Goal: Task Accomplishment & Management: Complete application form

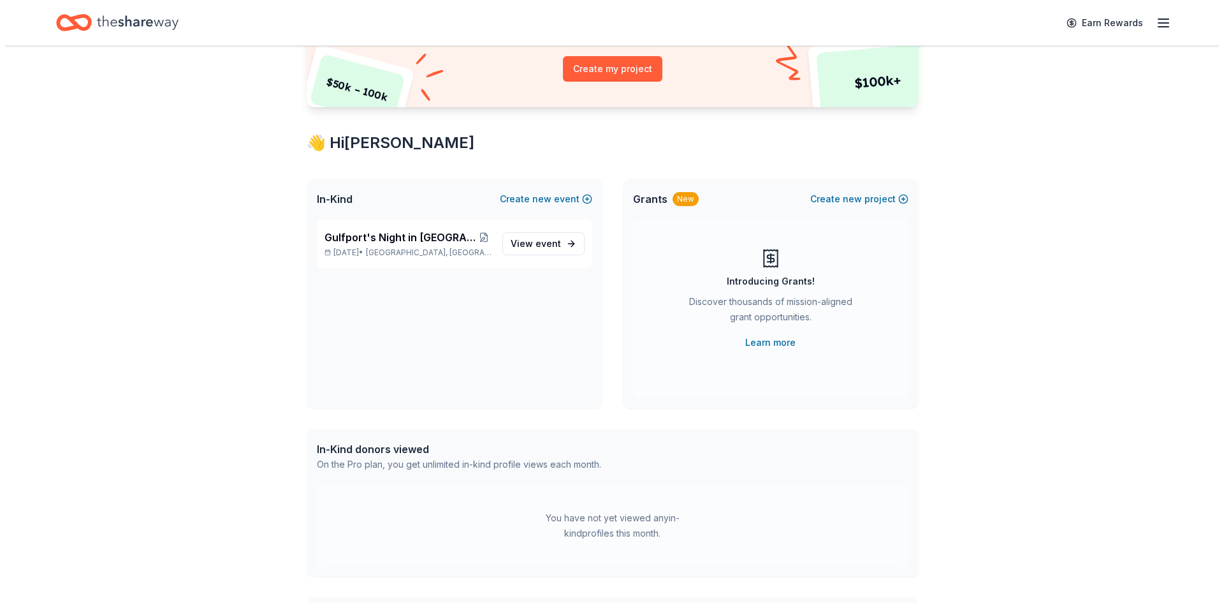
scroll to position [128, 0]
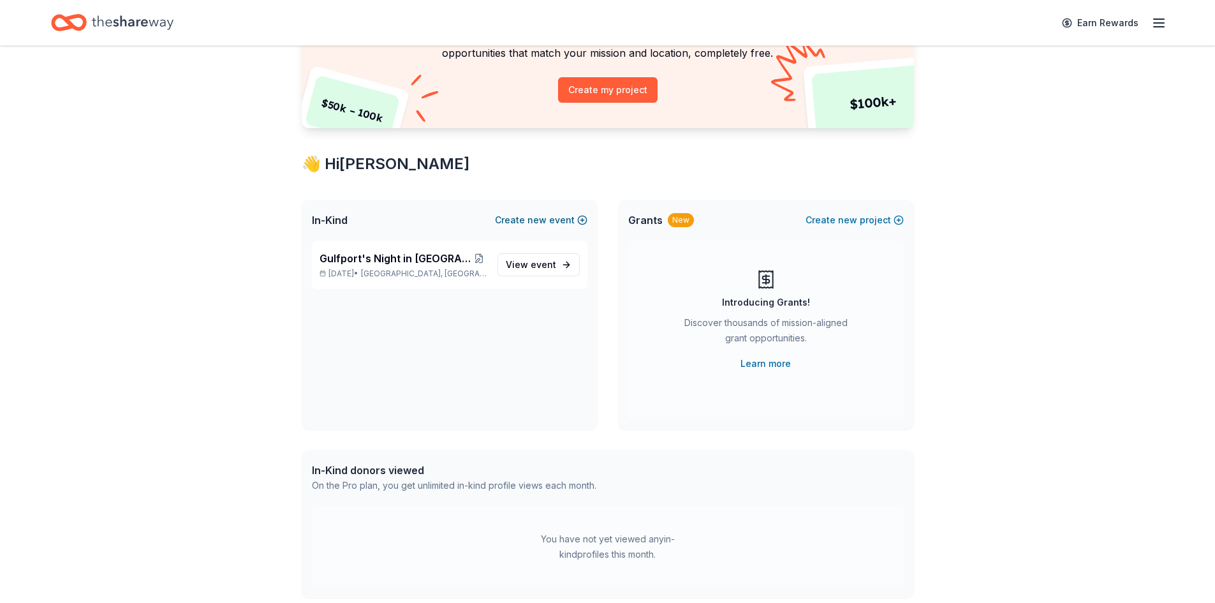
click at [564, 222] on button "Create new event" at bounding box center [541, 219] width 92 height 15
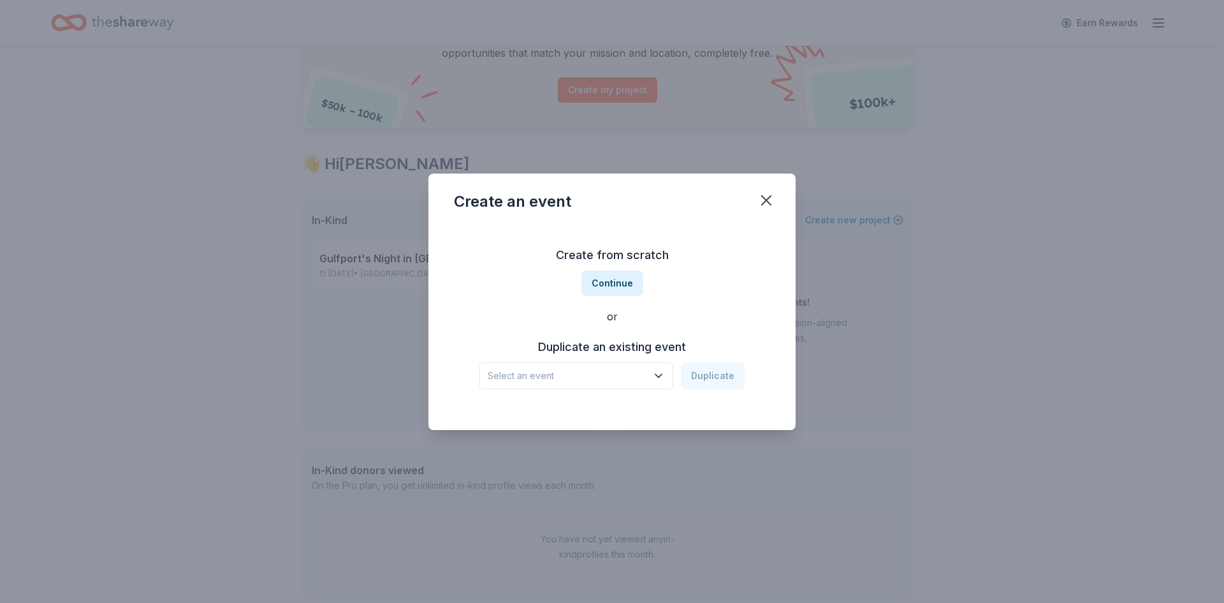
click at [662, 376] on icon "button" at bounding box center [658, 375] width 6 height 3
click at [611, 282] on div "Create from scratch Continue or Duplicate an existing event Select an event Dup…" at bounding box center [612, 316] width 316 height 185
click at [612, 282] on button "Continue" at bounding box center [612, 283] width 62 height 26
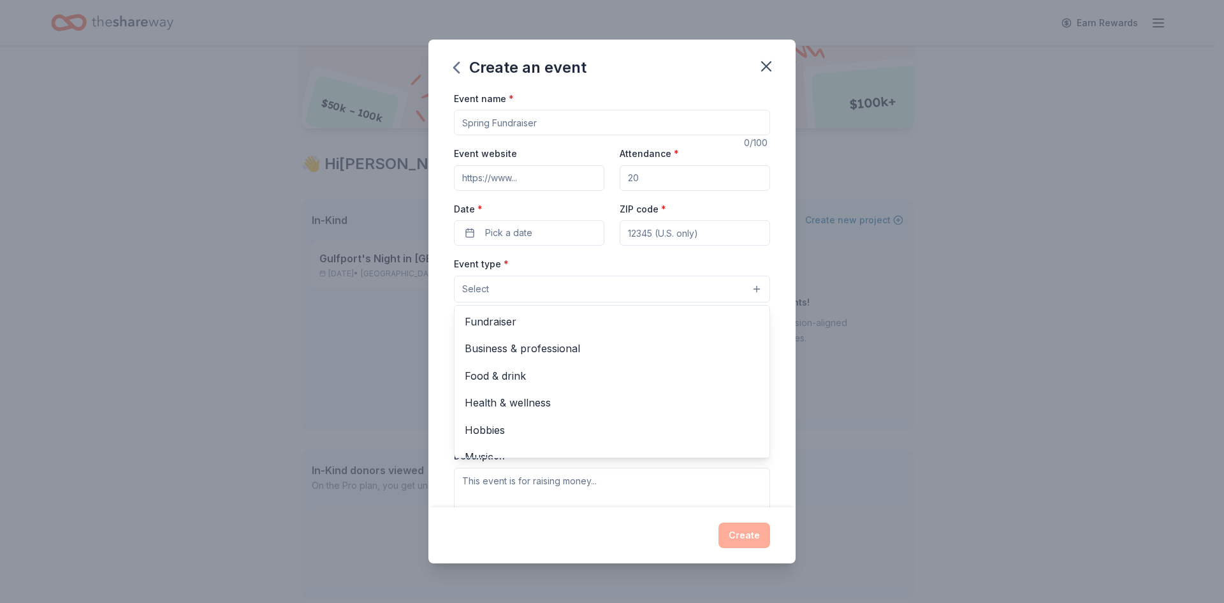
click at [511, 126] on div "Event name * 0 /100 Event website Attendance * Date * Pick a date ZIP code * Ev…" at bounding box center [612, 385] width 316 height 589
click at [504, 125] on input "Event name *" at bounding box center [612, 123] width 316 height 26
type input "A Casino Night Party"
click at [468, 179] on input "Event website" at bounding box center [529, 178] width 150 height 26
type input "Gulfportseniorfoundation.org"
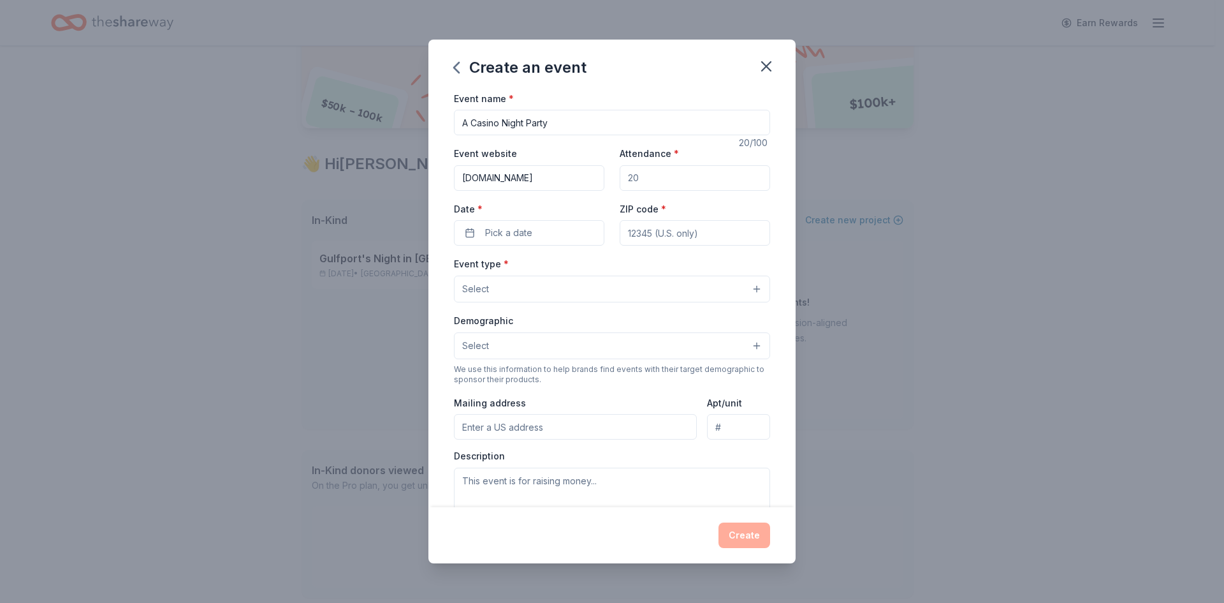
drag, startPoint x: 636, startPoint y: 180, endPoint x: 618, endPoint y: 180, distance: 18.5
click at [620, 180] on input "Attendance *" at bounding box center [695, 178] width 150 height 26
type input "300"
click at [481, 232] on button "Pick a date" at bounding box center [529, 233] width 150 height 26
click at [597, 268] on button "Go to next month" at bounding box center [596, 267] width 18 height 18
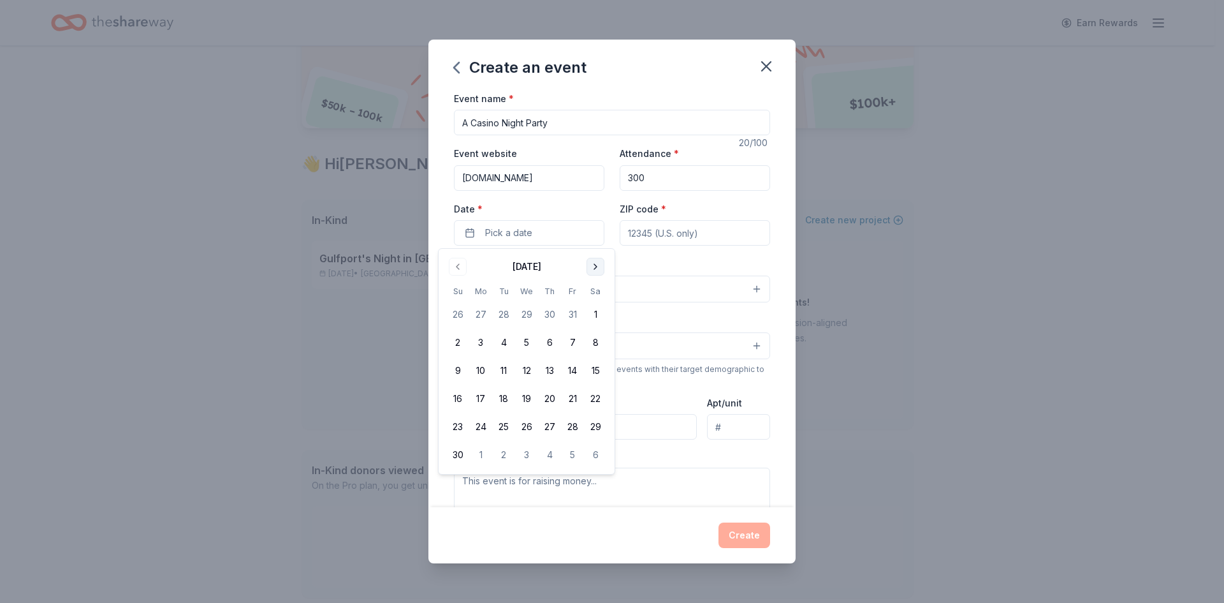
click at [595, 265] on button "Go to next month" at bounding box center [596, 267] width 18 height 18
click at [594, 265] on button "Go to next month" at bounding box center [596, 267] width 18 height 18
click at [595, 429] on button "31" at bounding box center [595, 426] width 23 height 23
click at [659, 229] on input "ZIP code *" at bounding box center [695, 233] width 150 height 26
type input "33707"
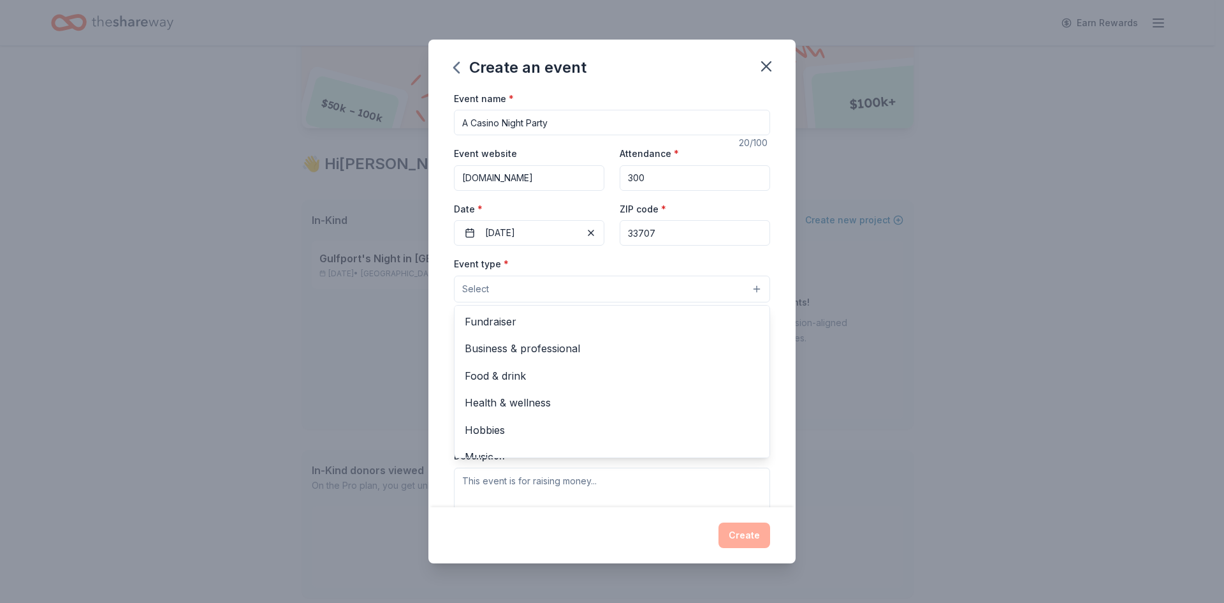
click at [749, 287] on button "Select" at bounding box center [612, 288] width 316 height 27
click at [526, 321] on span "Fundraiser" at bounding box center [612, 321] width 295 height 17
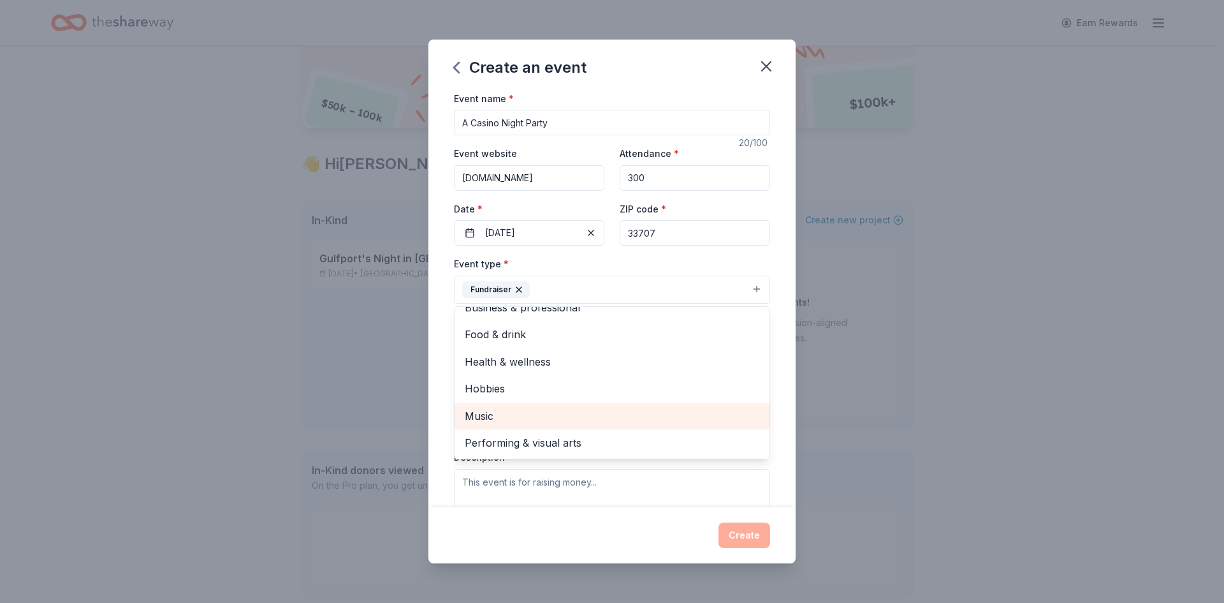
click at [490, 413] on span "Music" at bounding box center [612, 415] width 295 height 17
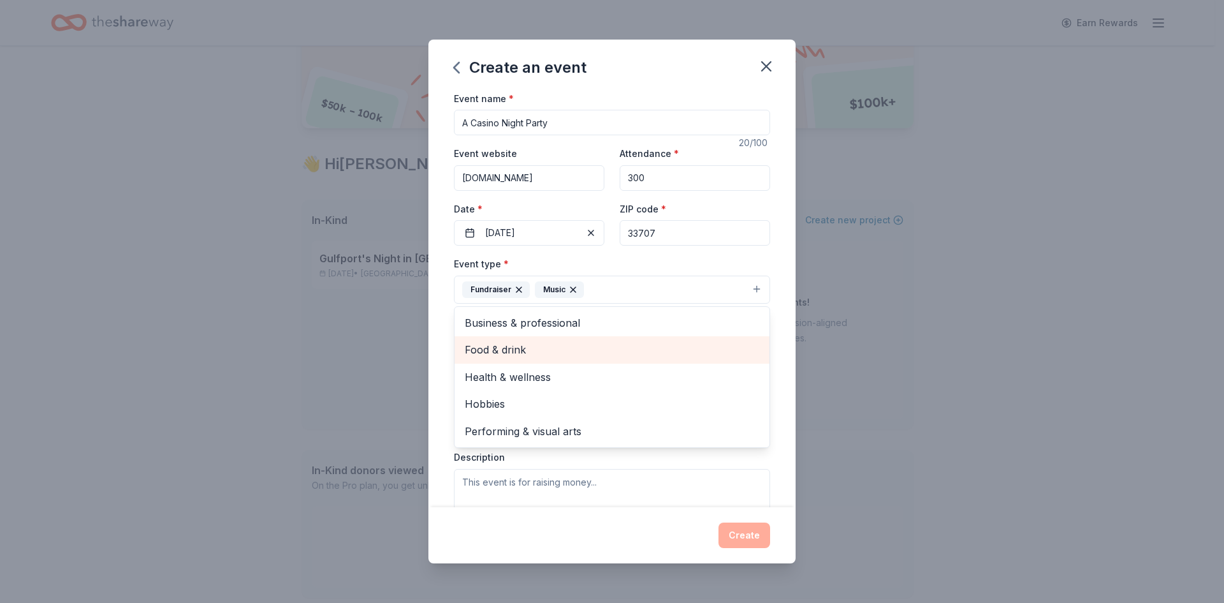
click at [504, 346] on span "Food & drink" at bounding box center [612, 349] width 295 height 17
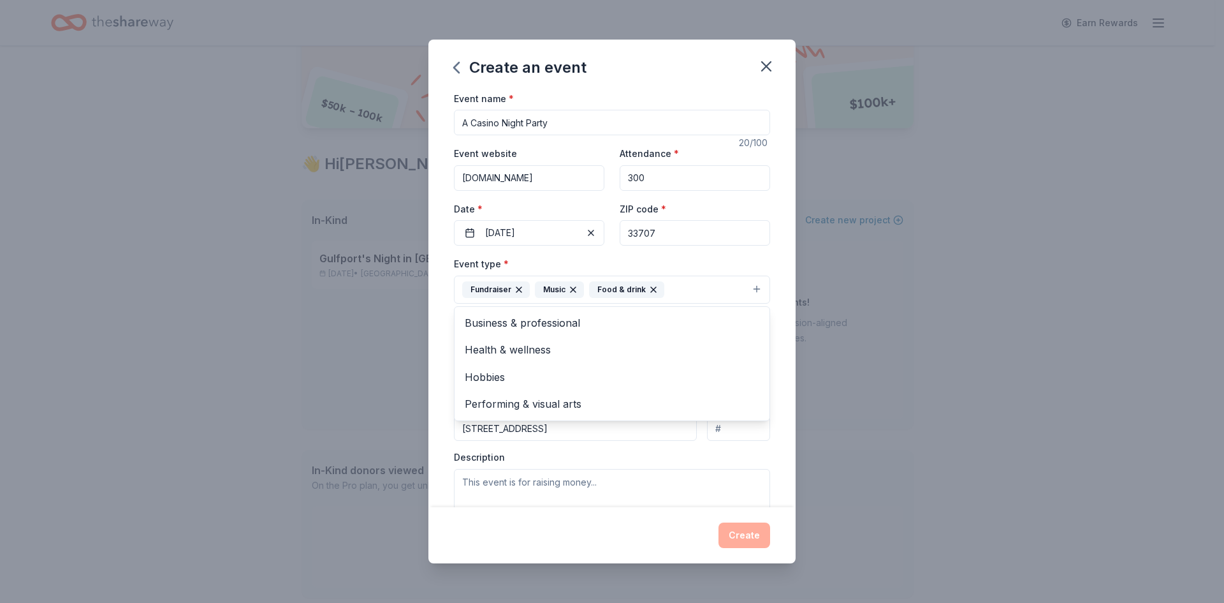
click at [771, 448] on div "Event name * A Casino Night Party 20 /100 Event website Gulfportseniorfoundatio…" at bounding box center [611, 299] width 367 height 417
click at [751, 344] on button "Select" at bounding box center [612, 346] width 316 height 27
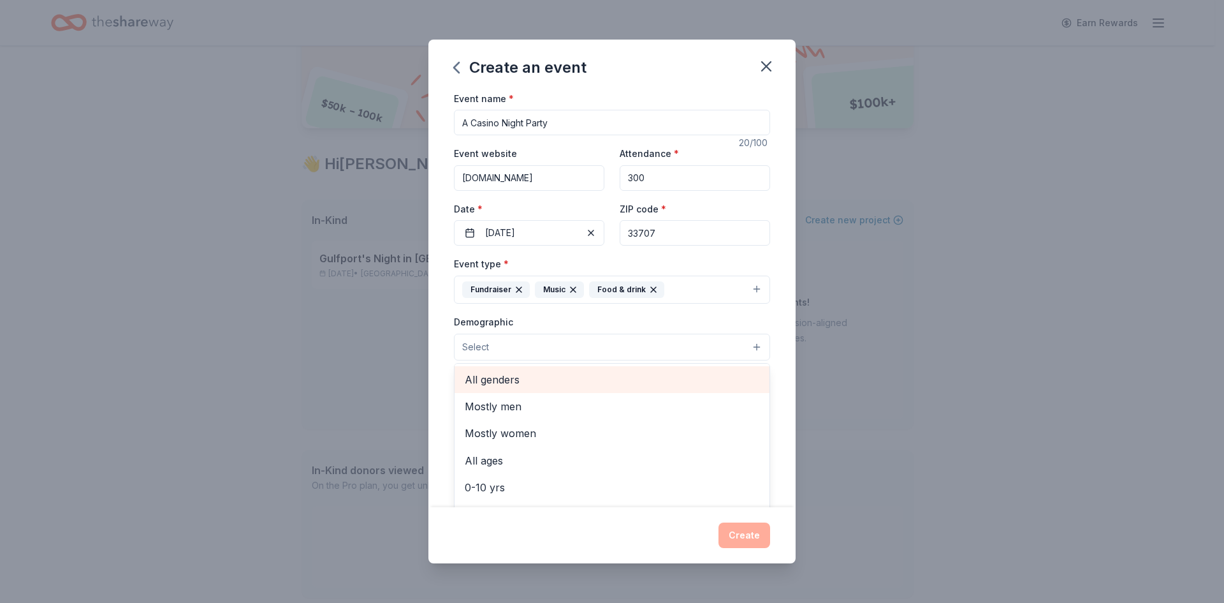
click at [501, 384] on span "All genders" at bounding box center [612, 379] width 295 height 17
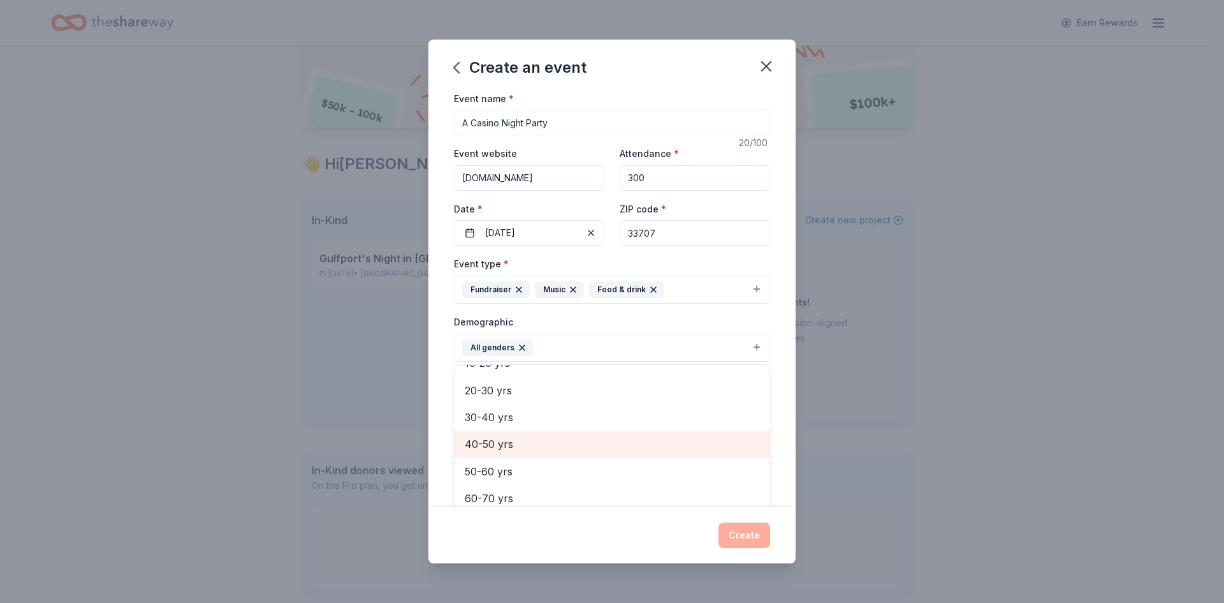
click at [495, 444] on span "40-50 yrs" at bounding box center [612, 443] width 295 height 17
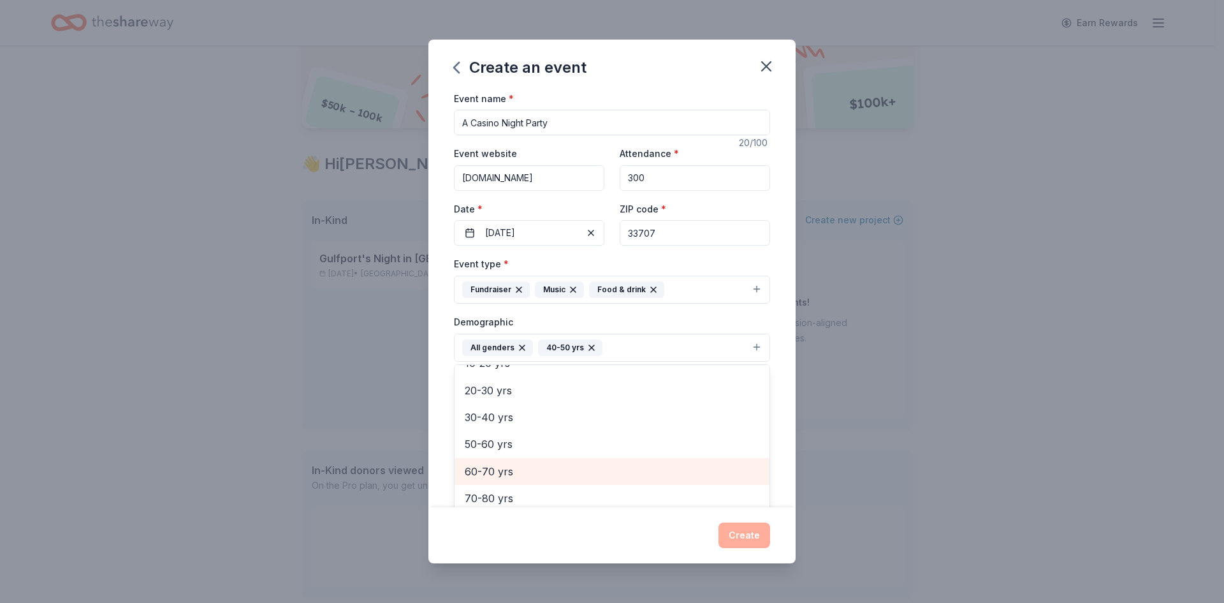
click at [486, 471] on span "60-70 yrs" at bounding box center [612, 471] width 295 height 17
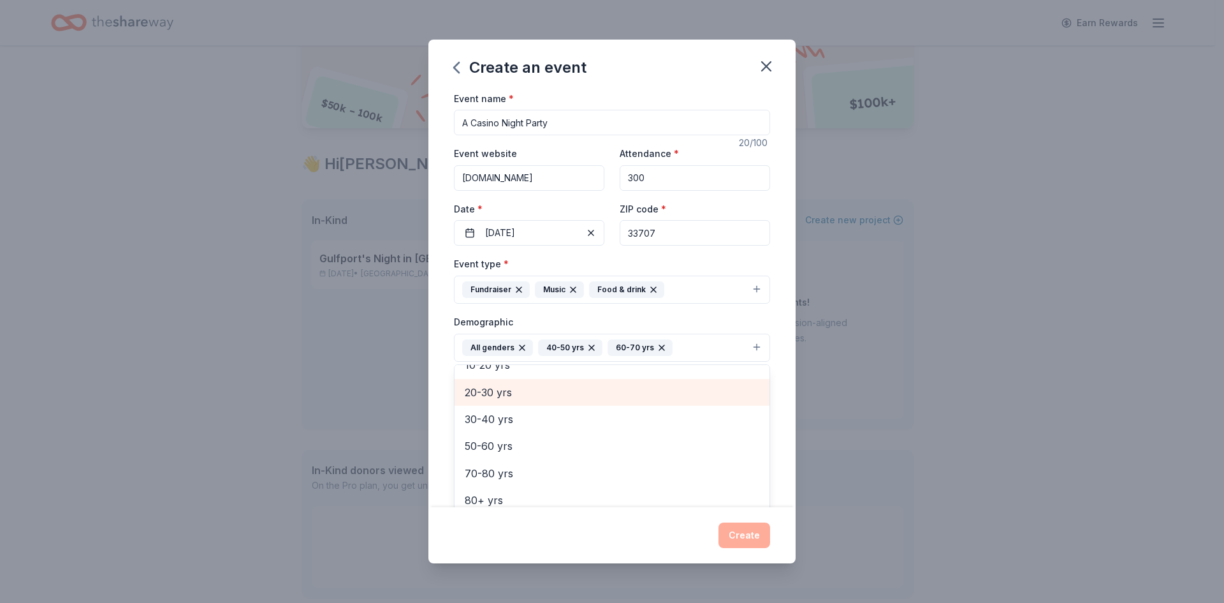
click at [500, 391] on span "20-30 yrs" at bounding box center [612, 392] width 295 height 17
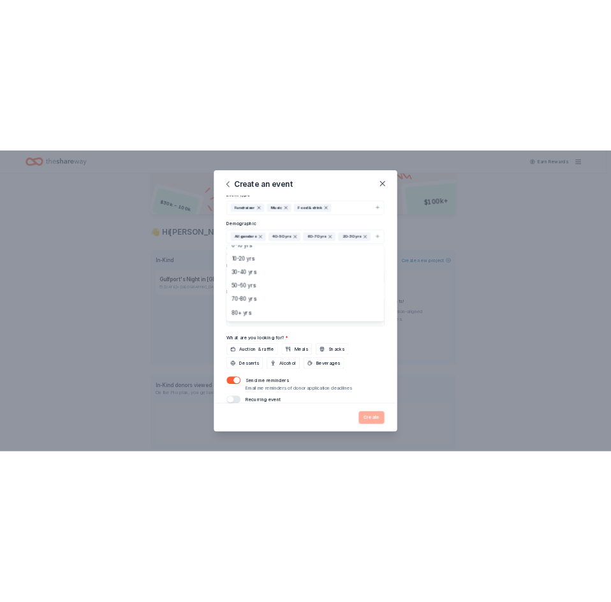
scroll to position [195, 0]
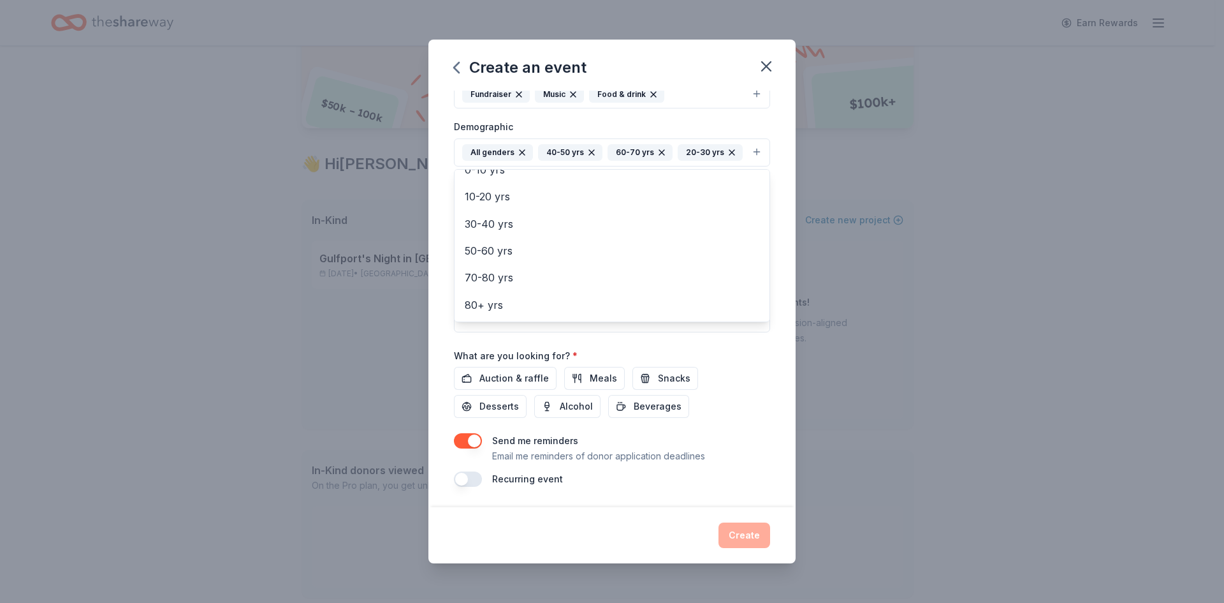
click at [506, 377] on div "Event name * A Casino Night Party 20 /100 Event website Gulfportseniorfoundatio…" at bounding box center [612, 191] width 316 height 592
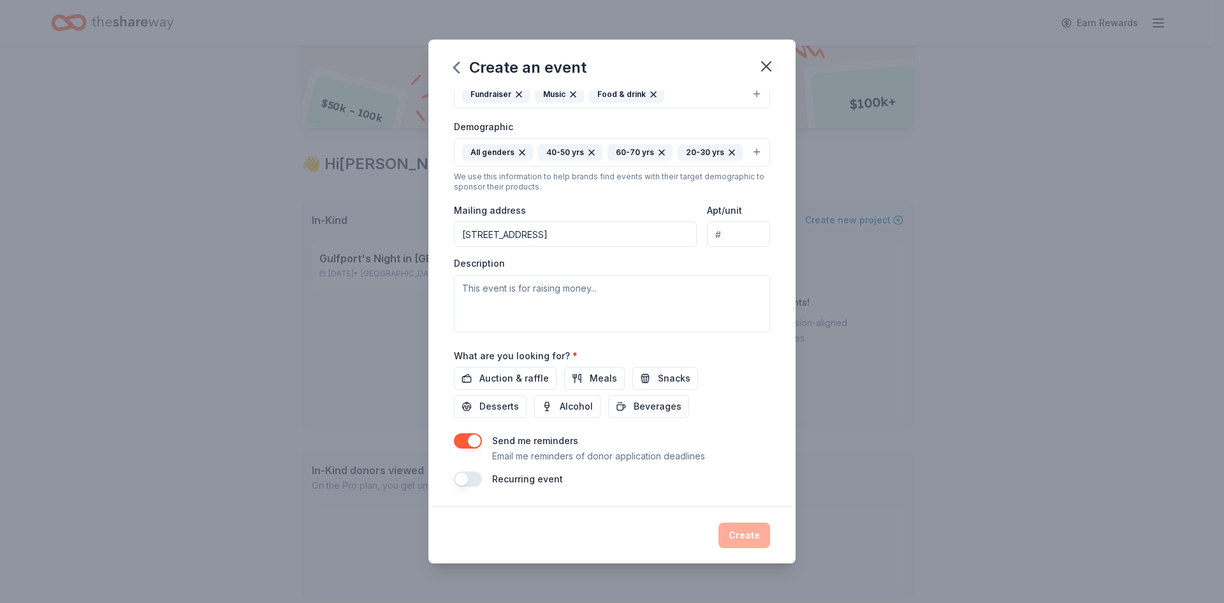
click at [506, 377] on span "Auction & raffle" at bounding box center [513, 377] width 69 height 15
click at [573, 407] on span "Alcohol" at bounding box center [576, 405] width 33 height 15
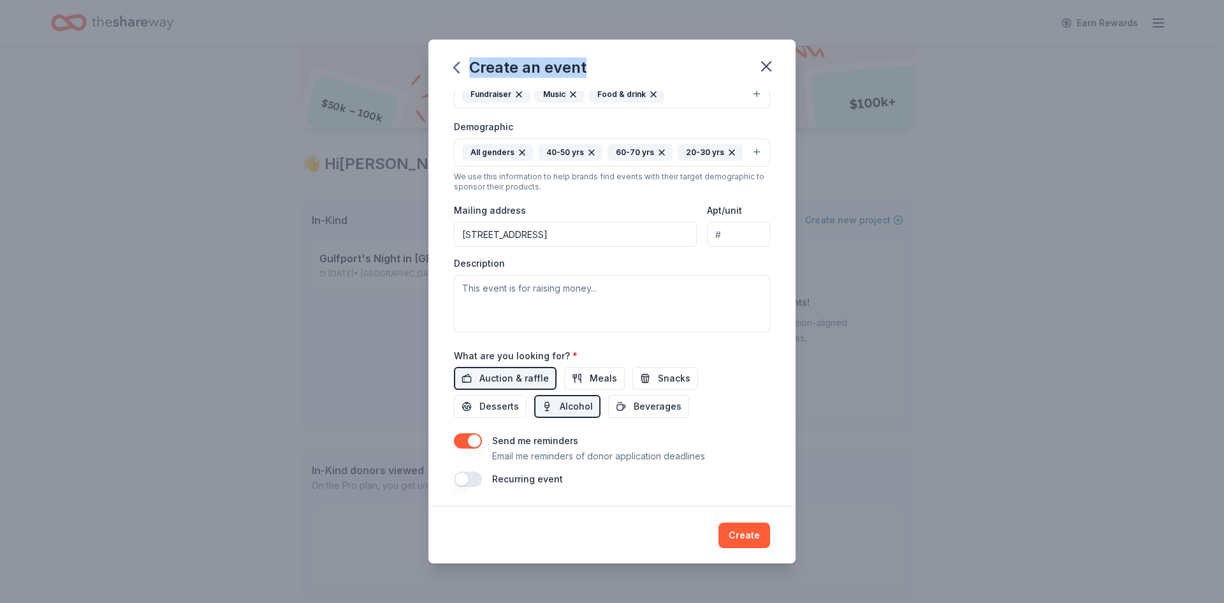
drag, startPoint x: 698, startPoint y: 54, endPoint x: 604, endPoint y: 71, distance: 94.8
click at [604, 71] on div "Create an event" at bounding box center [611, 65] width 367 height 51
drag, startPoint x: 557, startPoint y: 229, endPoint x: 594, endPoint y: 233, distance: 37.8
click at [594, 233] on input "5139 Tangerine Ave S Unit 1" at bounding box center [575, 234] width 243 height 26
click at [610, 232] on input "5139 Tangerine Ave S Unit 1" at bounding box center [575, 234] width 243 height 26
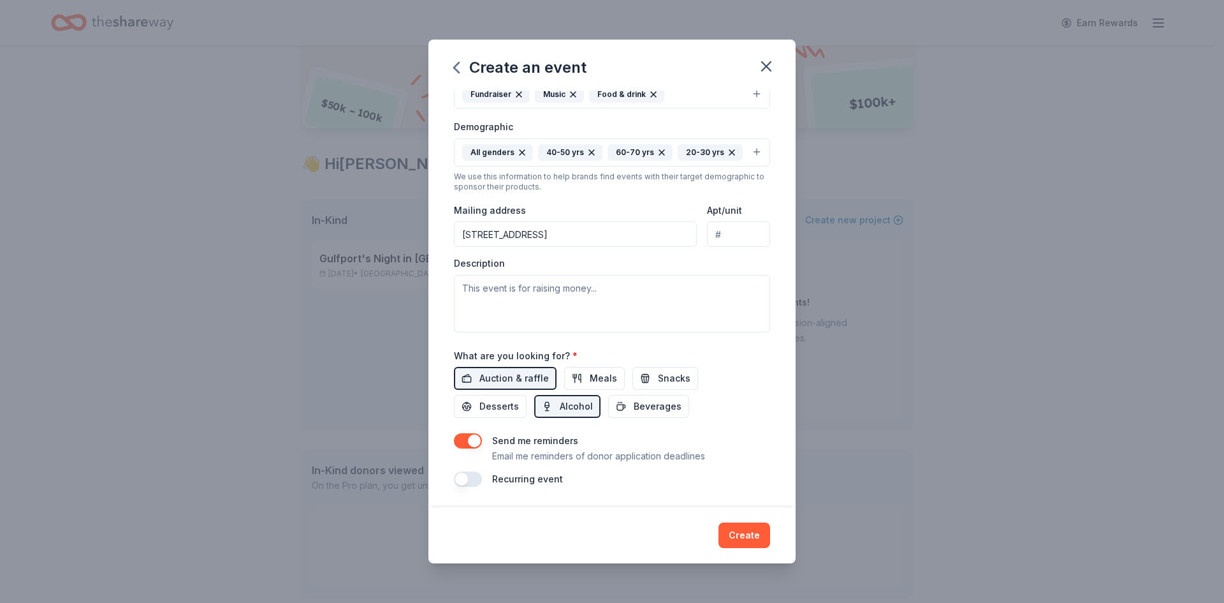
type input "5501 27th Ave S"
click at [463, 287] on textarea at bounding box center [612, 303] width 316 height 57
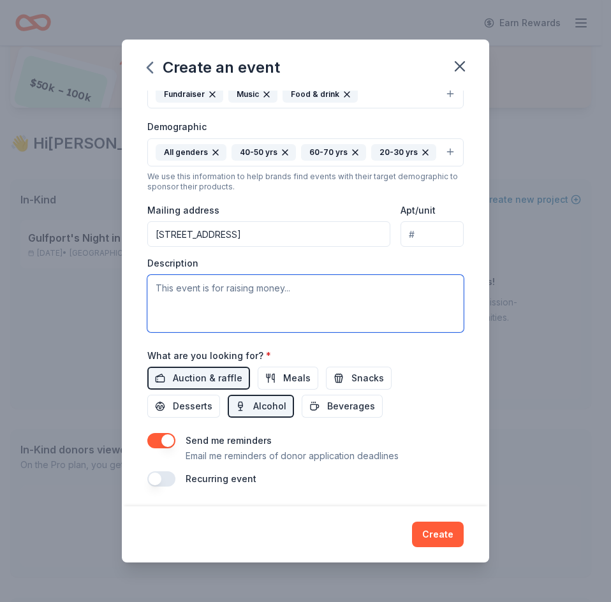
click at [154, 289] on textarea at bounding box center [305, 303] width 316 height 57
click at [280, 291] on textarea "There is an urgent need for a renovation project" at bounding box center [305, 303] width 316 height 57
click at [205, 305] on textarea "There is an urgent need for a Gulfport Senior Center renovation project" at bounding box center [305, 303] width 316 height 57
click at [240, 307] on textarea "There is an urgent need for a Gulfport Senior Center renovation project - to re…" at bounding box center [305, 303] width 316 height 57
paste textarea "isolation, improve health, support independence, and ensure our community’s sen…"
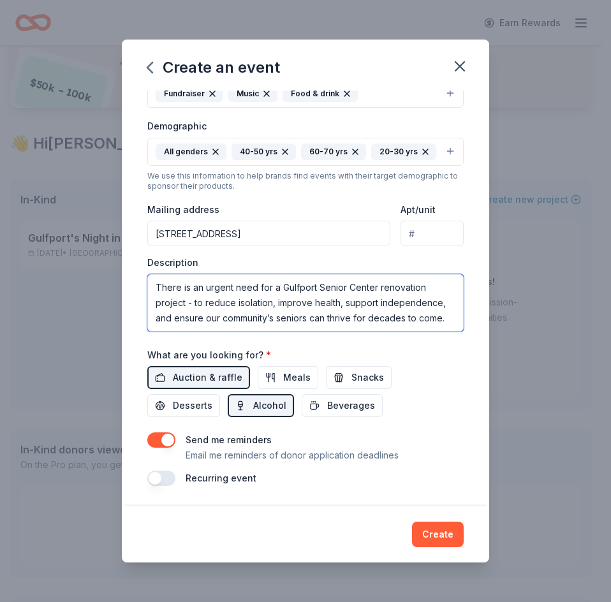
scroll to position [23, 0]
click at [248, 313] on textarea "There is an urgent need for a Gulfport Senior Center renovation project - to re…" at bounding box center [305, 302] width 316 height 57
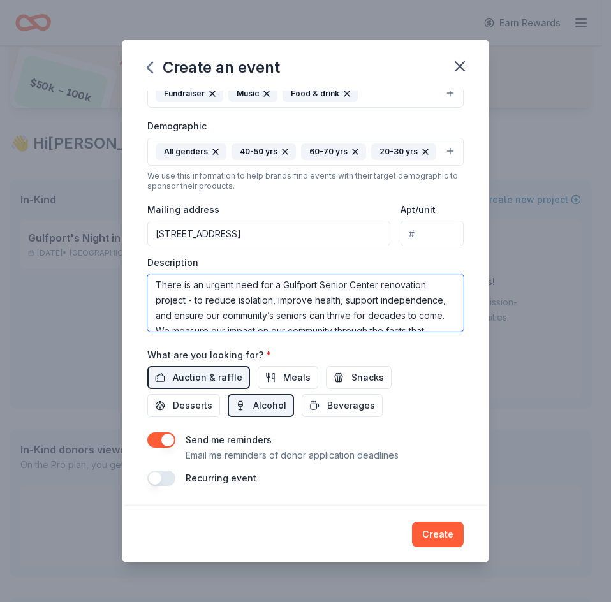
click at [276, 285] on textarea "There is an urgent need for a Gulfport Senior Center renovation project - to re…" at bounding box center [305, 302] width 316 height 57
click at [284, 286] on textarea "There is an urgent need for the Gulfport Senior Center renovation project - to …" at bounding box center [305, 302] width 316 height 57
type textarea "There is an urgent need for a Gulfport Senior Center renovation project - to re…"
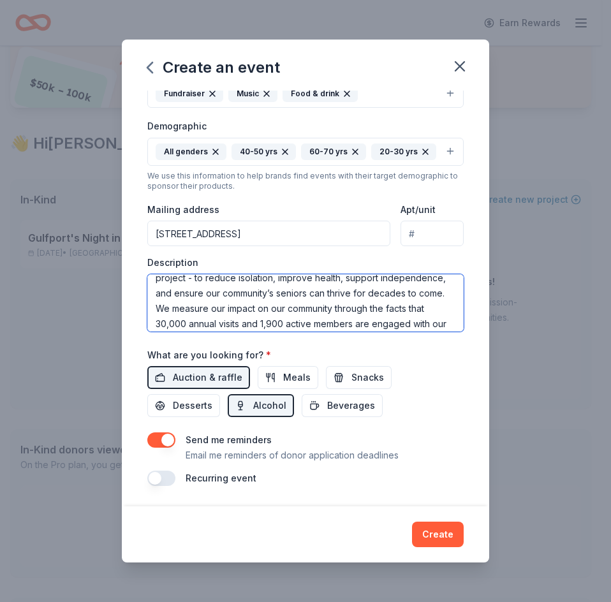
scroll to position [61, 0]
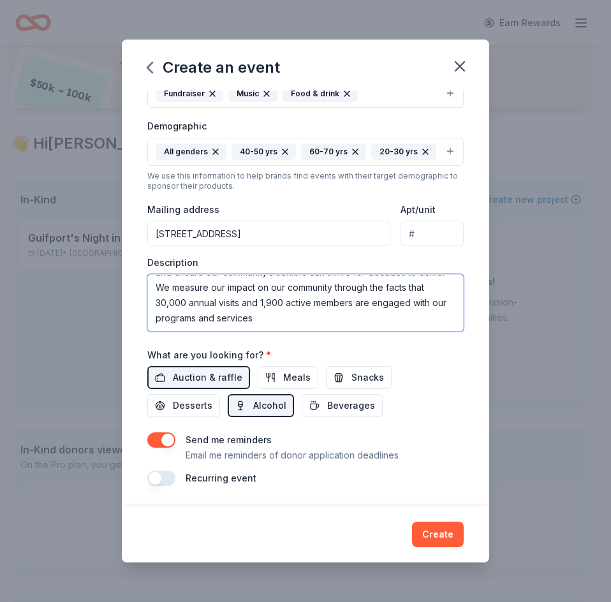
drag, startPoint x: 154, startPoint y: 284, endPoint x: 435, endPoint y: 352, distance: 288.7
click at [435, 352] on div "Event name * A Casino Night Party 20 /100 Event website Gulfportseniorfoundatio…" at bounding box center [305, 191] width 316 height 592
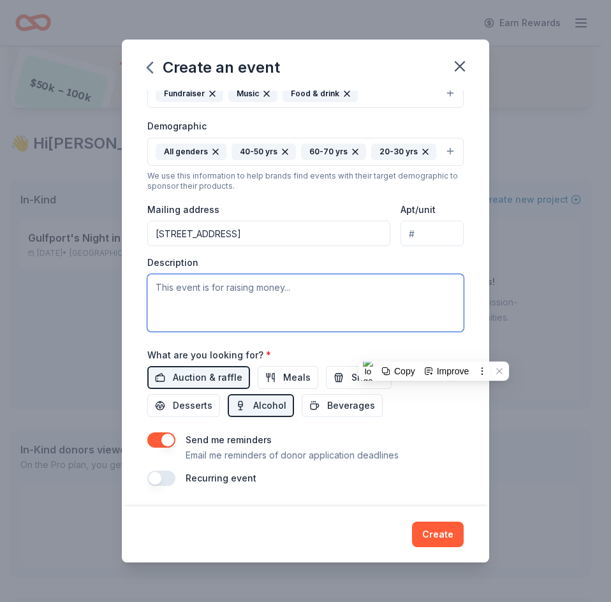
scroll to position [0, 0]
paste textarea "The Gulfport Senior Center Foundation was established to support and sustain th…"
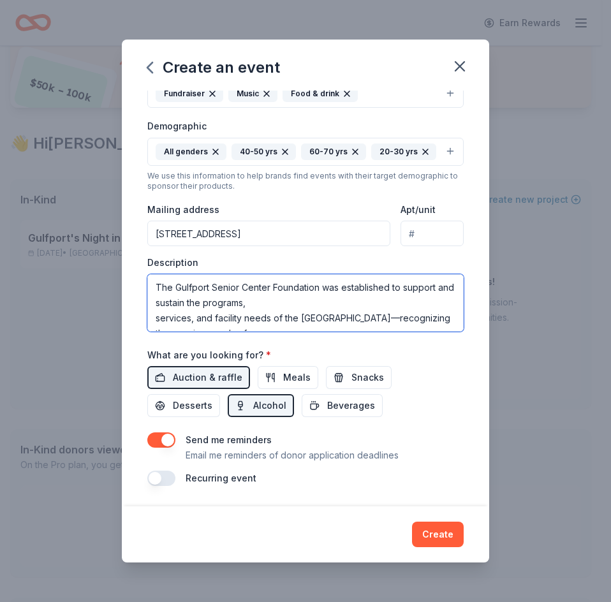
drag, startPoint x: 265, startPoint y: 305, endPoint x: 285, endPoint y: 302, distance: 20.6
click at [265, 305] on textarea "The Gulfport Senior Center Foundation was established to support and sustain th…" at bounding box center [305, 302] width 316 height 57
click at [154, 287] on textarea "The Gulfport Senior Center Foundation was established to support and sustain th…" at bounding box center [305, 302] width 316 height 57
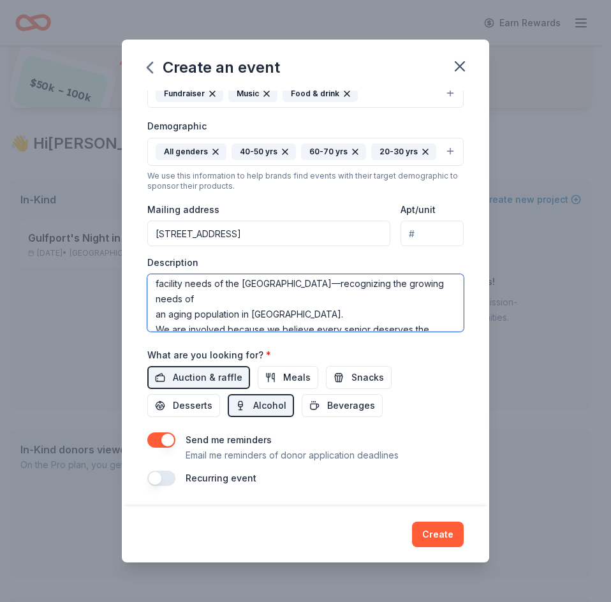
scroll to position [46, 0]
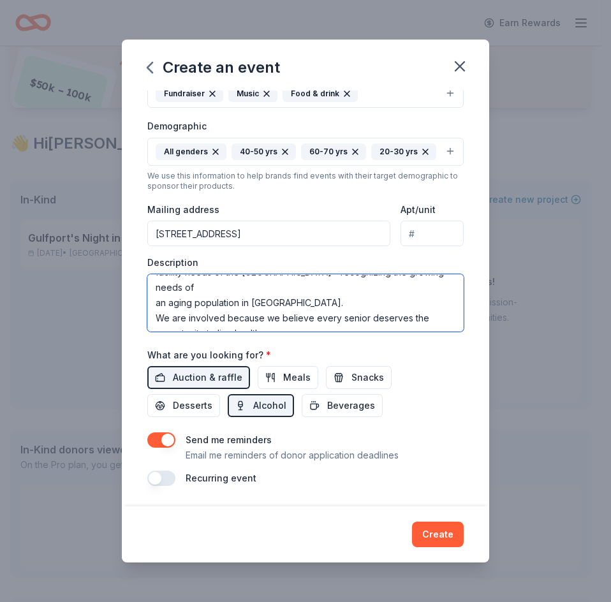
click at [336, 288] on textarea "This is a fundraising event for teh the Gulfport Senior Foundation which was es…" at bounding box center [305, 302] width 316 height 57
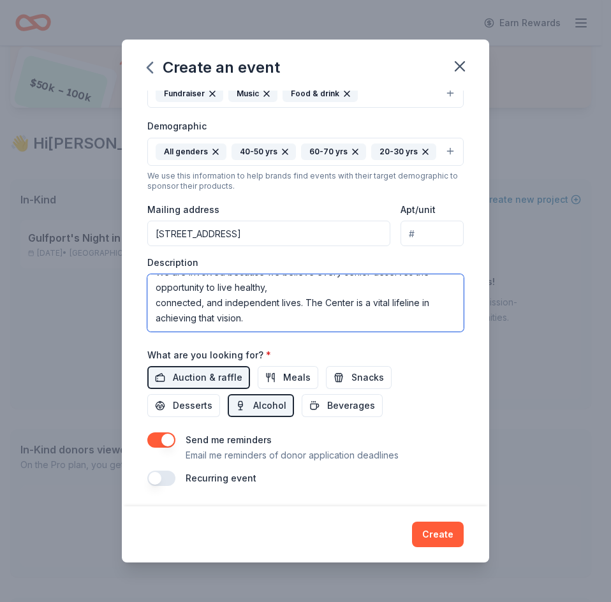
scroll to position [80, 0]
click at [281, 300] on textarea "This is a fundraising event for teh the Gulfport Senior Foundation which was es…" at bounding box center [305, 302] width 316 height 57
drag, startPoint x: 274, startPoint y: 293, endPoint x: 171, endPoint y: 299, distance: 103.5
click at [171, 299] on textarea "This is a fundraising event for teh the Gulfport Senior Foundation which was es…" at bounding box center [305, 302] width 316 height 57
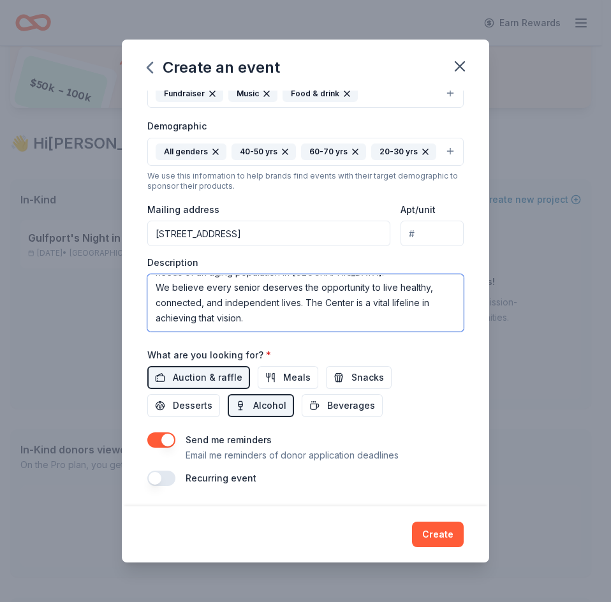
click at [244, 325] on textarea "This is a fundraising event for teh the Gulfport Senior Foundation which was es…" at bounding box center [305, 302] width 316 height 57
click at [216, 325] on textarea "This is a fundraising event for teh the Gulfport Senior Foundation which was es…" at bounding box center [305, 302] width 316 height 57
paste textarea "seniors in Gulfport are living independently with dignity, staying socially eng…"
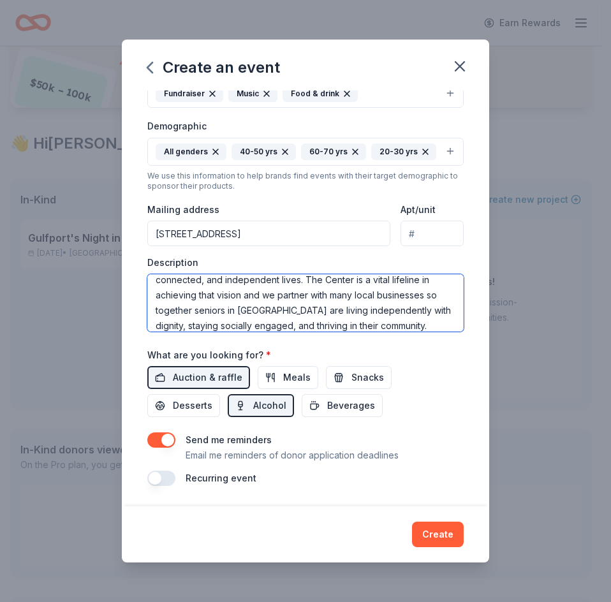
scroll to position [99, 0]
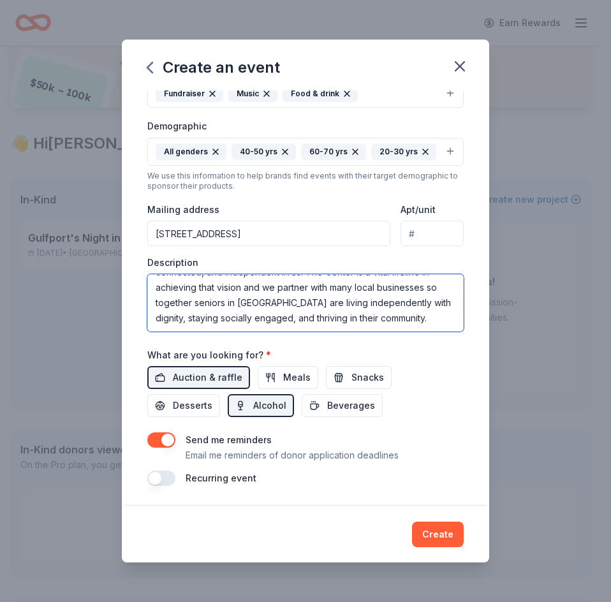
click at [205, 313] on textarea "This is a fundraising event for teh the Gulfport Senior Foundation which was es…" at bounding box center [305, 302] width 316 height 57
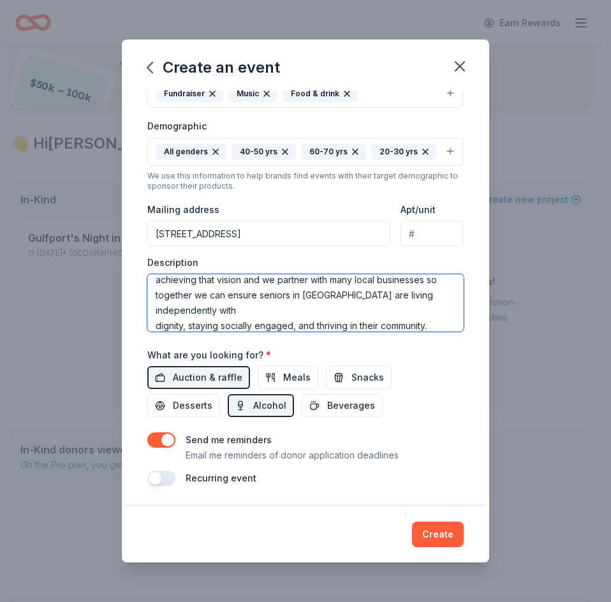
click at [241, 328] on textarea "This is a fundraising event for teh the Gulfport Senior Foundation which was es…" at bounding box center [305, 302] width 316 height 57
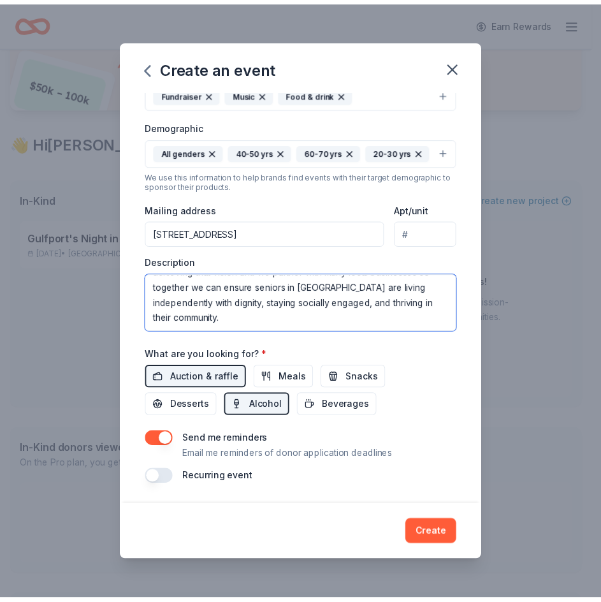
scroll to position [122, 0]
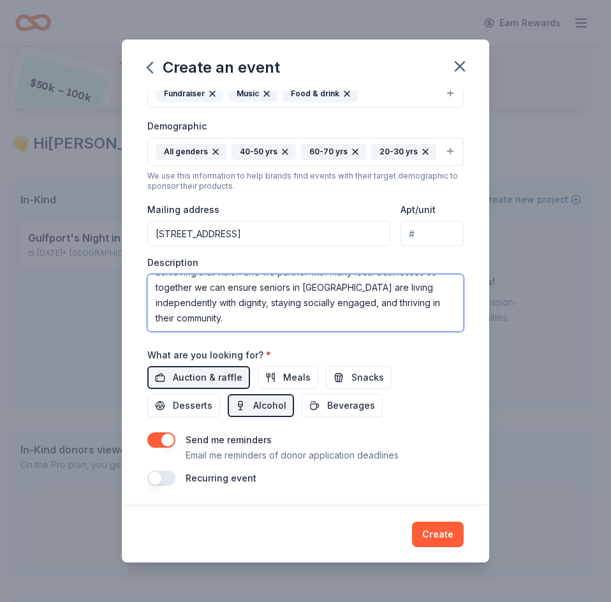
click at [400, 302] on textarea "This is a fundraising event for teh the Gulfport Senior Foundation which was es…" at bounding box center [305, 302] width 316 height 57
drag, startPoint x: 349, startPoint y: 286, endPoint x: 316, endPoint y: 293, distance: 33.9
click at [316, 293] on textarea "This is a fundraising event for teh the Gulfport Senior Foundation which was es…" at bounding box center [305, 302] width 316 height 57
type textarea "This is a fundraising event for teh the Gulfport Senior Foundation which was es…"
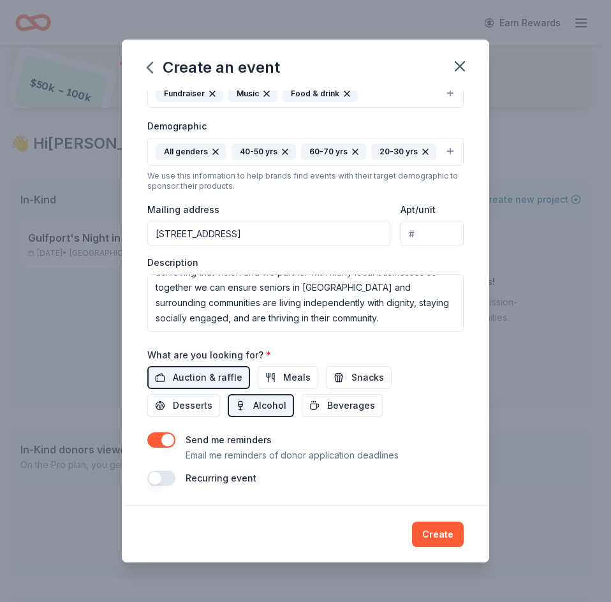
click at [0, 0] on sider-quick-compose-btn at bounding box center [0, 0] width 0 height 0
click at [442, 402] on div "Auction & raffle Meals Snacks Desserts Alcohol Beverages" at bounding box center [305, 391] width 316 height 51
click at [442, 539] on button "Create" at bounding box center [438, 535] width 52 height 26
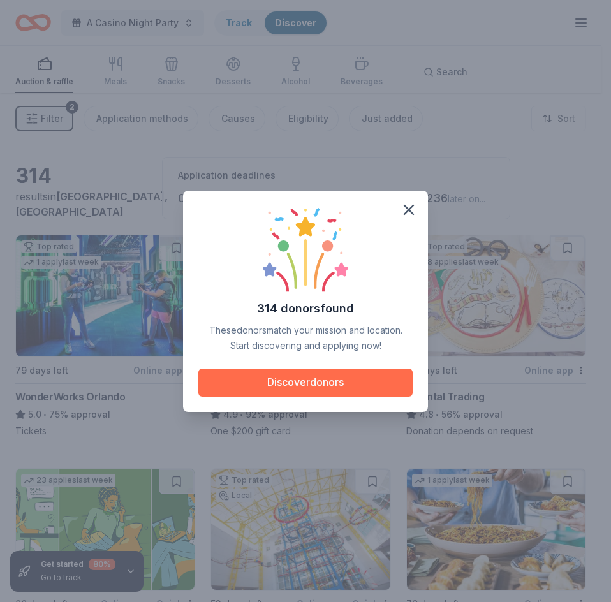
click at [330, 379] on button "Discover donors" at bounding box center [305, 383] width 214 height 28
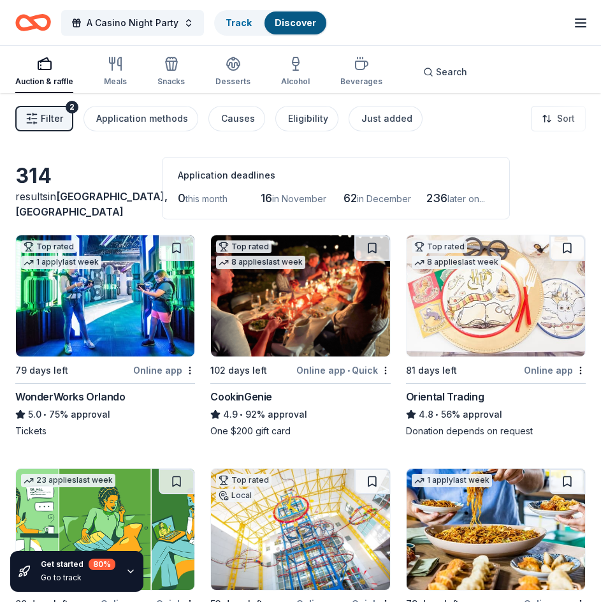
click at [52, 111] on span "Filter" at bounding box center [52, 118] width 22 height 15
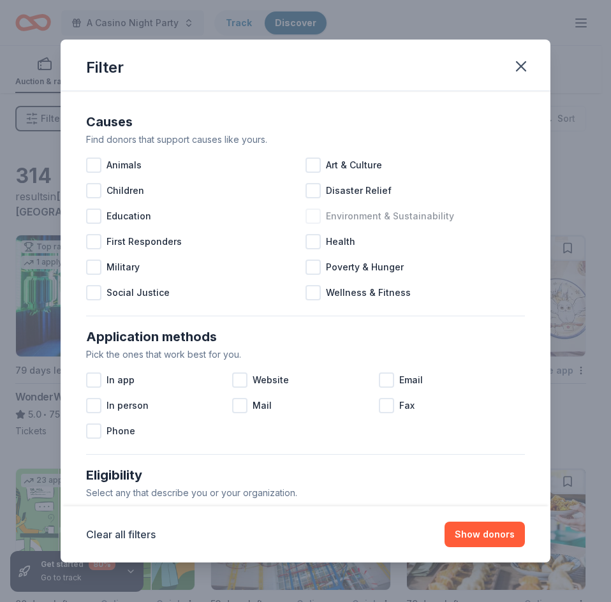
click at [308, 214] on div at bounding box center [312, 215] width 15 height 15
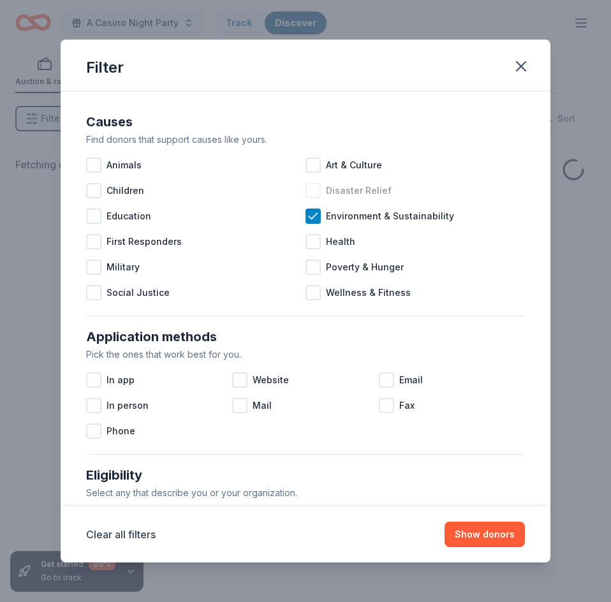
click at [308, 184] on div at bounding box center [312, 190] width 15 height 15
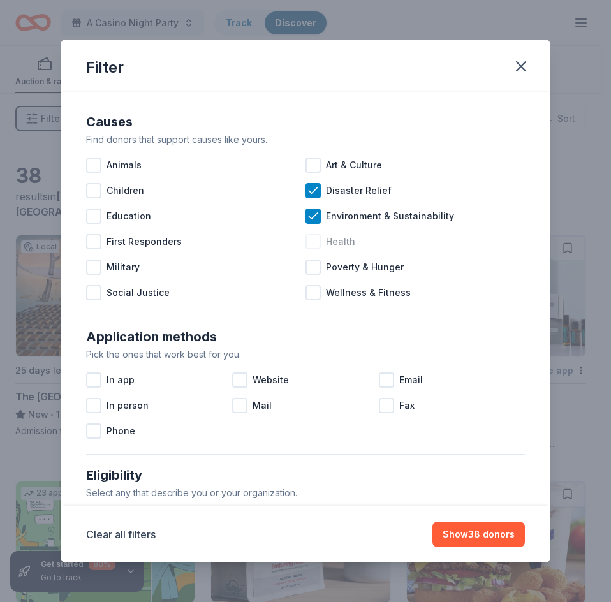
click at [305, 241] on div at bounding box center [312, 241] width 15 height 15
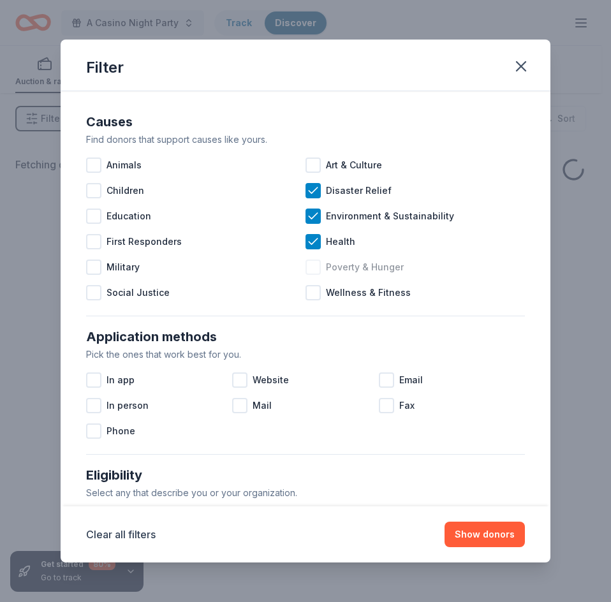
click at [309, 270] on div at bounding box center [312, 266] width 15 height 15
click at [310, 293] on div at bounding box center [312, 292] width 15 height 15
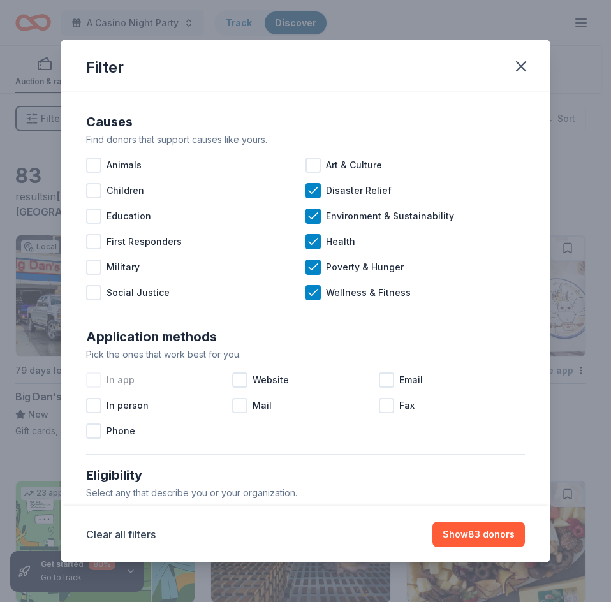
click at [93, 380] on div at bounding box center [93, 379] width 15 height 15
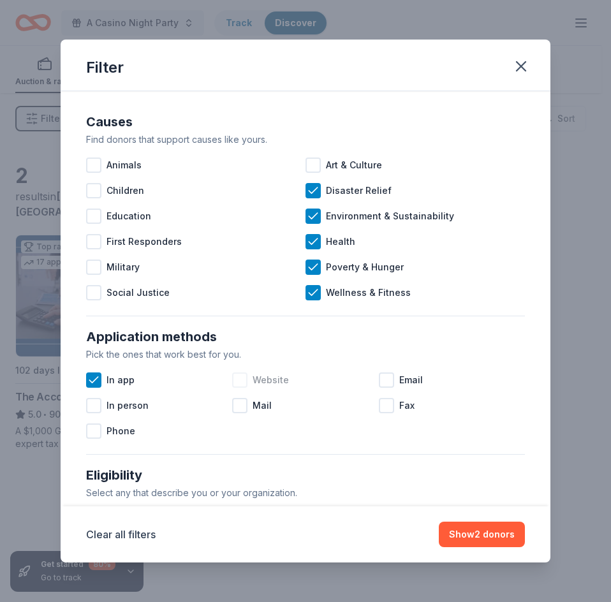
click at [244, 380] on div at bounding box center [239, 379] width 15 height 15
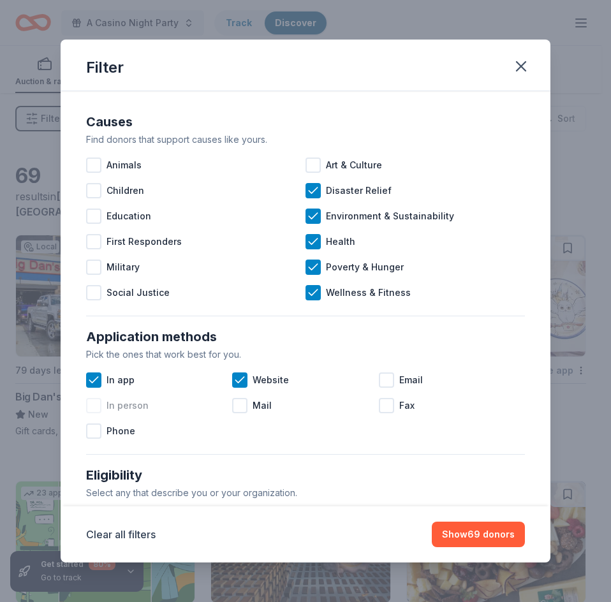
click at [95, 405] on div at bounding box center [93, 405] width 15 height 15
click at [96, 431] on div at bounding box center [93, 430] width 15 height 15
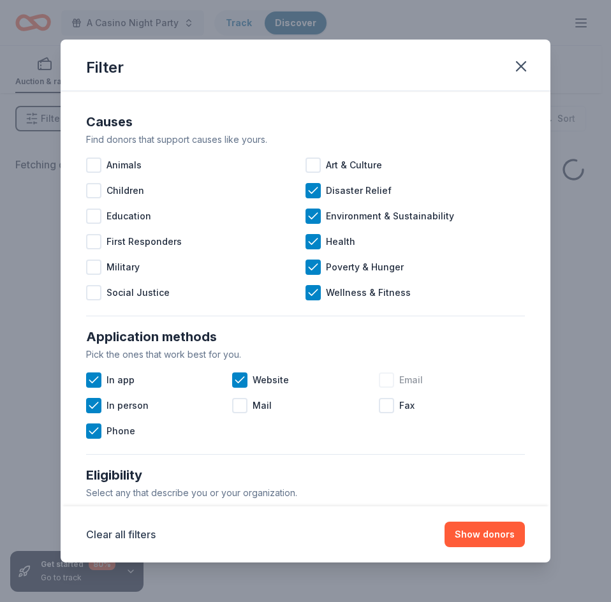
click at [379, 381] on div at bounding box center [386, 379] width 15 height 15
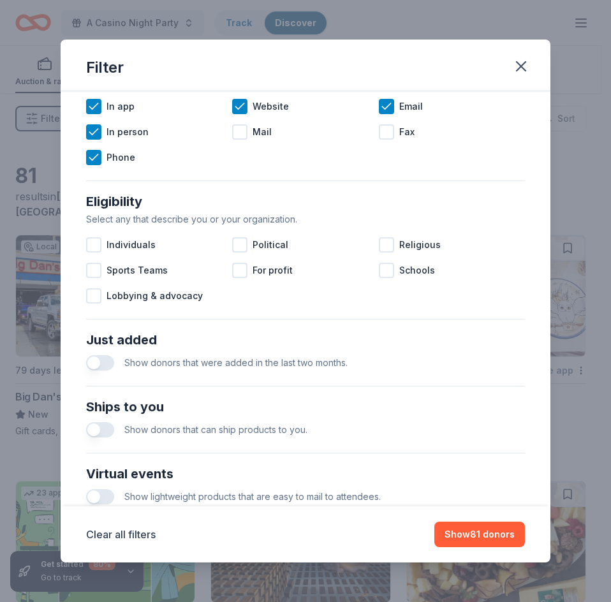
scroll to position [290, 0]
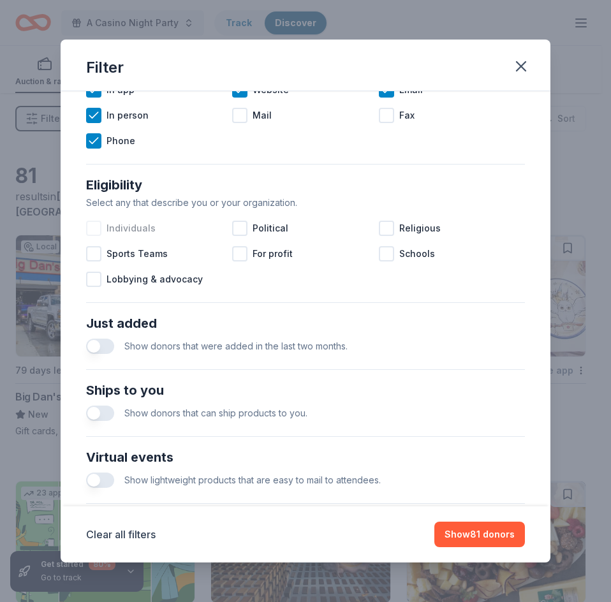
click at [95, 223] on div at bounding box center [93, 228] width 15 height 15
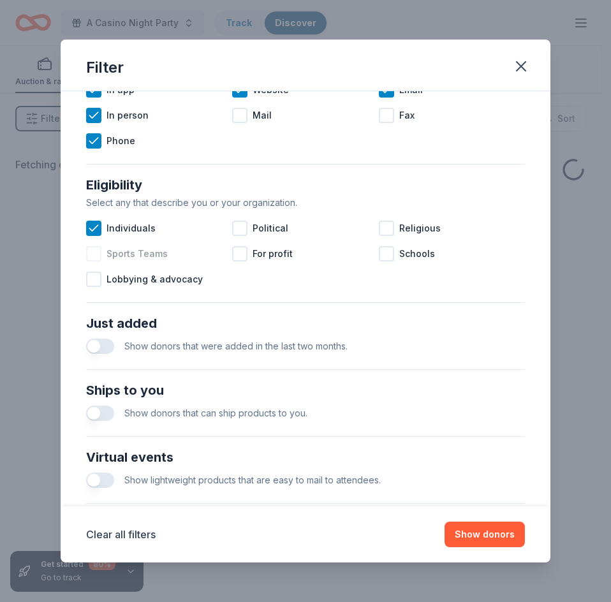
click at [94, 252] on div at bounding box center [93, 253] width 15 height 15
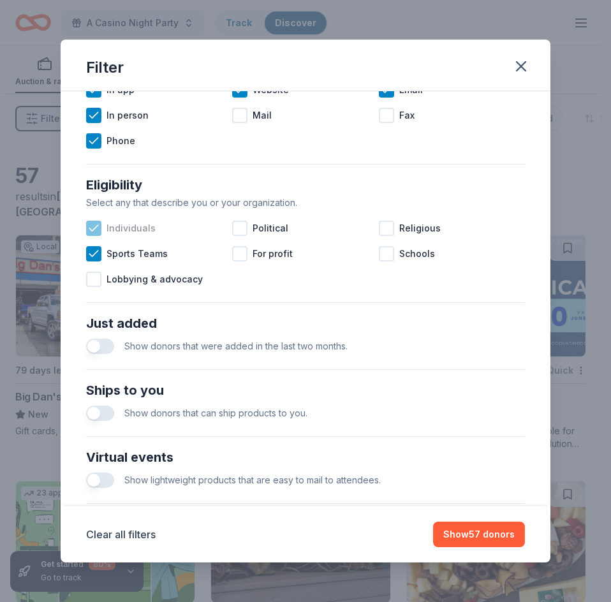
click at [91, 227] on icon at bounding box center [93, 228] width 13 height 13
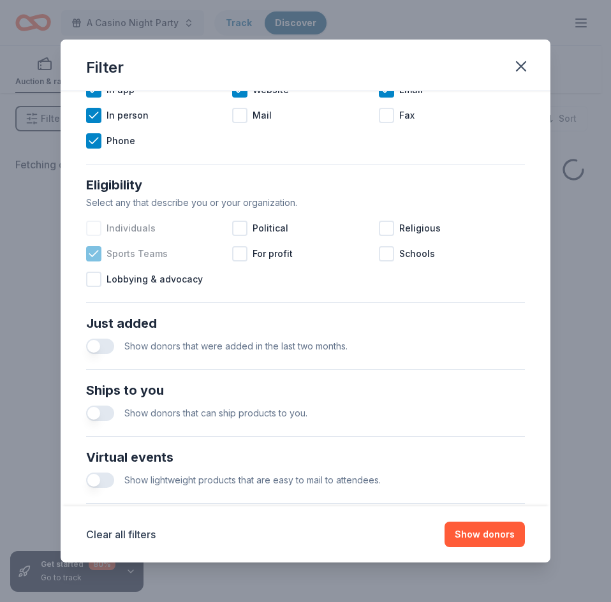
click at [93, 250] on icon at bounding box center [93, 253] width 13 height 13
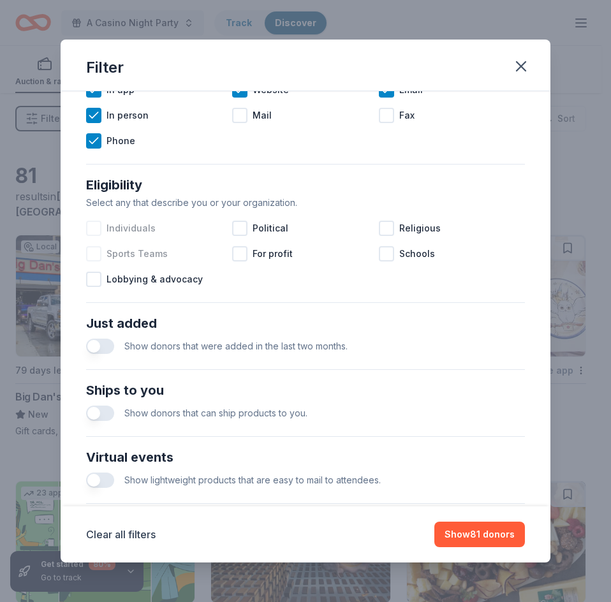
click at [92, 226] on div at bounding box center [93, 228] width 15 height 15
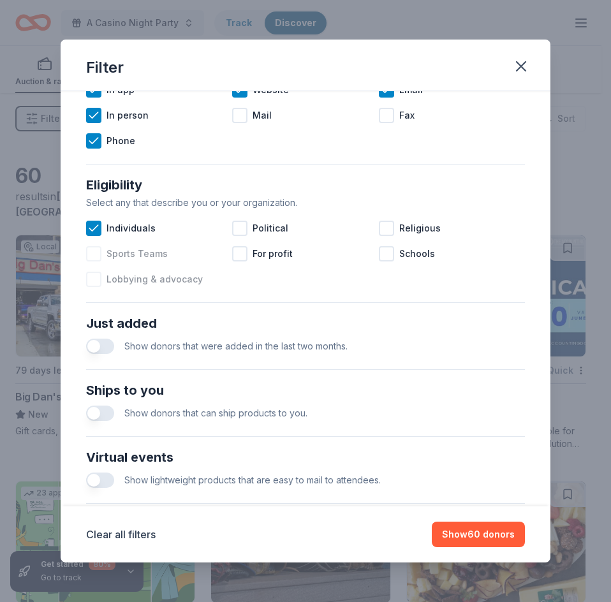
click at [97, 279] on div at bounding box center [93, 279] width 15 height 15
click at [110, 346] on button "button" at bounding box center [100, 346] width 28 height 15
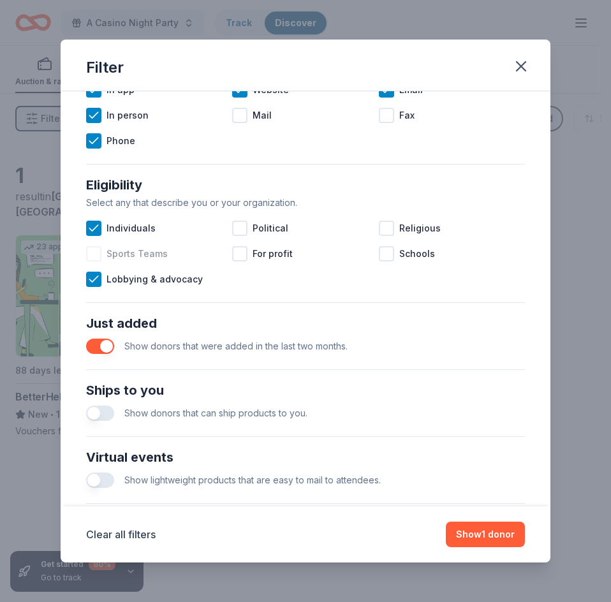
click at [110, 414] on button "button" at bounding box center [100, 413] width 28 height 15
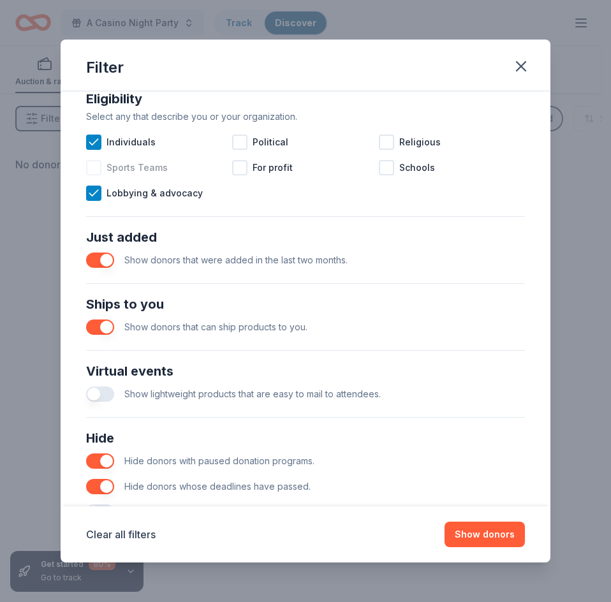
scroll to position [425, 0]
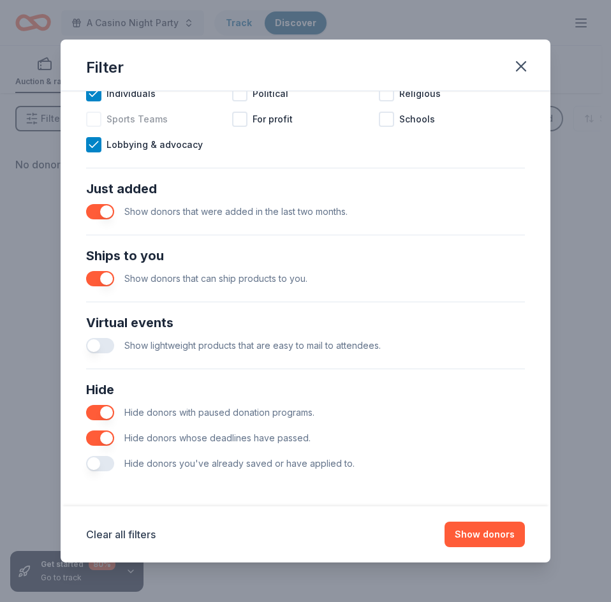
click at [110, 464] on button "button" at bounding box center [100, 463] width 28 height 15
click at [486, 528] on button "Show donors" at bounding box center [484, 535] width 80 height 26
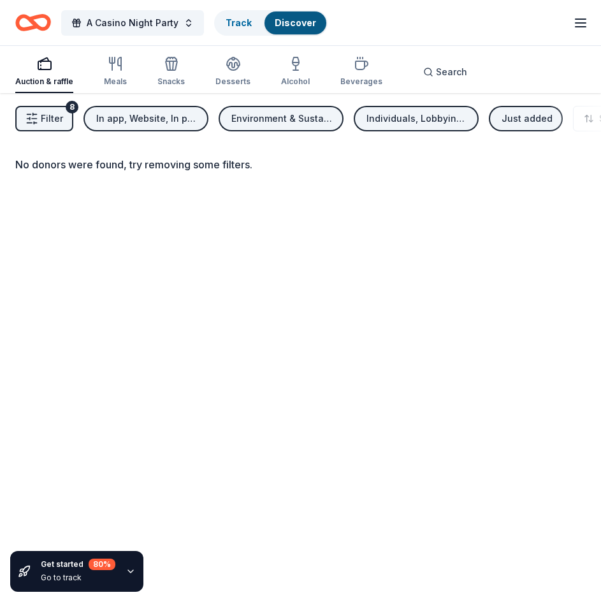
click at [51, 115] on span "Filter" at bounding box center [52, 118] width 22 height 15
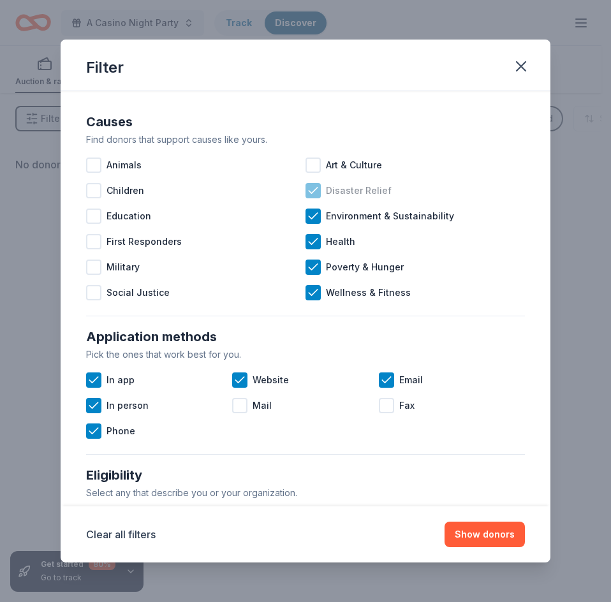
click at [307, 192] on icon at bounding box center [313, 190] width 13 height 13
click at [311, 212] on icon at bounding box center [313, 216] width 13 height 13
click at [309, 241] on icon at bounding box center [313, 241] width 8 height 6
click at [91, 379] on icon at bounding box center [93, 380] width 13 height 13
click at [93, 376] on div at bounding box center [93, 379] width 15 height 15
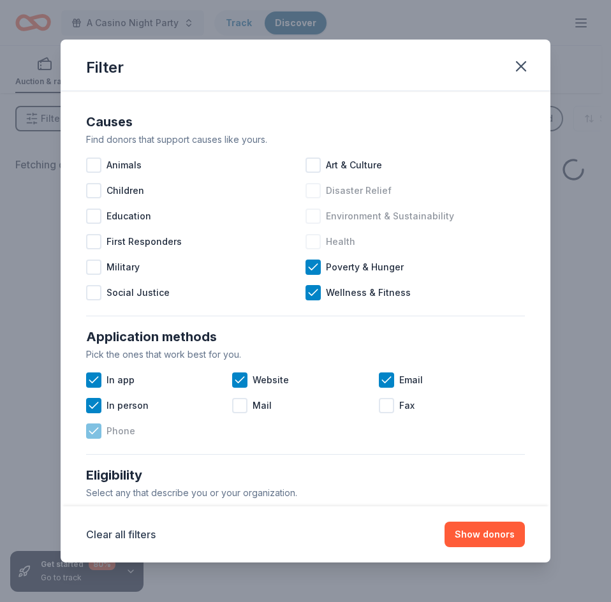
click at [96, 432] on icon at bounding box center [93, 431] width 13 height 13
click at [242, 374] on icon at bounding box center [239, 380] width 13 height 13
click at [94, 406] on icon at bounding box center [93, 405] width 8 height 6
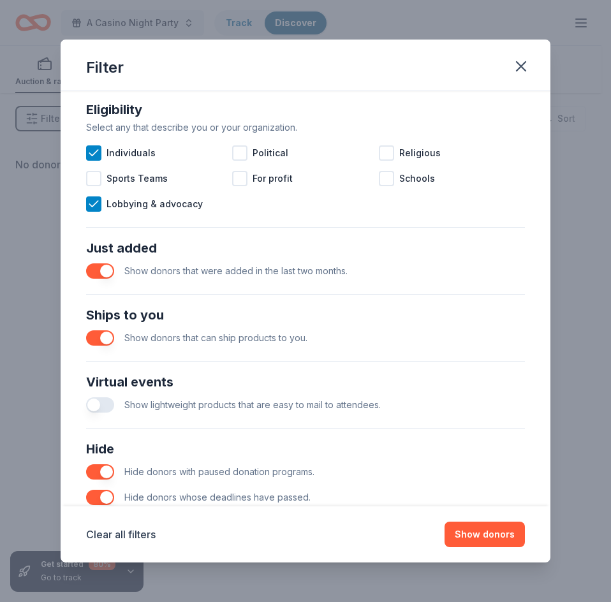
scroll to position [362, 0]
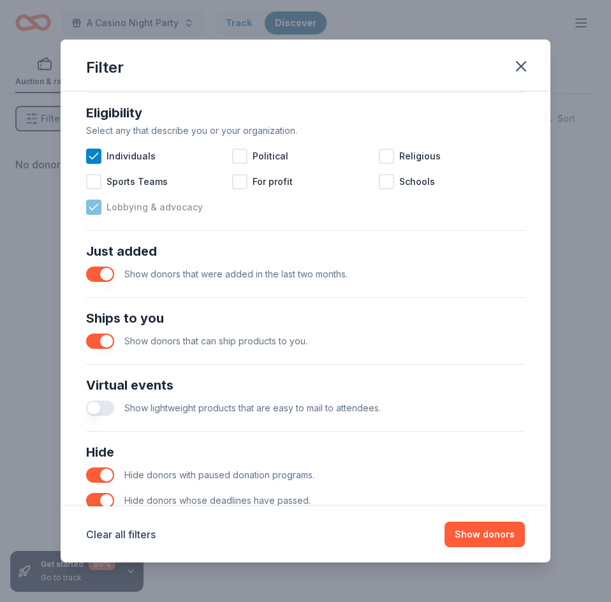
click at [96, 213] on icon at bounding box center [93, 207] width 13 height 13
click at [88, 275] on button "button" at bounding box center [100, 274] width 28 height 15
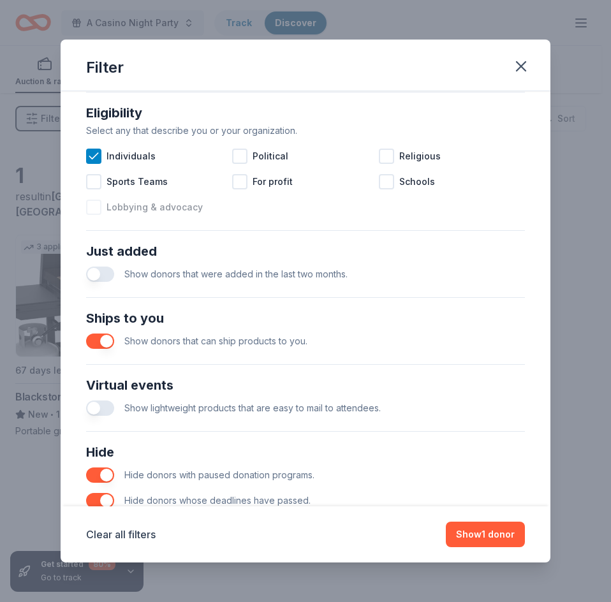
click at [91, 340] on button "button" at bounding box center [100, 340] width 28 height 15
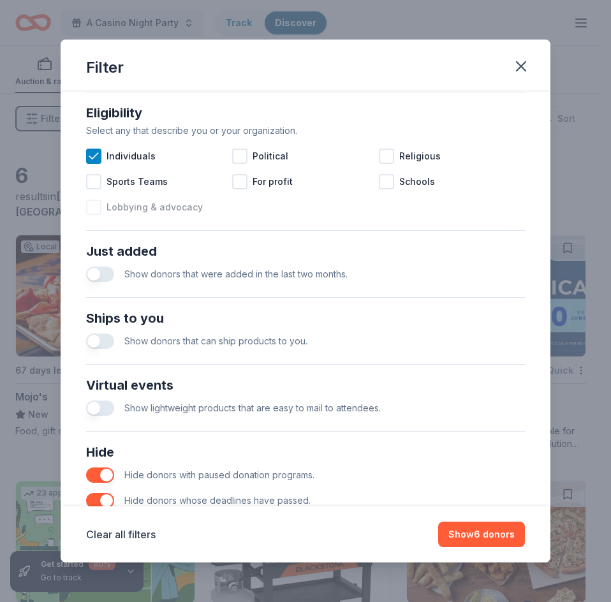
scroll to position [425, 0]
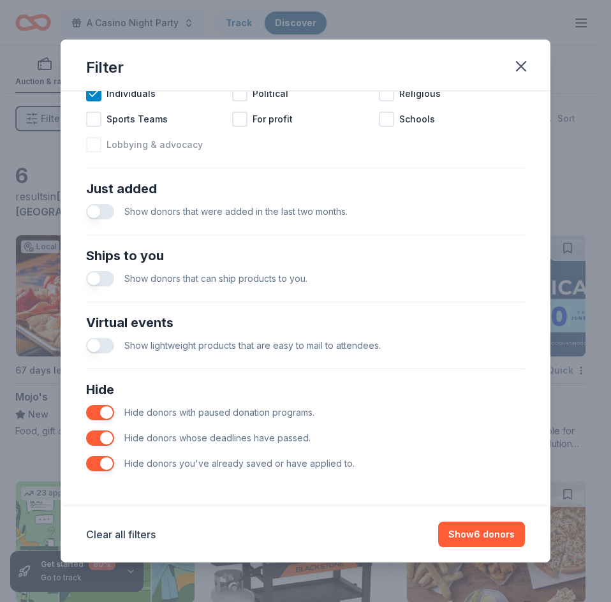
click at [85, 459] on div "Hide Hide donors with paused donation programs. Hide donors whose deadlines hav…" at bounding box center [305, 427] width 449 height 107
click at [93, 465] on button "button" at bounding box center [100, 463] width 28 height 15
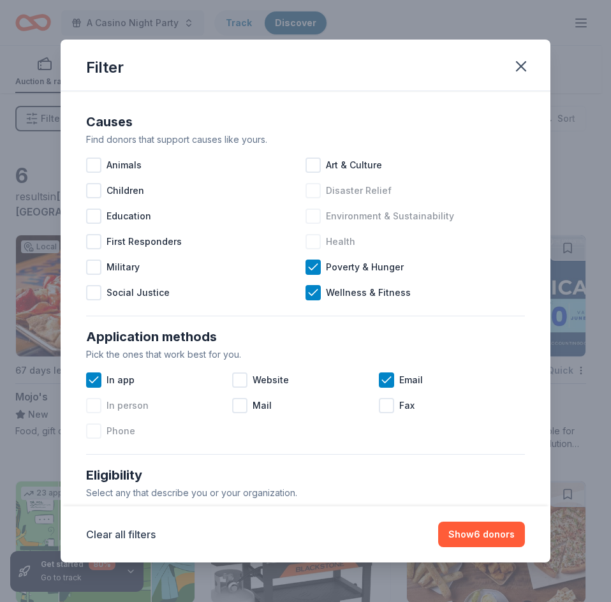
click at [311, 236] on div at bounding box center [312, 241] width 15 height 15
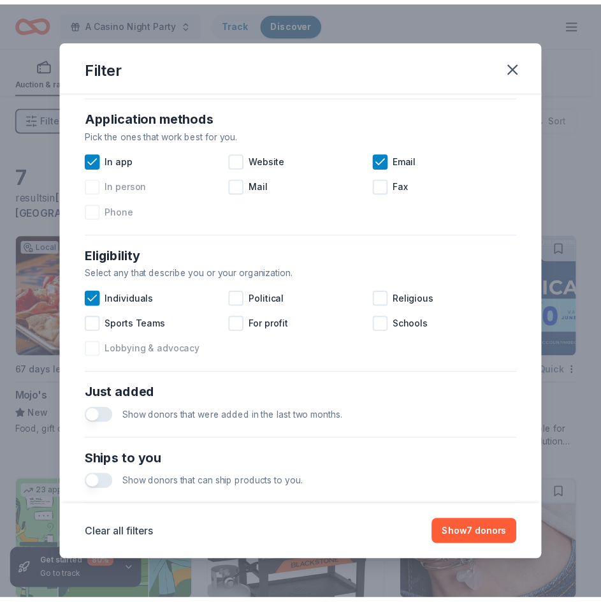
scroll to position [223, 0]
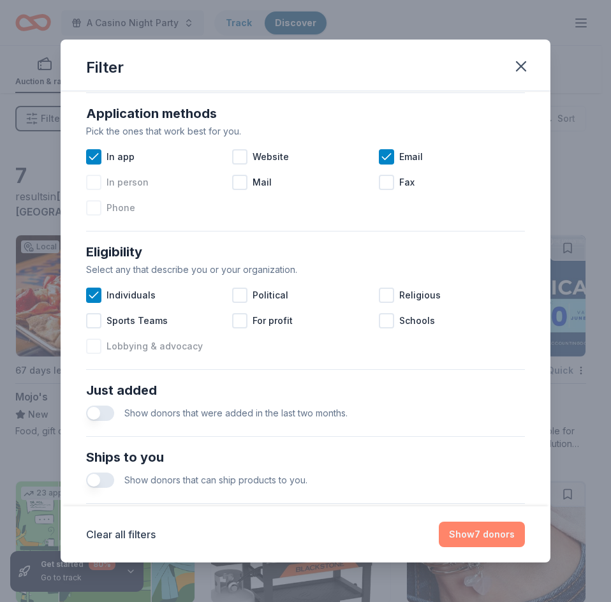
click at [491, 537] on button "Show 7 donors" at bounding box center [482, 535] width 86 height 26
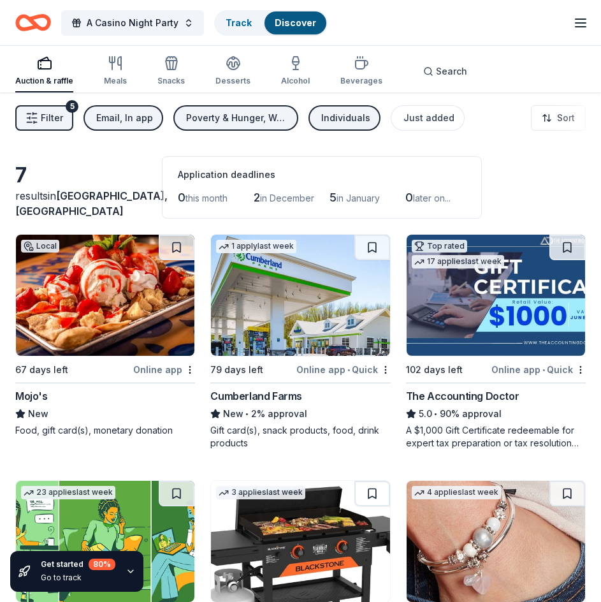
scroll to position [0, 0]
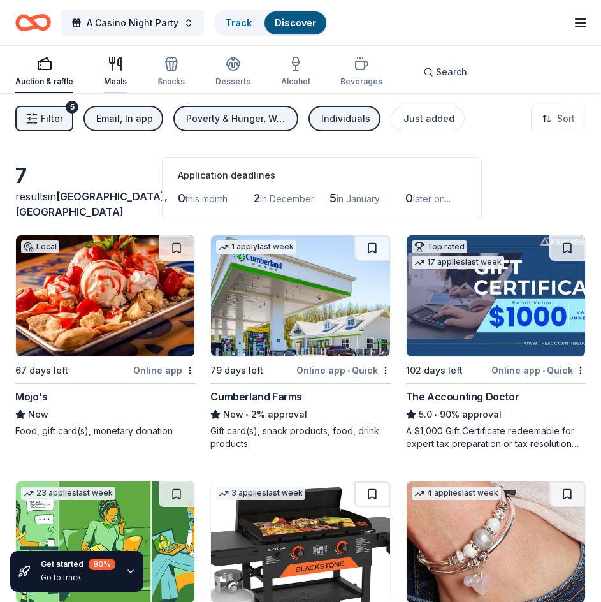
click at [112, 67] on icon "button" at bounding box center [115, 63] width 15 height 15
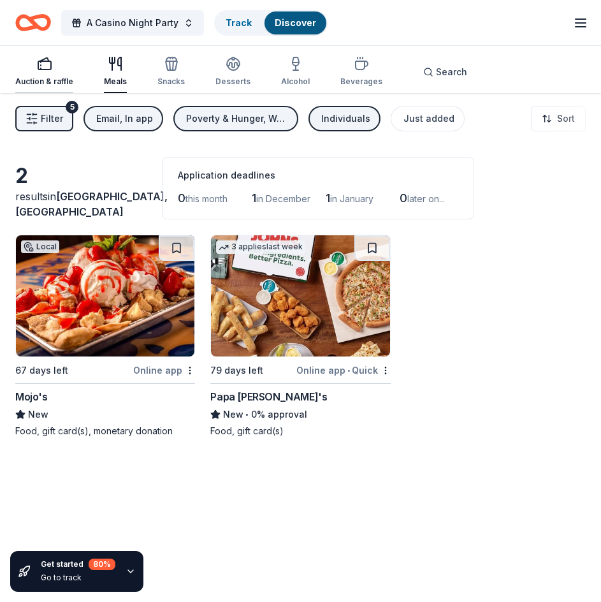
click at [46, 65] on icon "button" at bounding box center [44, 63] width 15 height 15
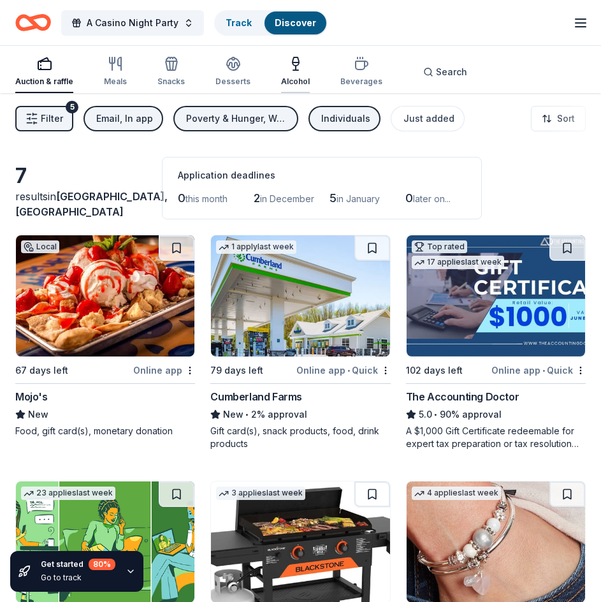
drag, startPoint x: 298, startPoint y: 71, endPoint x: 291, endPoint y: 65, distance: 9.1
click at [295, 69] on icon "button" at bounding box center [295, 63] width 15 height 15
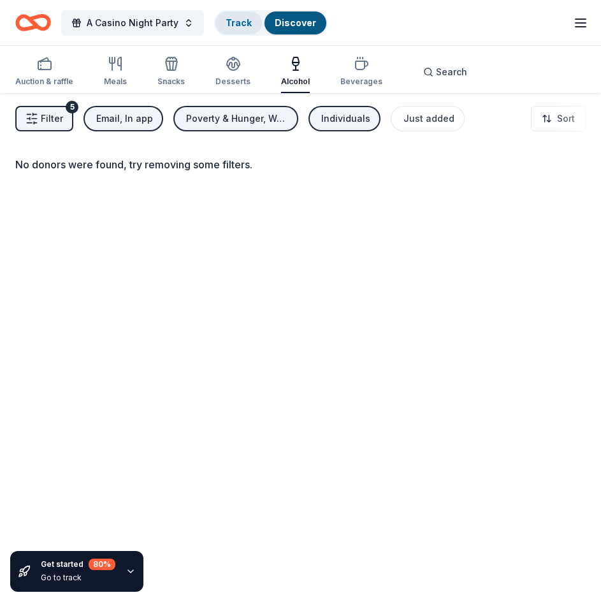
click at [237, 19] on link "Track" at bounding box center [239, 22] width 26 height 11
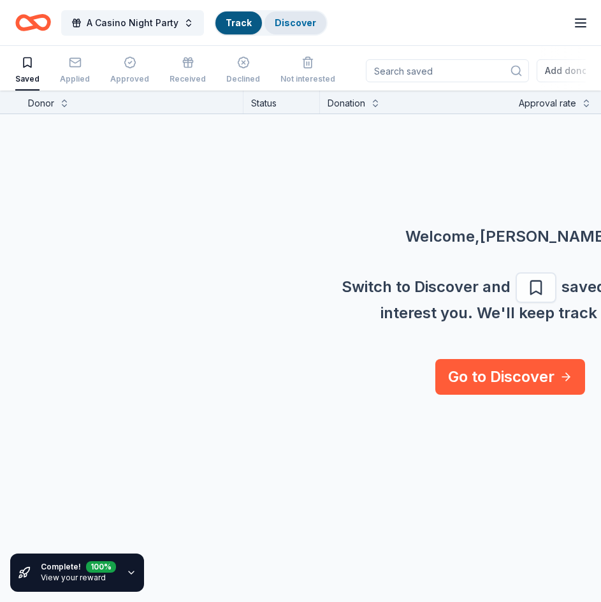
click at [284, 21] on link "Discover" at bounding box center [295, 22] width 41 height 11
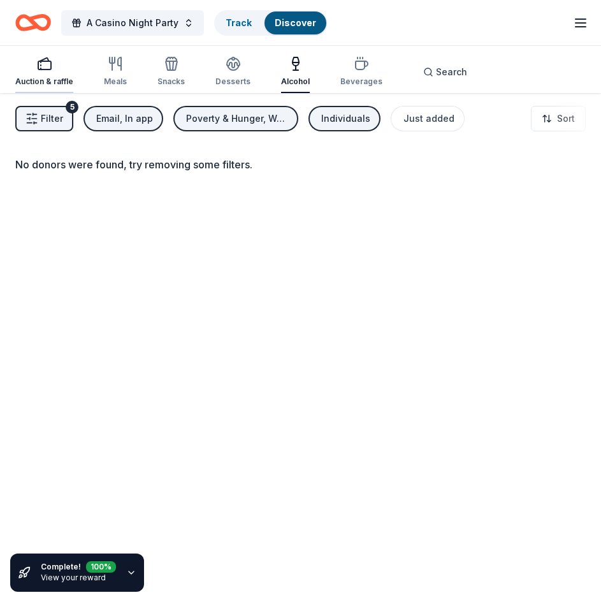
click at [45, 63] on icon "button" at bounding box center [44, 63] width 15 height 15
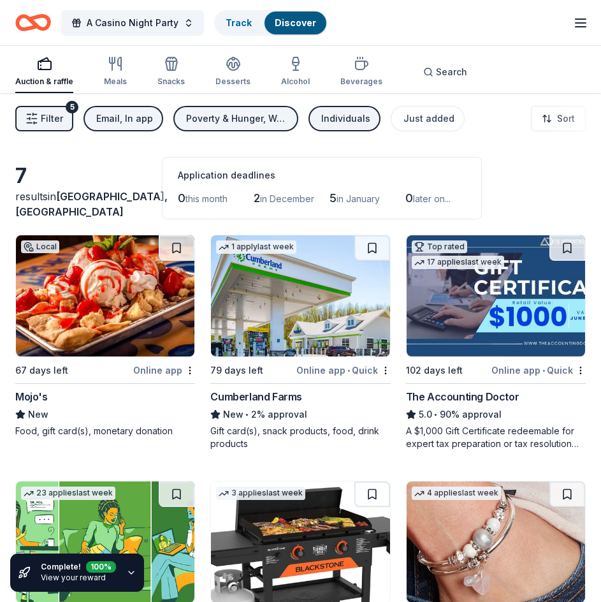
click at [47, 116] on span "Filter" at bounding box center [52, 118] width 22 height 15
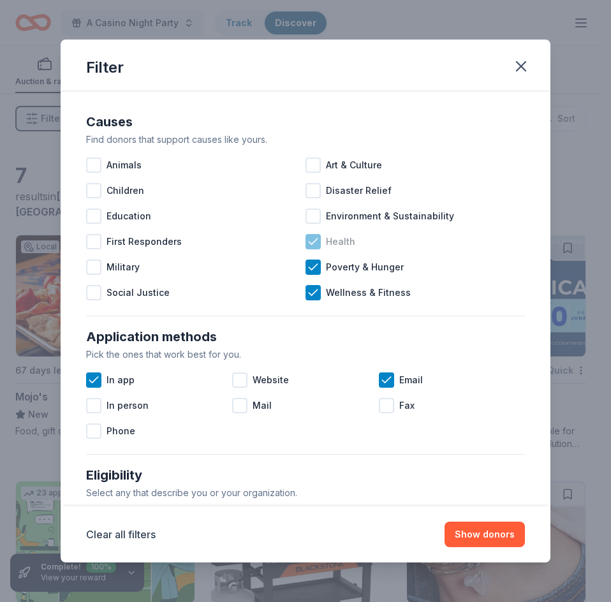
click at [307, 238] on icon at bounding box center [313, 241] width 13 height 13
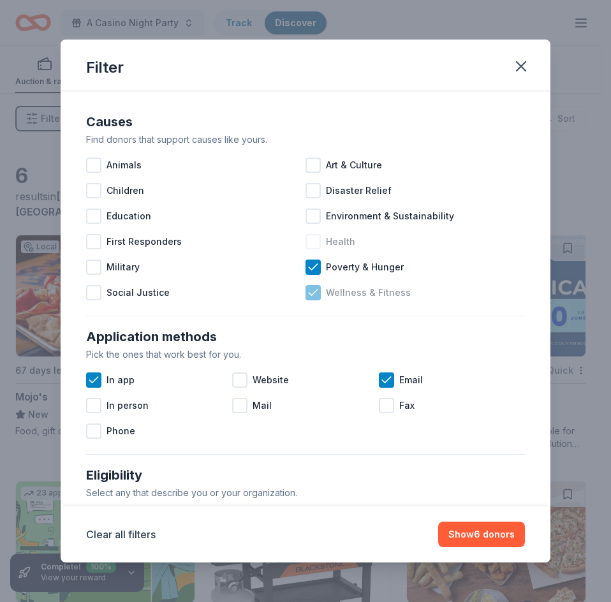
drag, startPoint x: 307, startPoint y: 267, endPoint x: 324, endPoint y: 285, distance: 24.8
click at [308, 268] on icon at bounding box center [313, 267] width 13 height 13
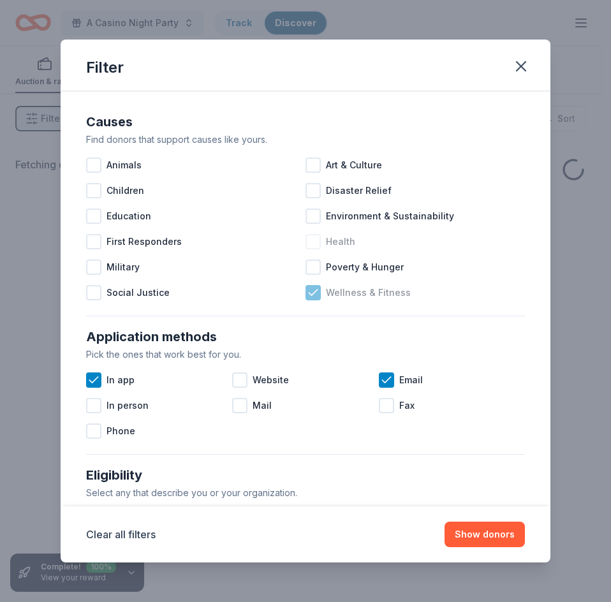
click at [307, 288] on icon at bounding box center [313, 292] width 13 height 13
click at [96, 383] on icon at bounding box center [93, 380] width 13 height 13
click at [380, 384] on icon at bounding box center [386, 380] width 13 height 13
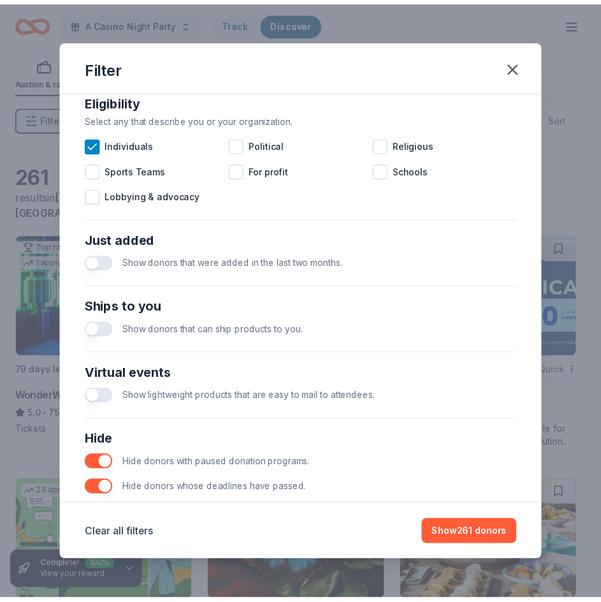
scroll to position [425, 0]
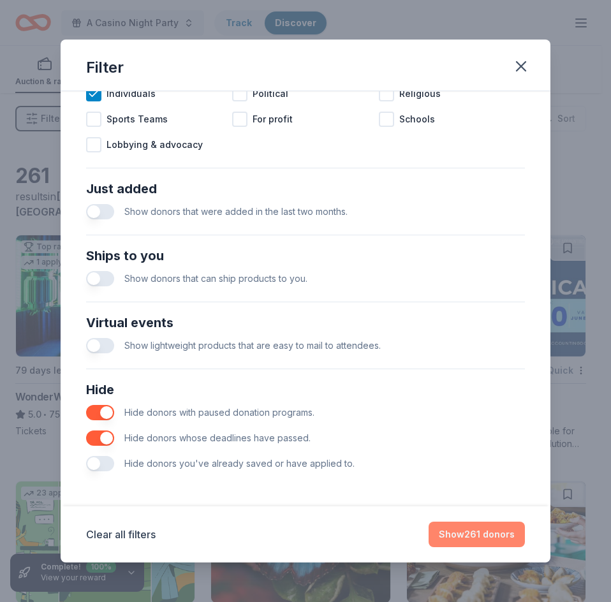
click at [492, 534] on button "Show 261 donors" at bounding box center [476, 535] width 96 height 26
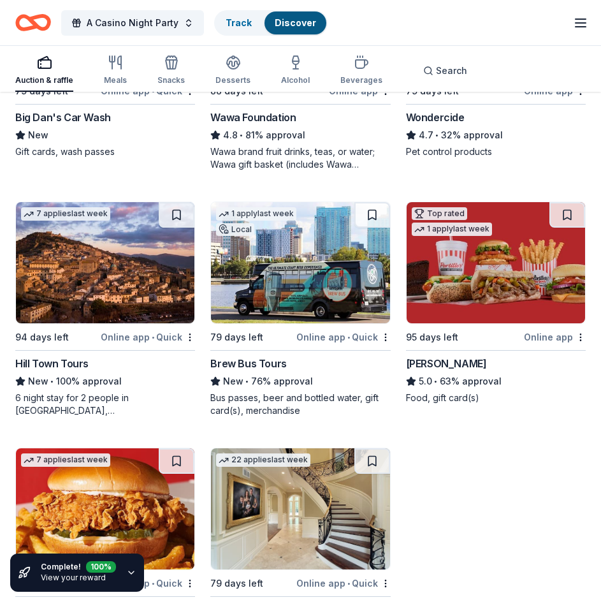
scroll to position [1257, 0]
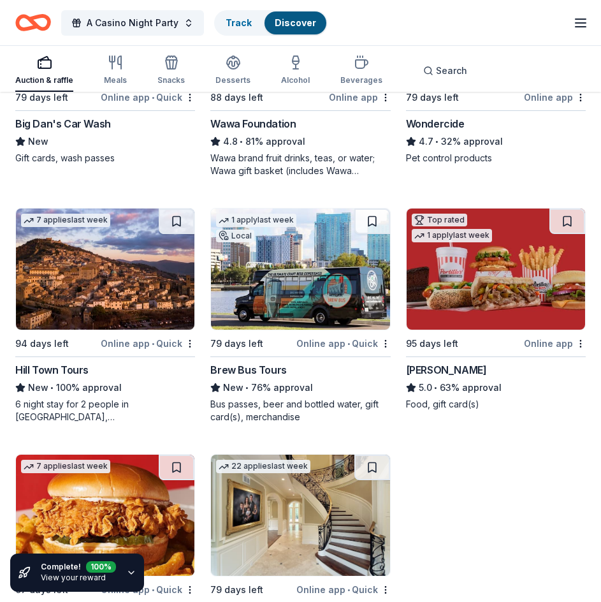
click at [128, 339] on div "Online app • Quick" at bounding box center [148, 343] width 94 height 16
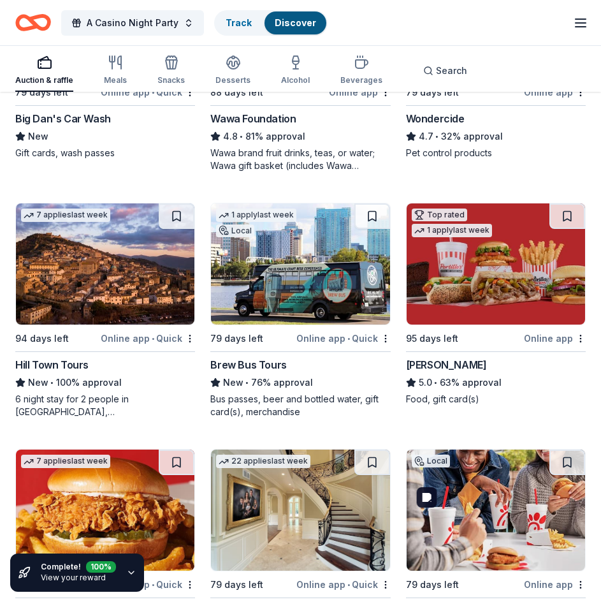
scroll to position [1194, 0]
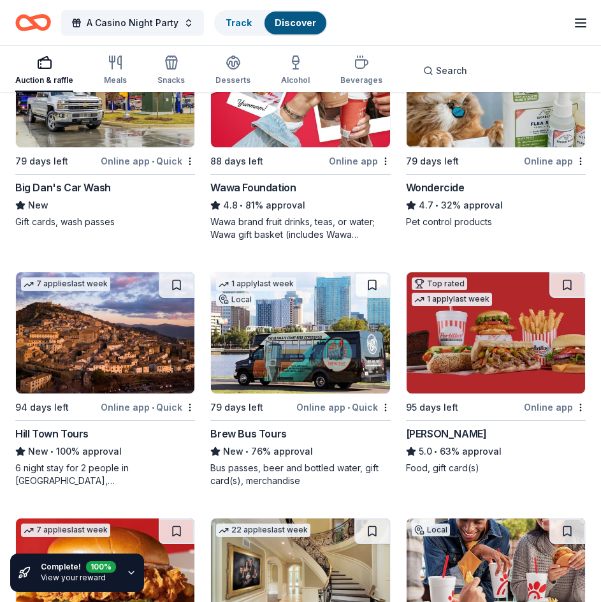
click at [122, 406] on div "Online app • Quick" at bounding box center [148, 407] width 94 height 16
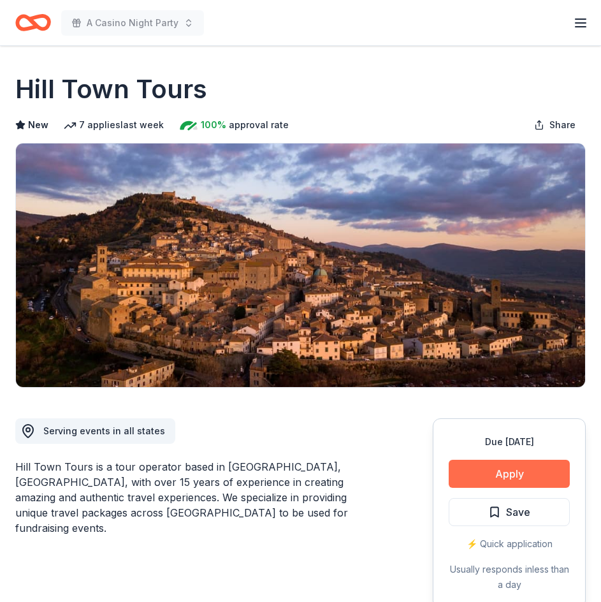
click at [520, 471] on button "Apply" at bounding box center [509, 474] width 121 height 28
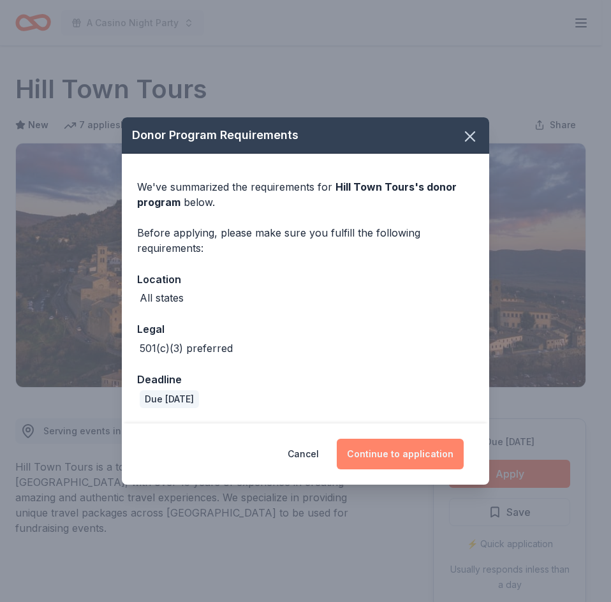
click at [408, 455] on button "Continue to application" at bounding box center [400, 454] width 127 height 31
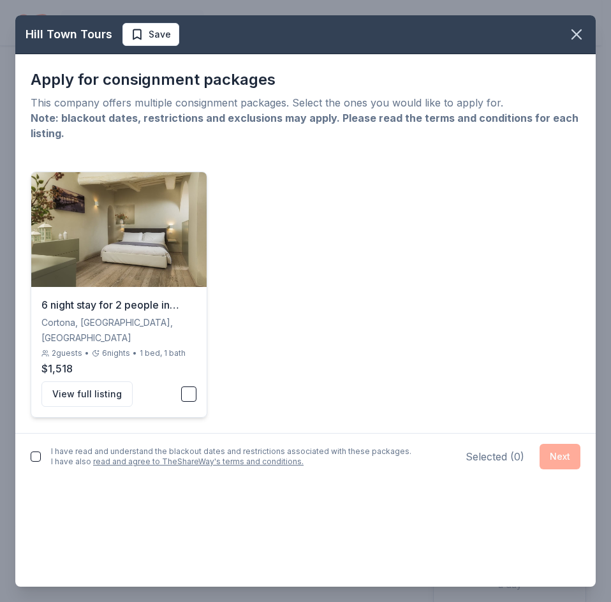
click at [188, 386] on button "button" at bounding box center [188, 393] width 15 height 15
click at [36, 451] on button "button" at bounding box center [36, 456] width 10 height 10
click at [566, 444] on button "Next" at bounding box center [559, 457] width 41 height 26
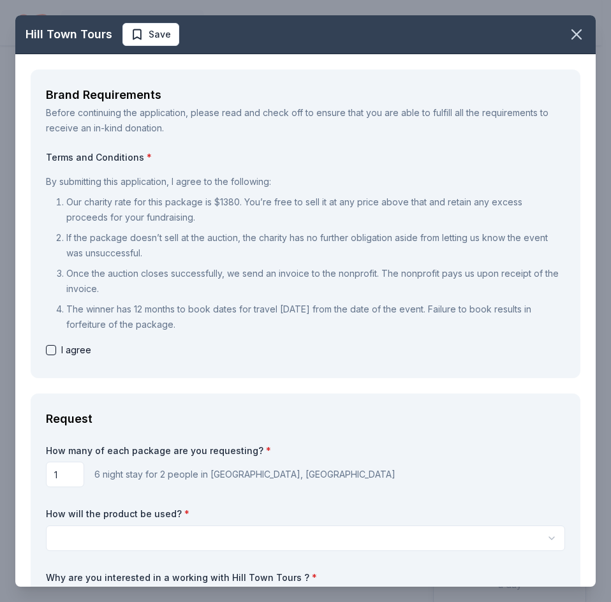
click at [55, 349] on button "button" at bounding box center [51, 350] width 10 height 10
checkbox input "true"
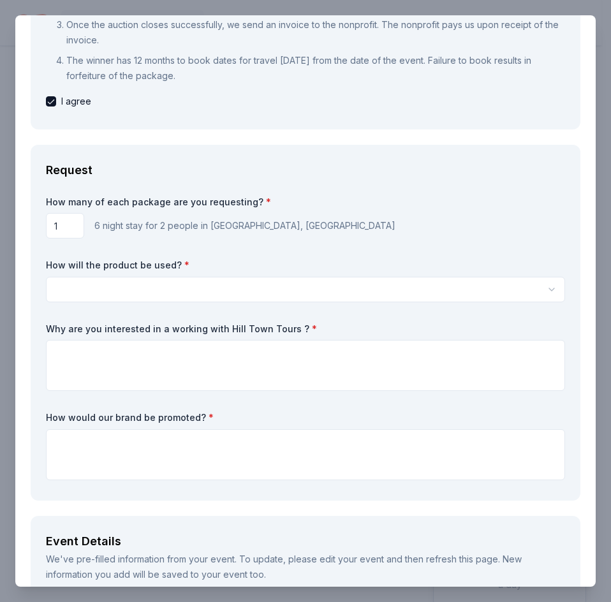
scroll to position [255, 0]
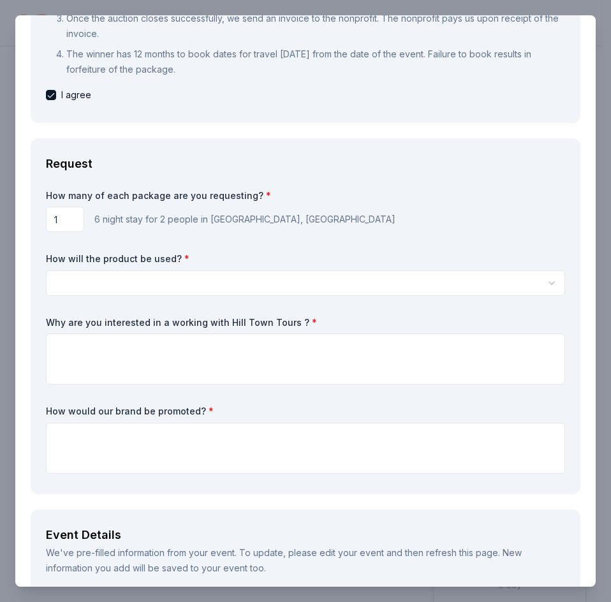
click at [537, 282] on html "A Casino Night Party $10 in rewards Due in 94 days Share Hill Town Tours New 7 …" at bounding box center [305, 301] width 611 height 602
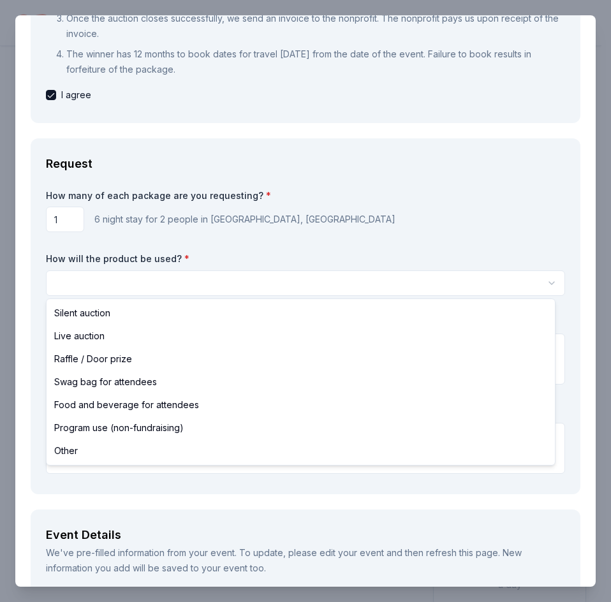
select select "silentAuction"
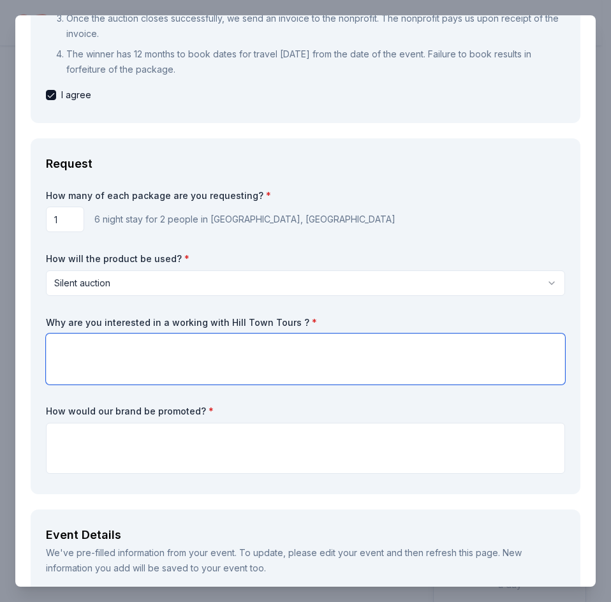
click at [57, 351] on textarea at bounding box center [305, 358] width 519 height 51
type textarea "Our main audience are retirees and many are interested in travelling."
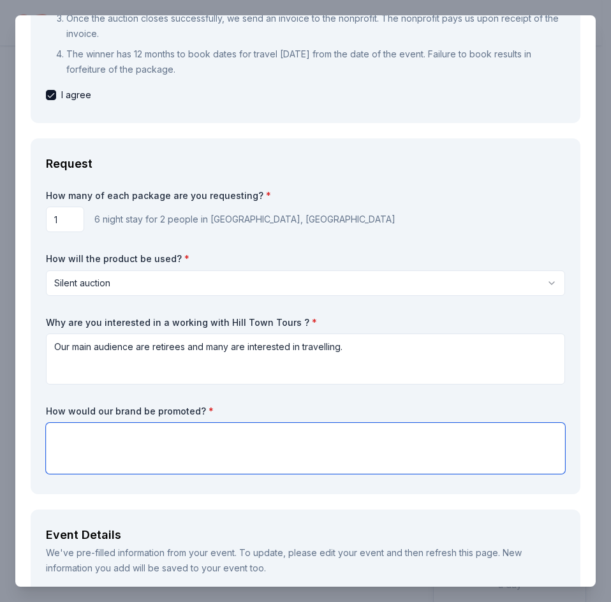
click at [67, 436] on textarea at bounding box center [305, 448] width 519 height 51
click at [67, 427] on textarea "We" at bounding box center [305, 448] width 519 height 51
drag, startPoint x: 70, startPoint y: 440, endPoint x: 51, endPoint y: 440, distance: 19.1
click at [51, 440] on textarea "We" at bounding box center [305, 448] width 519 height 51
paste textarea "If selected, we will share this opportunity widely through our established comm…"
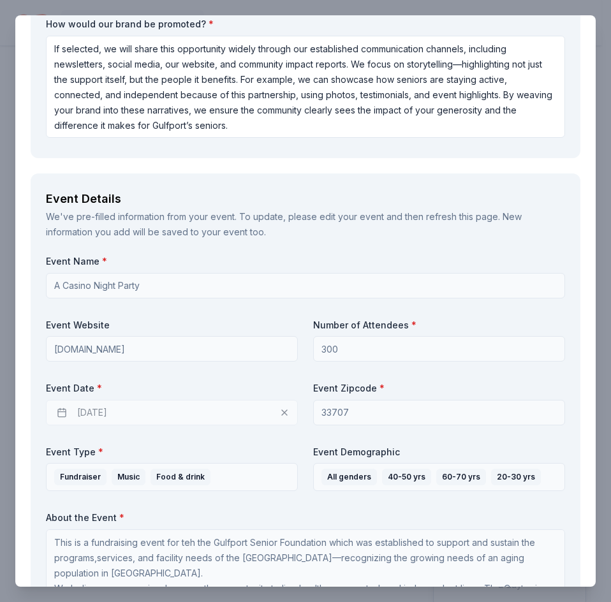
scroll to position [608, 0]
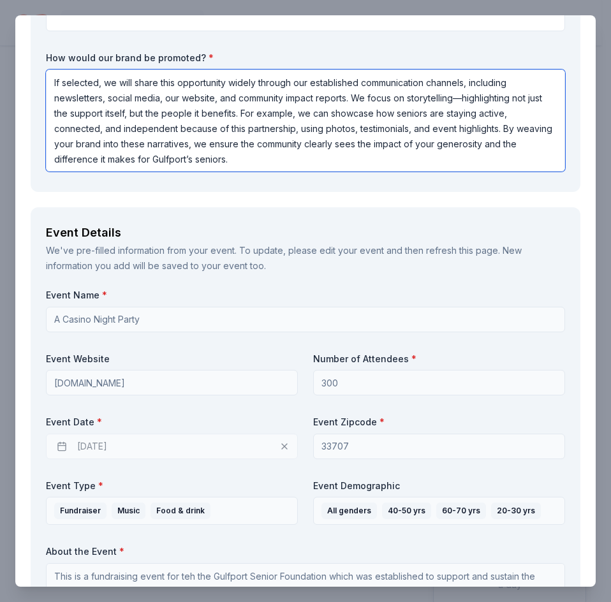
drag, startPoint x: 53, startPoint y: 80, endPoint x: 354, endPoint y: 91, distance: 301.2
click at [354, 91] on textarea "If selected, we will share this opportunity widely through our established comm…" at bounding box center [305, 120] width 519 height 102
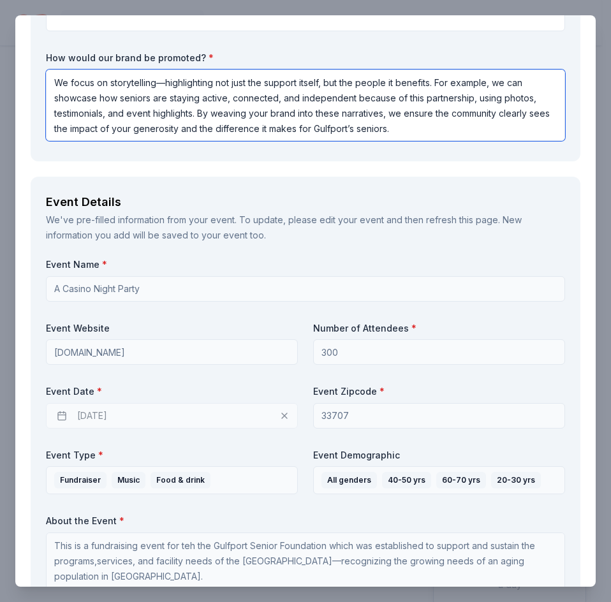
click at [165, 83] on textarea "We focus on storytelling—highlighting not just the support itself, but the peop…" at bounding box center [305, 104] width 519 height 71
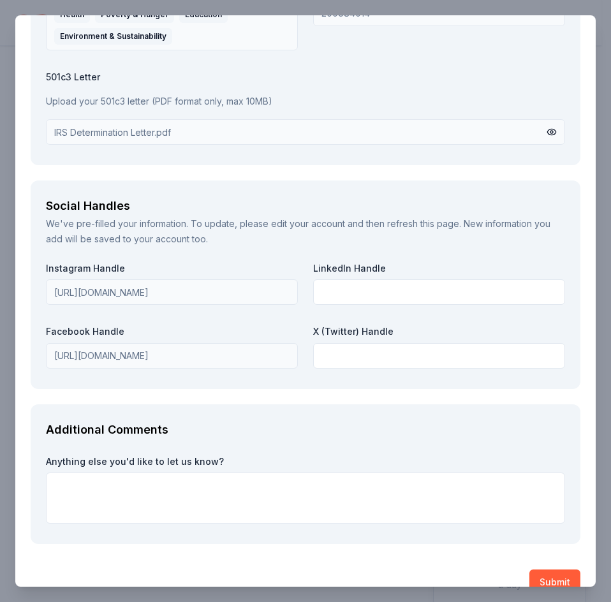
scroll to position [1813, 0]
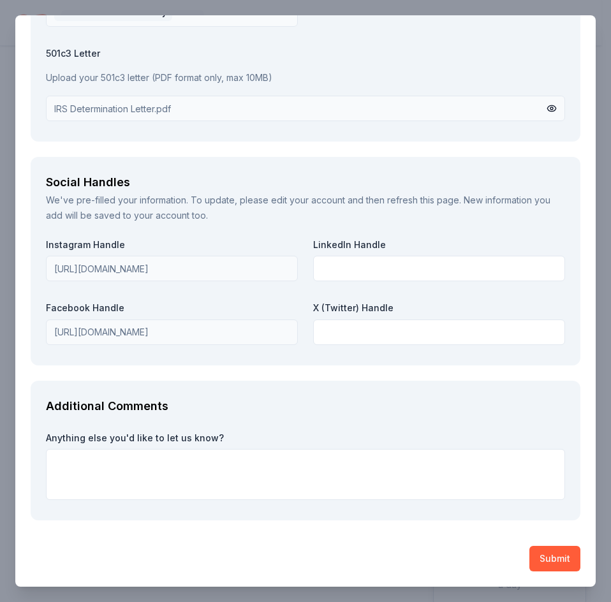
type textarea "We focus on highlighting not just the support itself, but the people it benefit…"
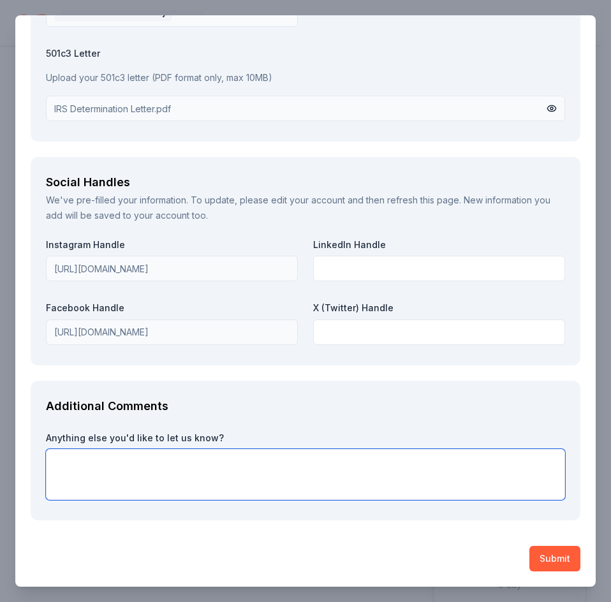
click at [69, 465] on textarea at bounding box center [305, 474] width 519 height 51
paste textarea "artnering with The Accounting Doctor would allow us to highlight your business …"
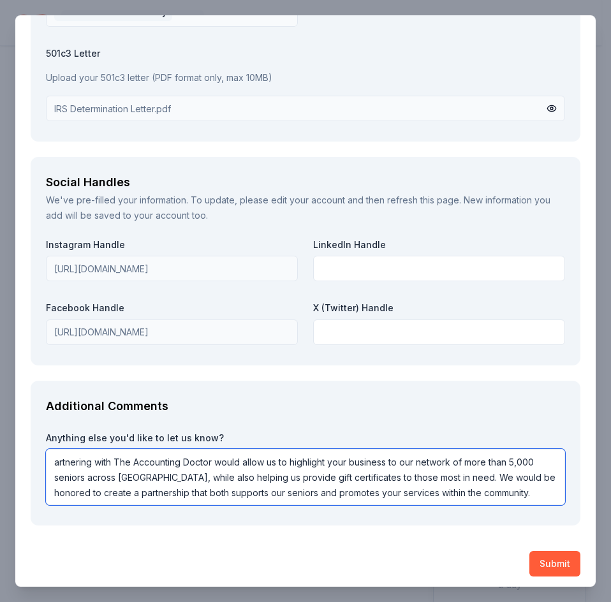
drag, startPoint x: 212, startPoint y: 459, endPoint x: 130, endPoint y: 456, distance: 81.7
click at [119, 464] on textarea "artnering with The Accounting Doctor would allow us to highlight your business …" at bounding box center [305, 477] width 519 height 56
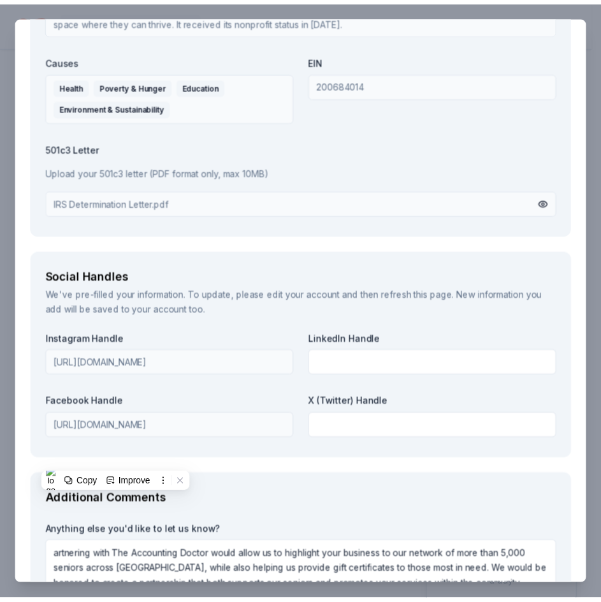
scroll to position [1818, 0]
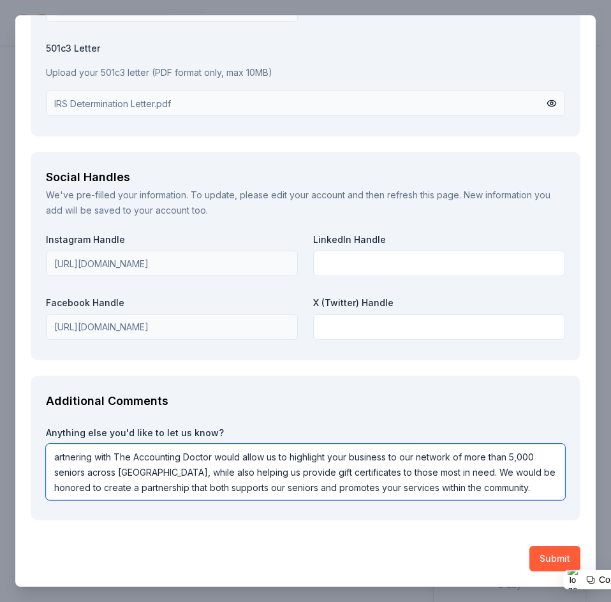
drag, startPoint x: 115, startPoint y: 456, endPoint x: 217, endPoint y: 462, distance: 101.5
click at [217, 462] on textarea "artnering with The Accounting Doctor would allow us to highlight your business …" at bounding box center [305, 472] width 519 height 56
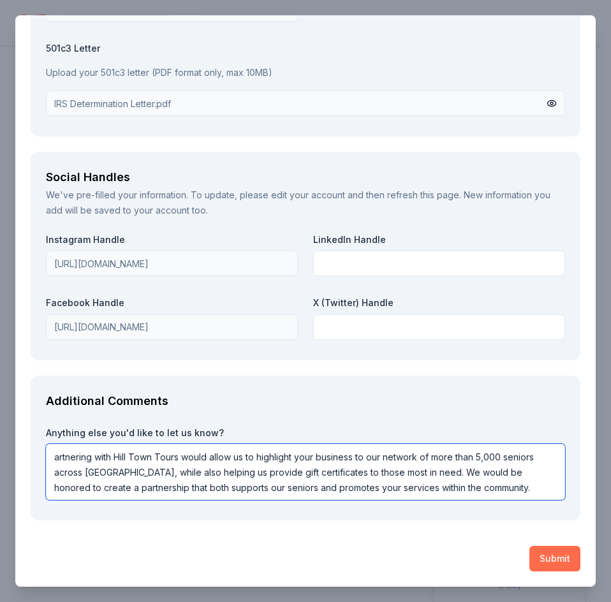
type textarea "artnering with Hill Town Tours would allow us to highlight your business to our…"
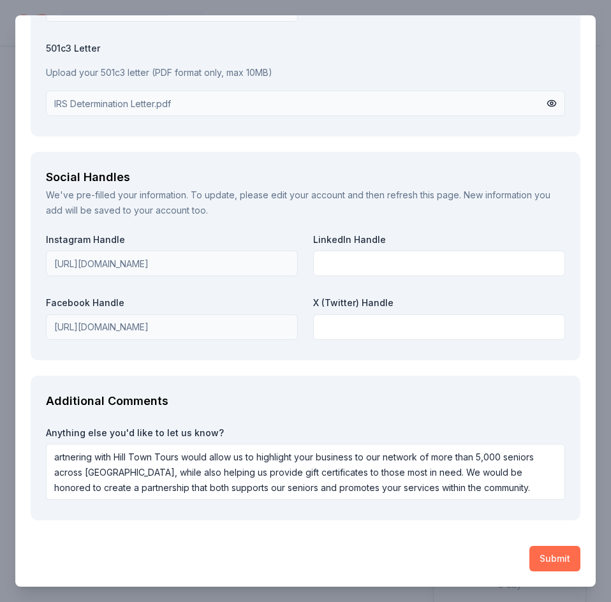
click at [553, 562] on button "Submit" at bounding box center [554, 559] width 51 height 26
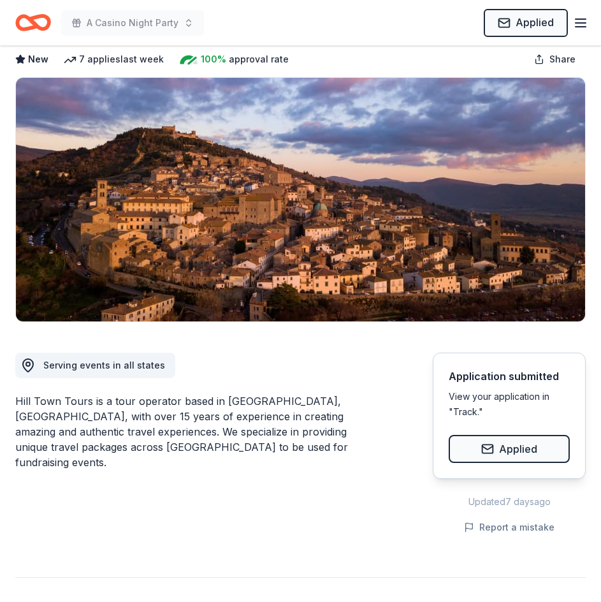
scroll to position [0, 0]
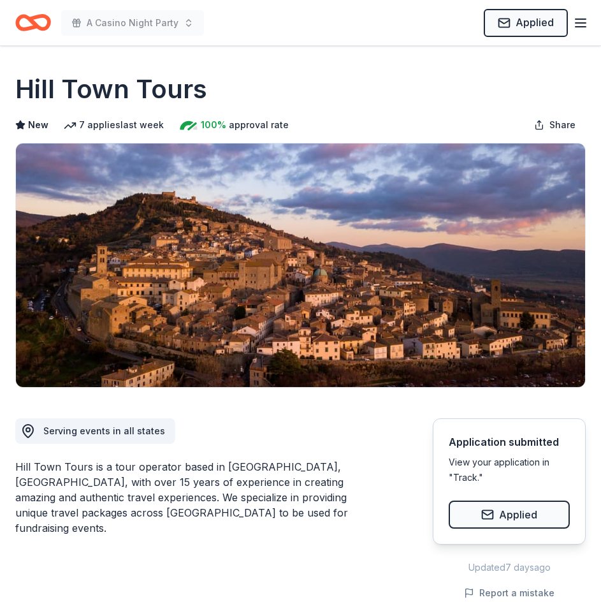
drag, startPoint x: 86, startPoint y: 82, endPoint x: 158, endPoint y: 76, distance: 72.3
click at [104, 81] on h1 "Hill Town Tours" at bounding box center [111, 89] width 192 height 36
click at [582, 22] on icon "button" at bounding box center [580, 22] width 15 height 15
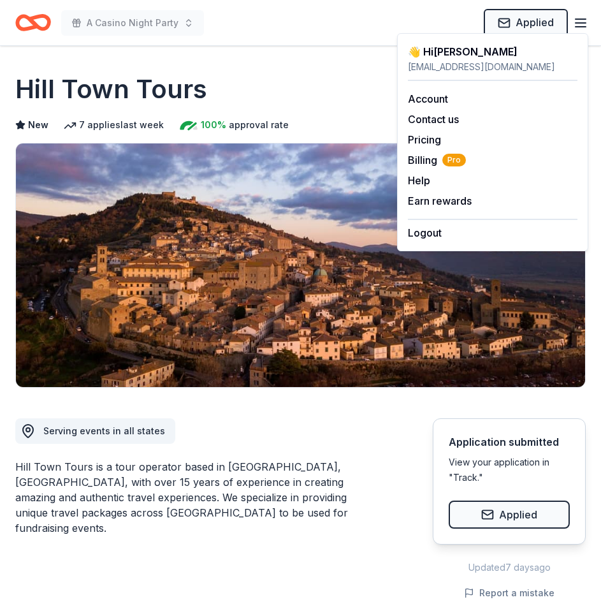
click at [33, 24] on icon "Home" at bounding box center [39, 22] width 20 height 13
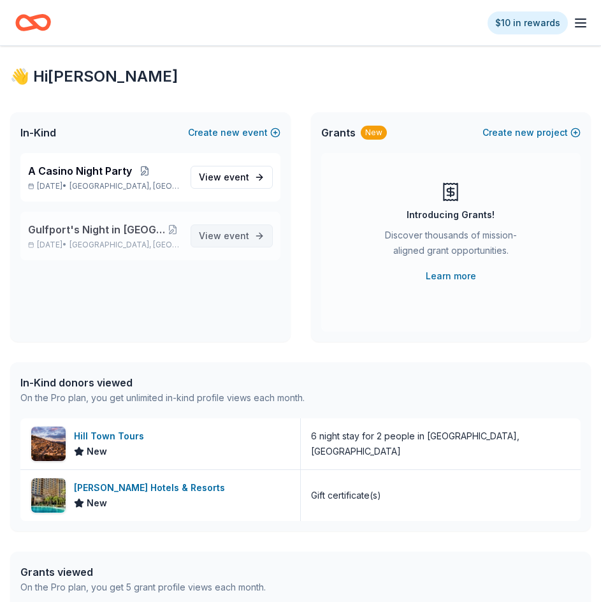
click at [232, 237] on span "event" at bounding box center [237, 235] width 26 height 11
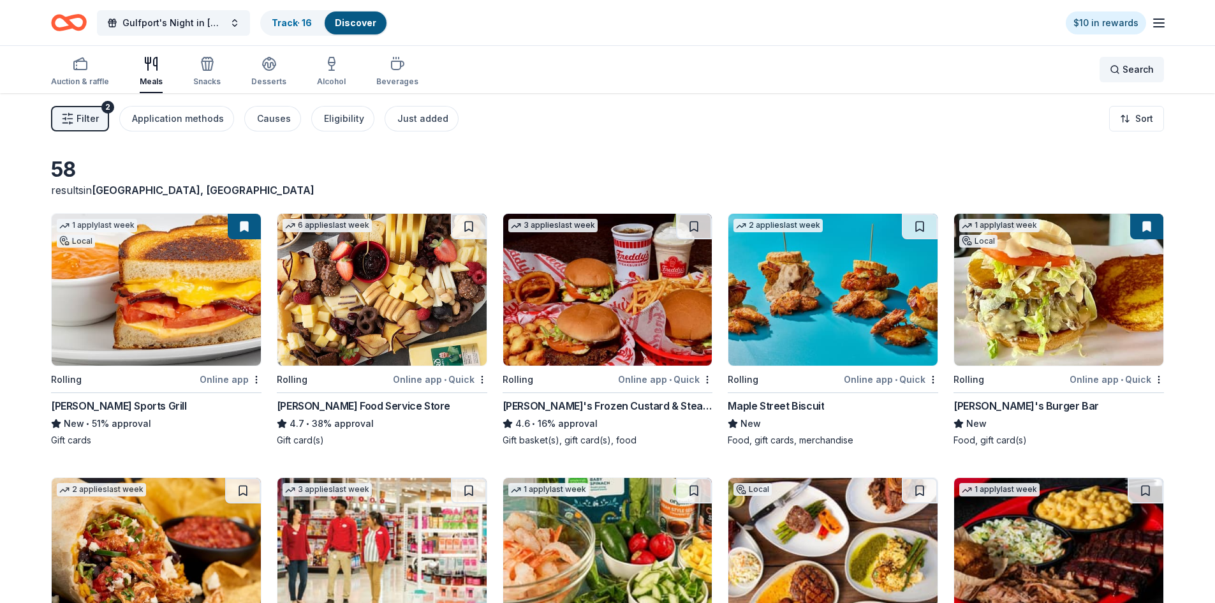
click at [601, 66] on div "Search" at bounding box center [1131, 69] width 44 height 15
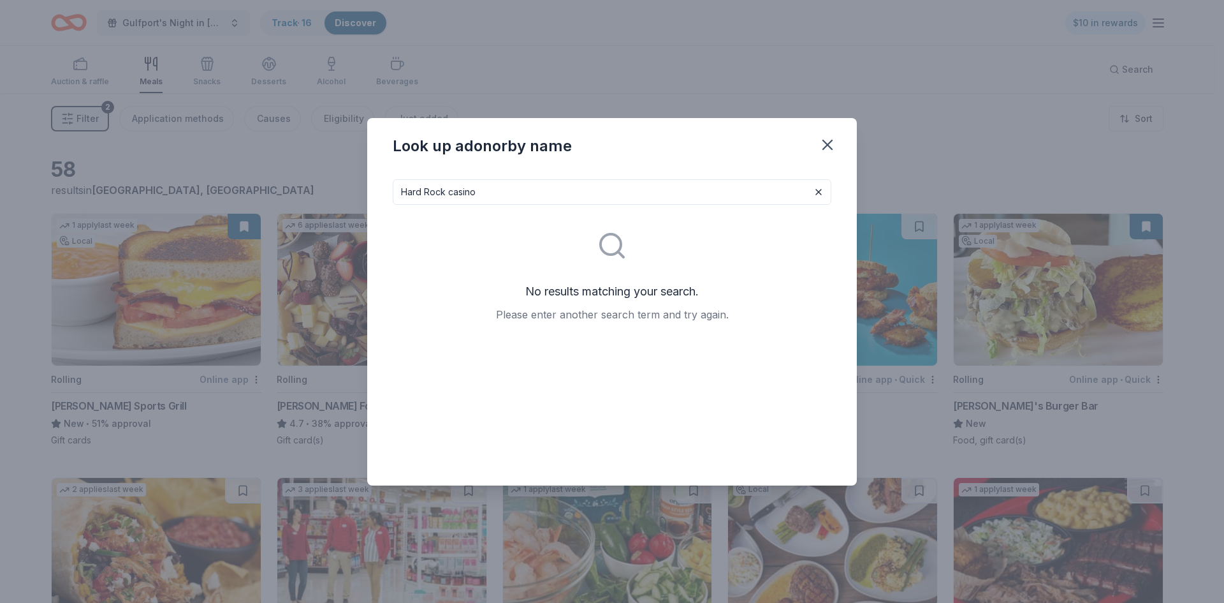
drag, startPoint x: 482, startPoint y: 189, endPoint x: 448, endPoint y: 196, distance: 34.5
click at [448, 196] on input "Hard Rock casino" at bounding box center [612, 192] width 439 height 26
drag, startPoint x: 489, startPoint y: 194, endPoint x: 447, endPoint y: 194, distance: 42.1
click at [447, 194] on input "Hard Rock Florida" at bounding box center [612, 192] width 439 height 26
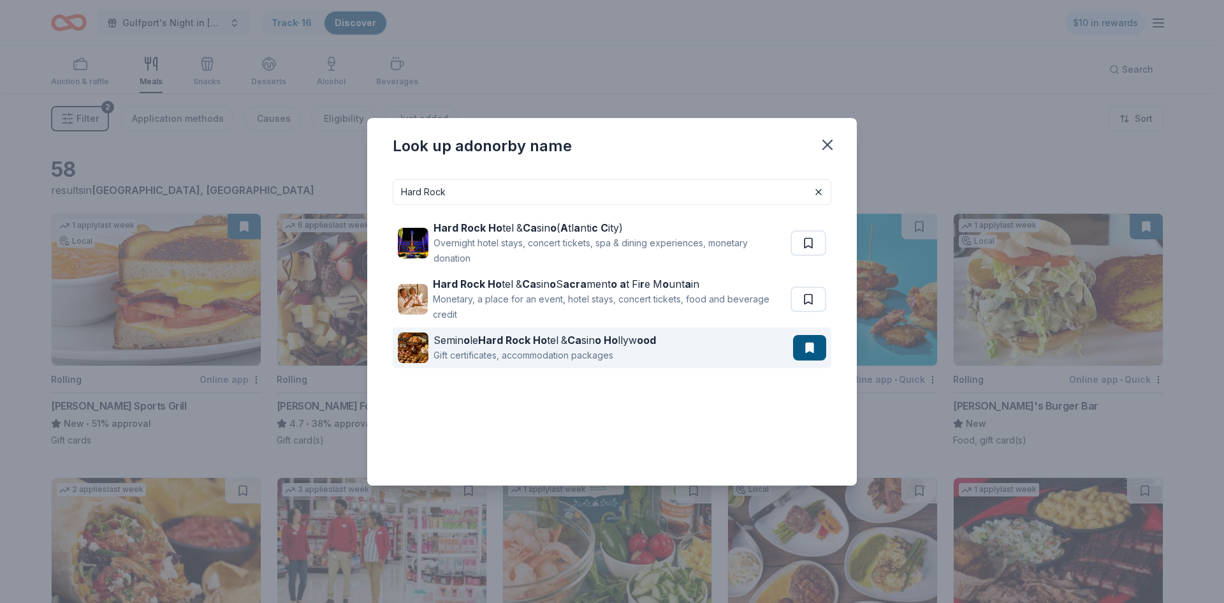
type input "Hard Rock"
click at [509, 345] on strong "Hard Rock Ho" at bounding box center [512, 339] width 69 height 13
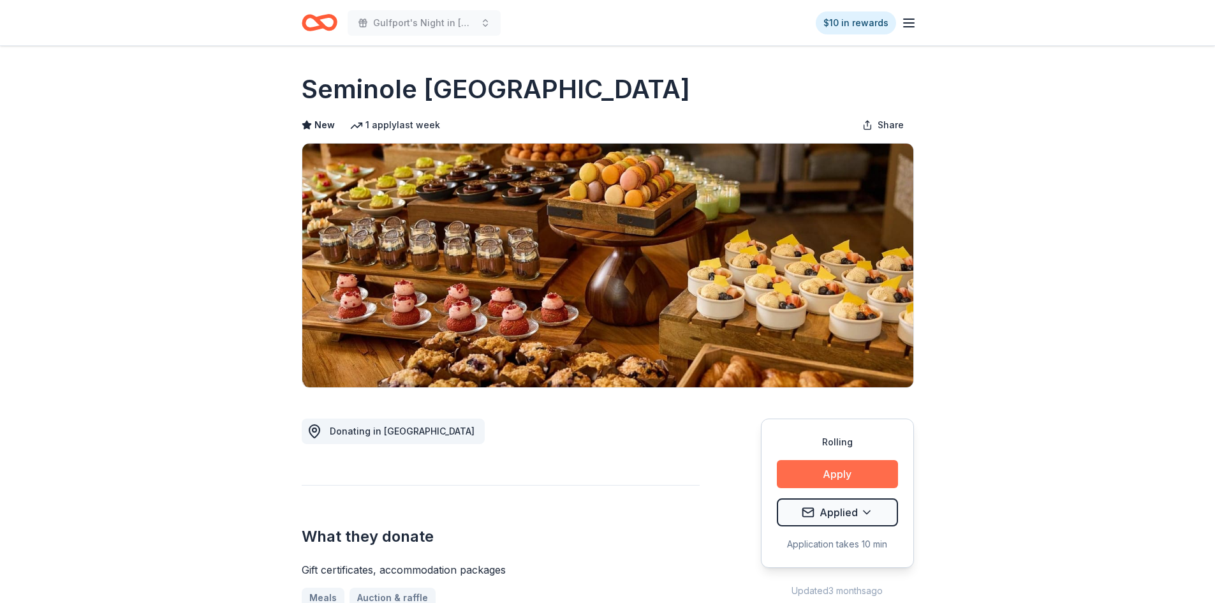
click at [842, 475] on button "Apply" at bounding box center [837, 474] width 121 height 28
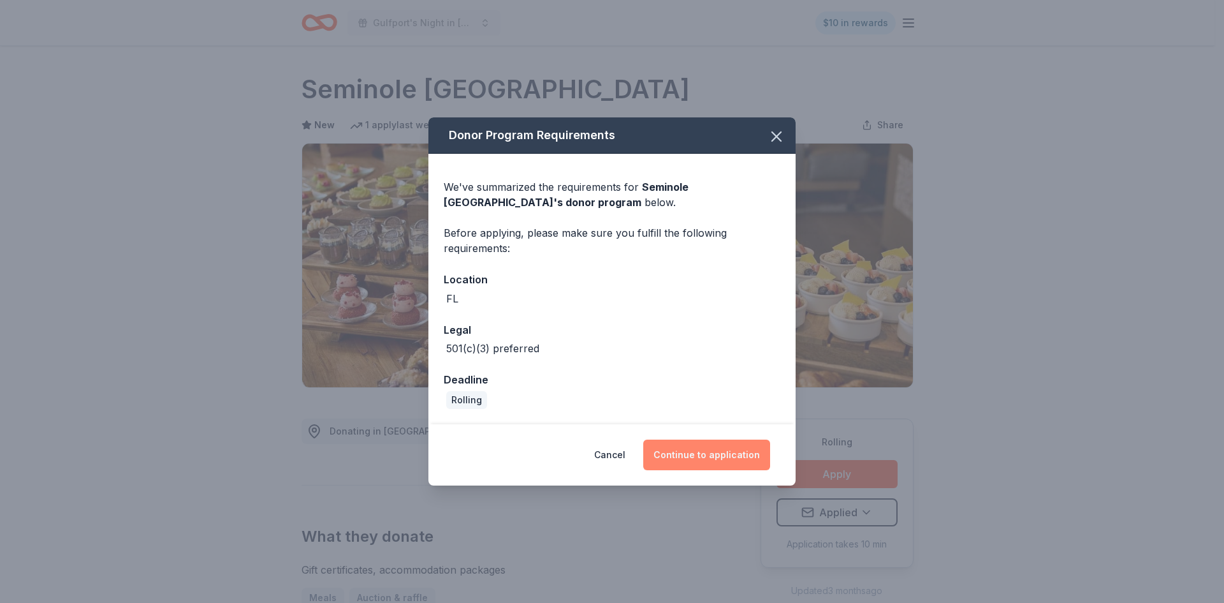
click at [719, 458] on button "Continue to application" at bounding box center [706, 454] width 127 height 31
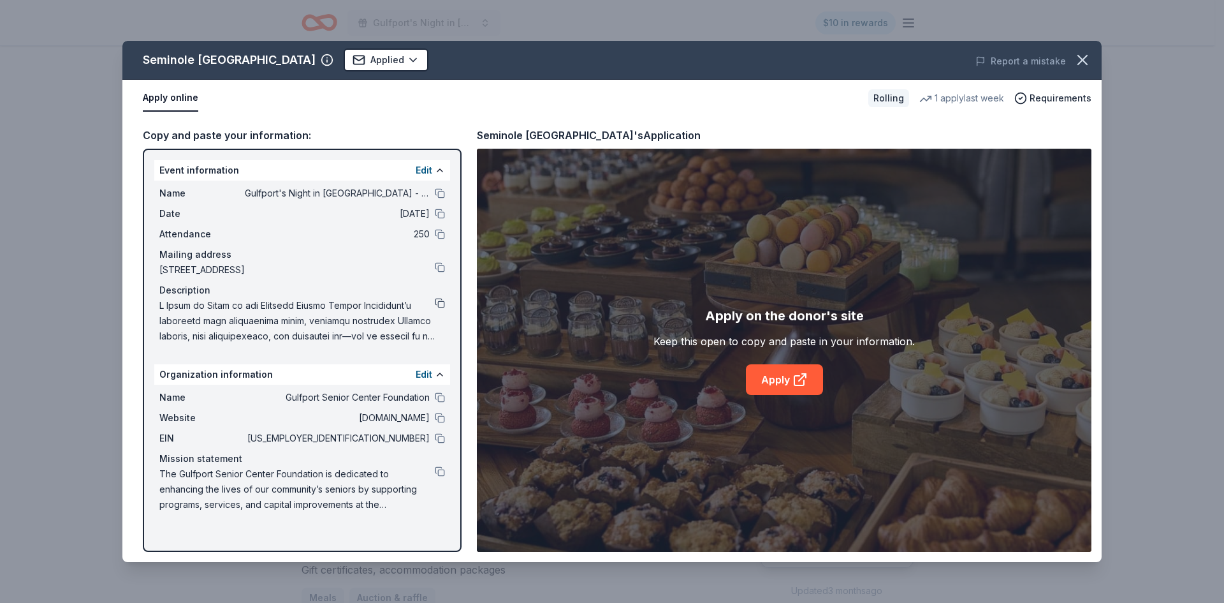
click at [440, 303] on button at bounding box center [440, 303] width 10 height 10
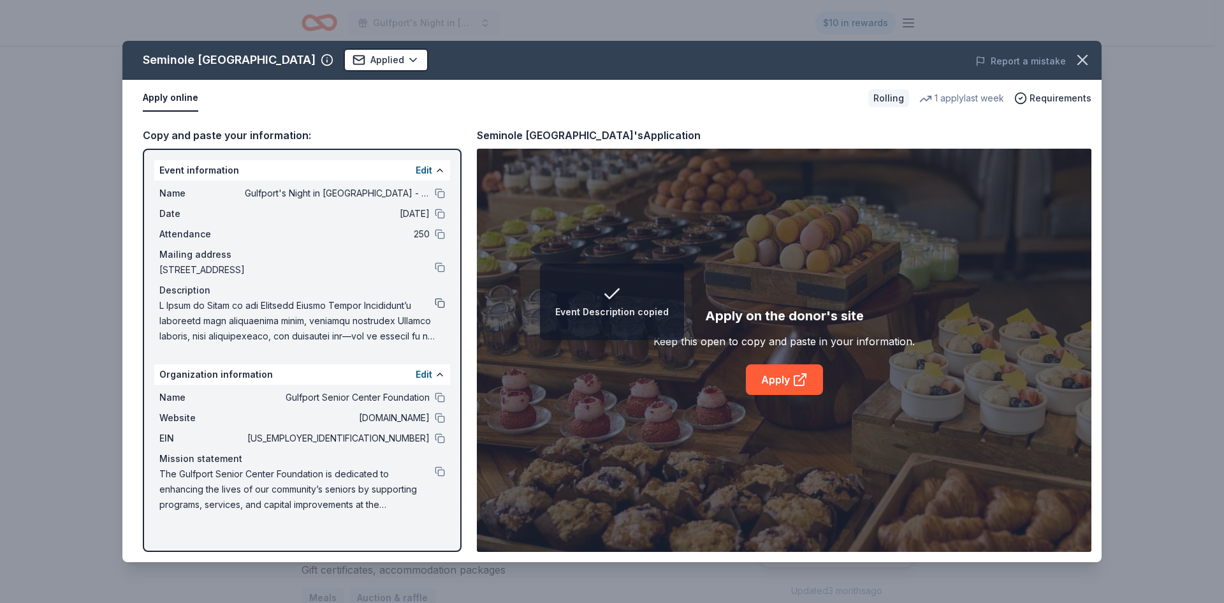
click at [440, 303] on button at bounding box center [440, 303] width 10 height 10
click at [437, 321] on div at bounding box center [302, 321] width 286 height 46
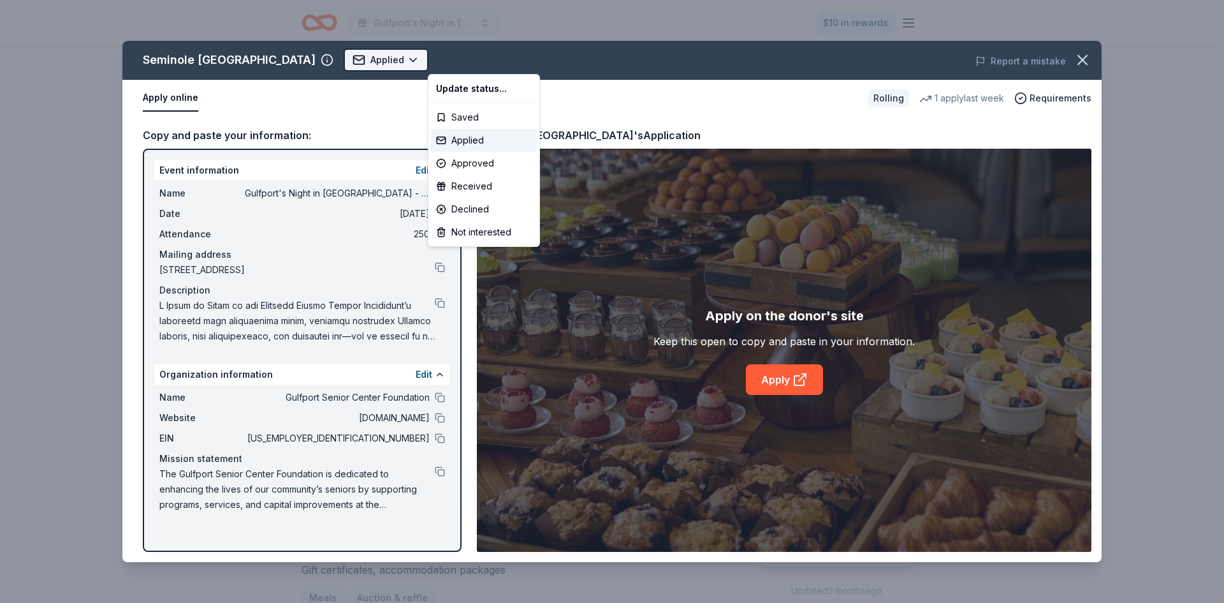
click at [497, 60] on html "Gulfport's Night in Italy - October 25 $10 in rewards Rolling Share Seminole Ha…" at bounding box center [612, 301] width 1224 height 603
click at [812, 113] on html "Gulfport's Night in Italy - October 25 $10 in rewards Rolling Share Seminole Ha…" at bounding box center [612, 301] width 1224 height 603
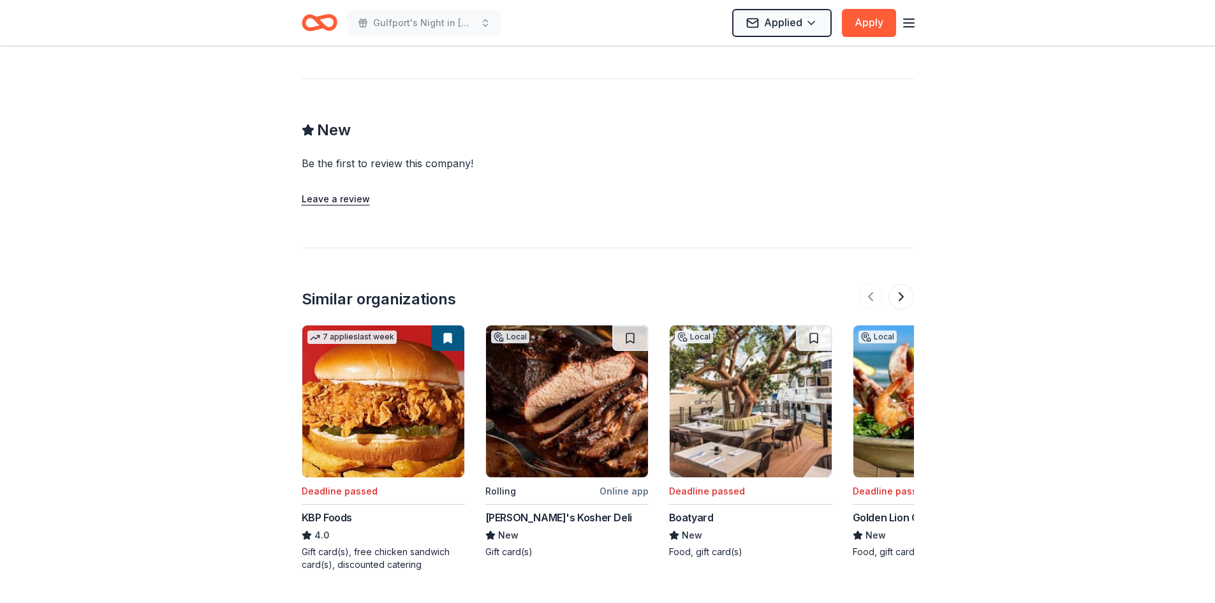
scroll to position [1020, 0]
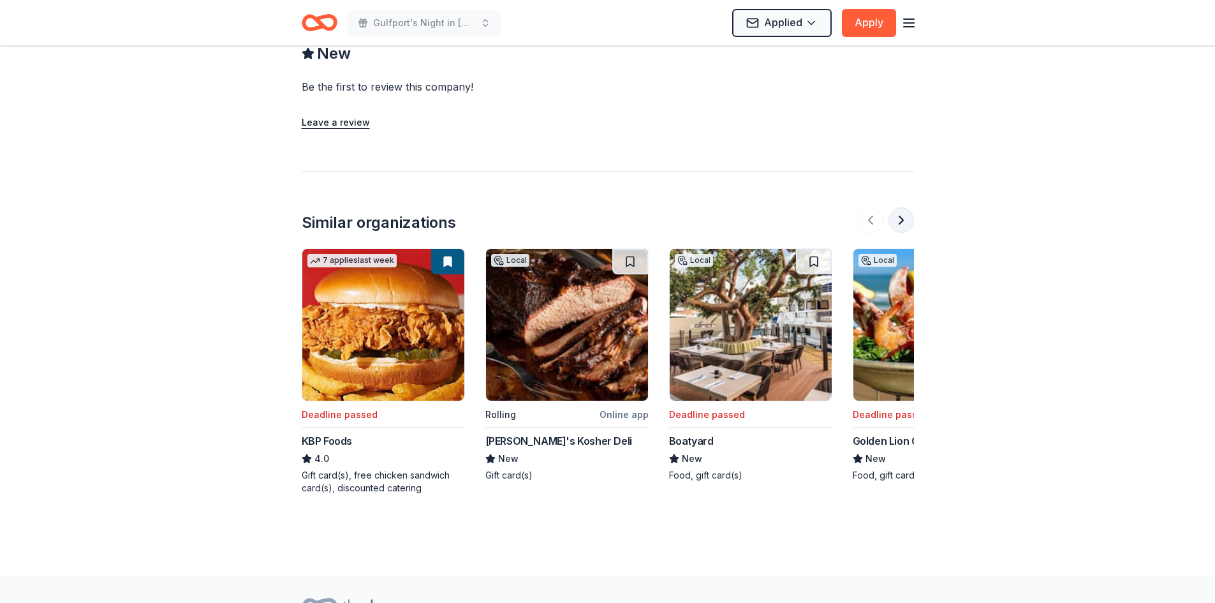
click at [903, 217] on button at bounding box center [901, 220] width 26 height 26
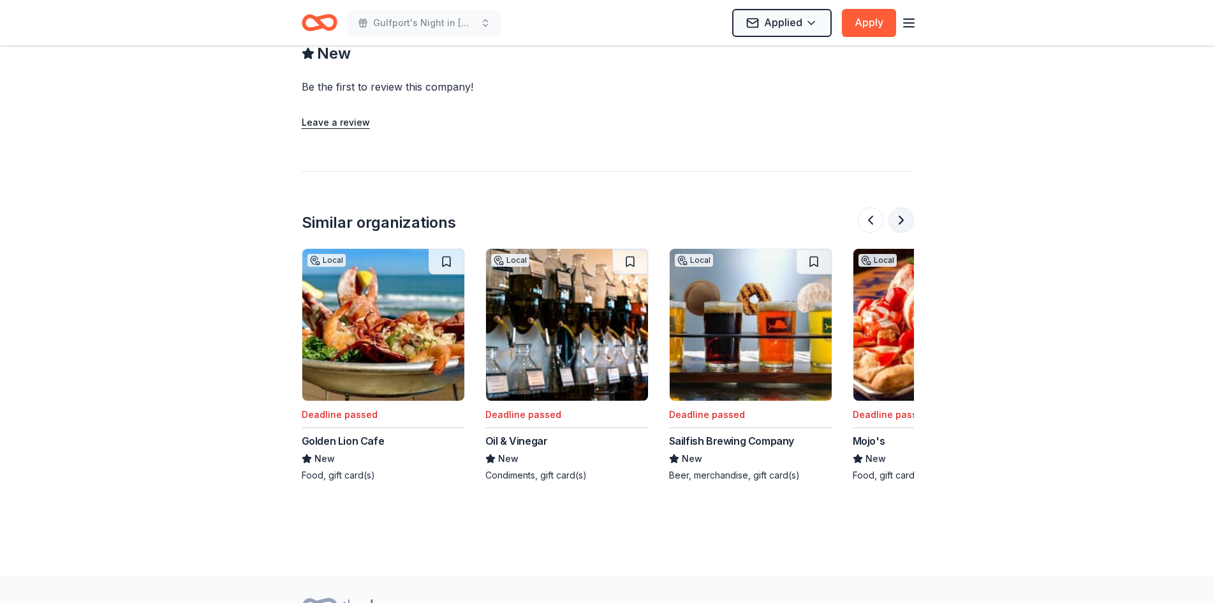
click at [905, 216] on button at bounding box center [901, 220] width 26 height 26
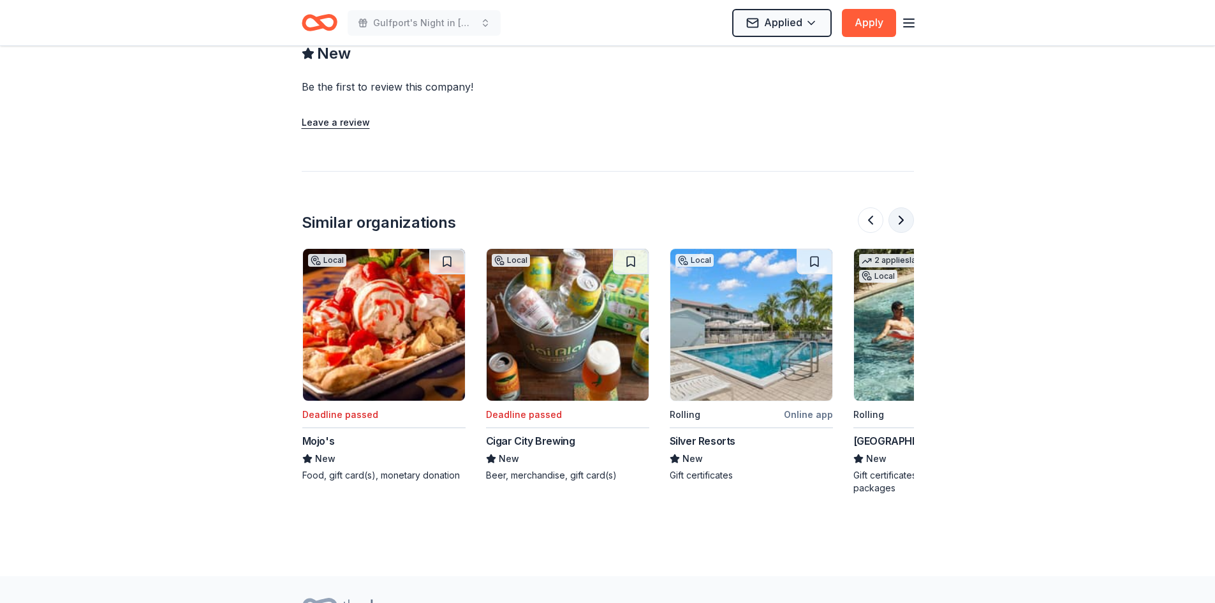
scroll to position [0, 1102]
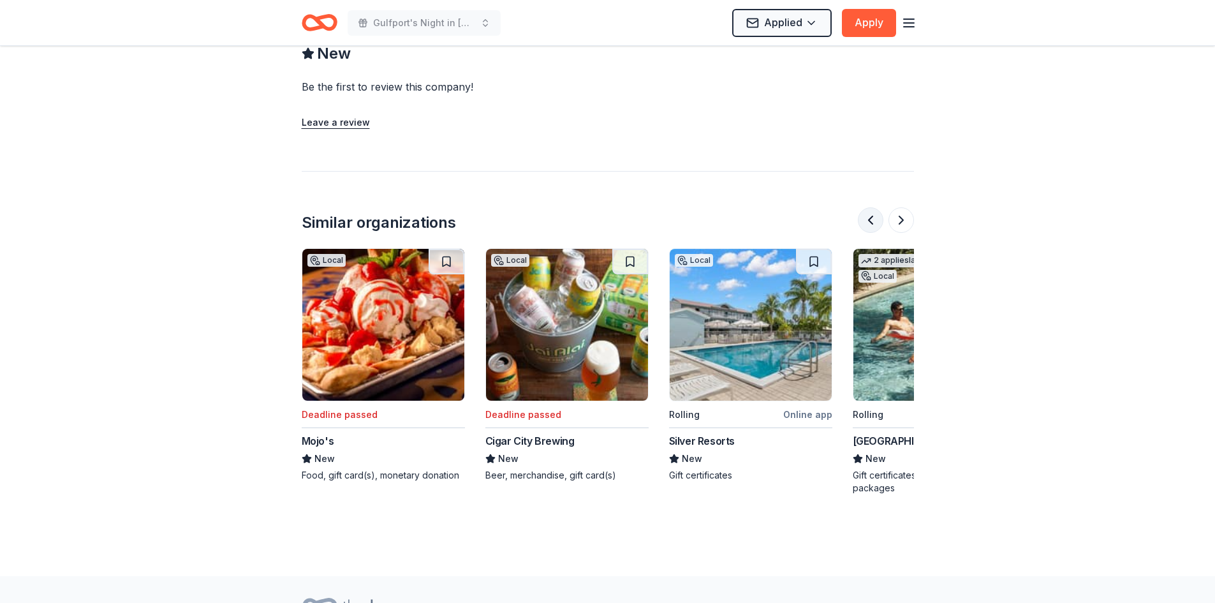
click at [868, 215] on button at bounding box center [871, 220] width 26 height 26
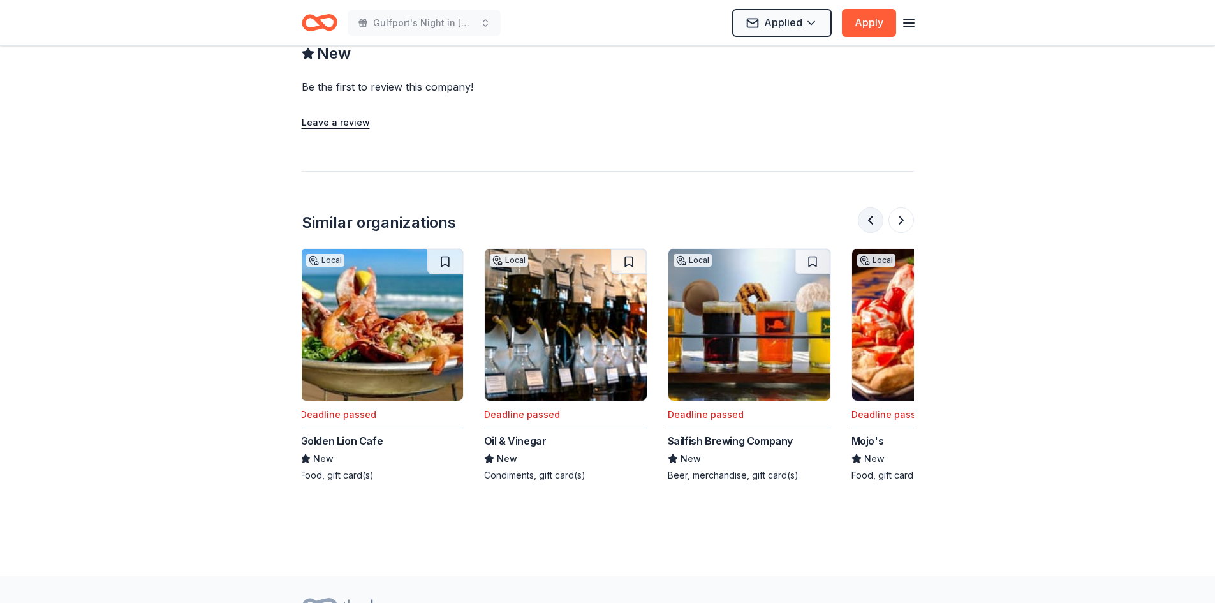
scroll to position [0, 551]
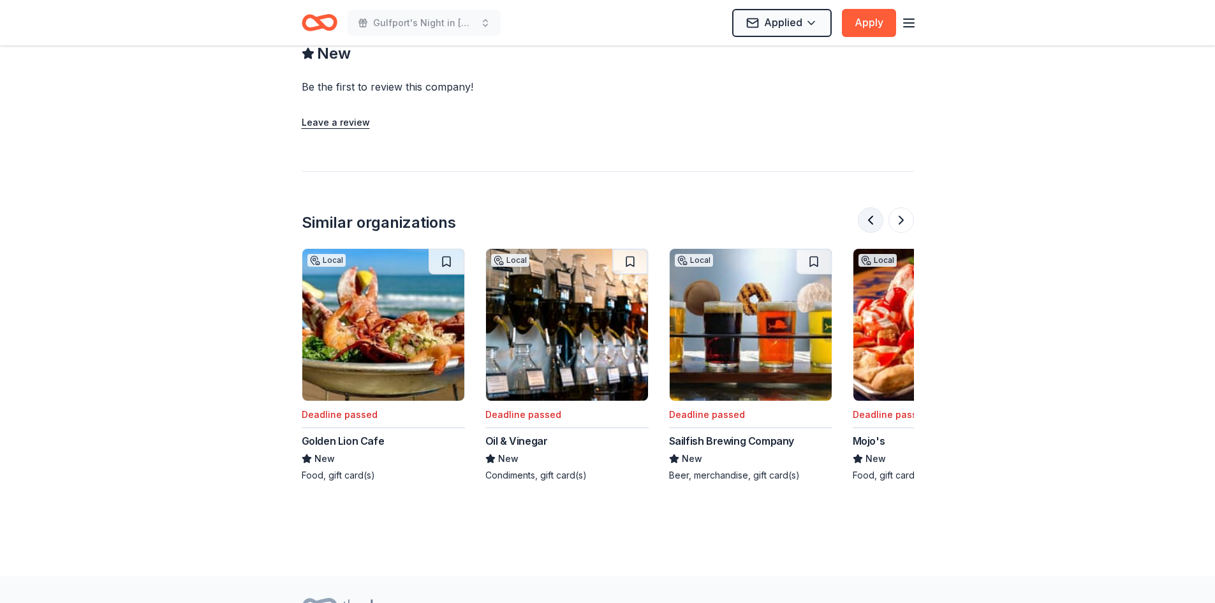
click at [869, 215] on button at bounding box center [871, 220] width 26 height 26
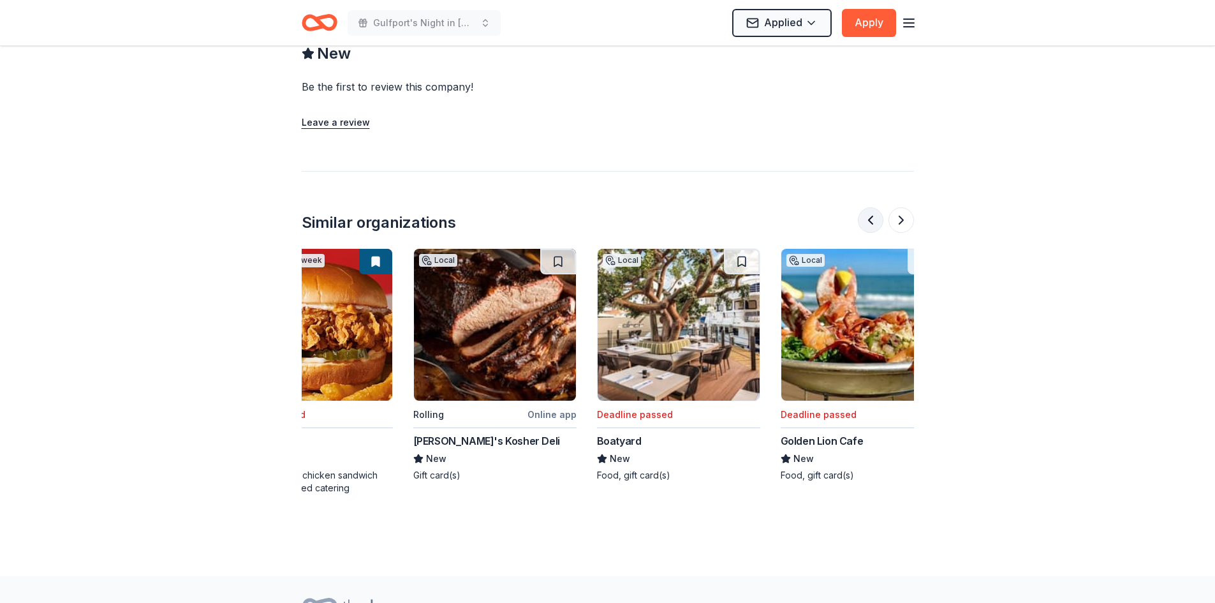
scroll to position [0, 0]
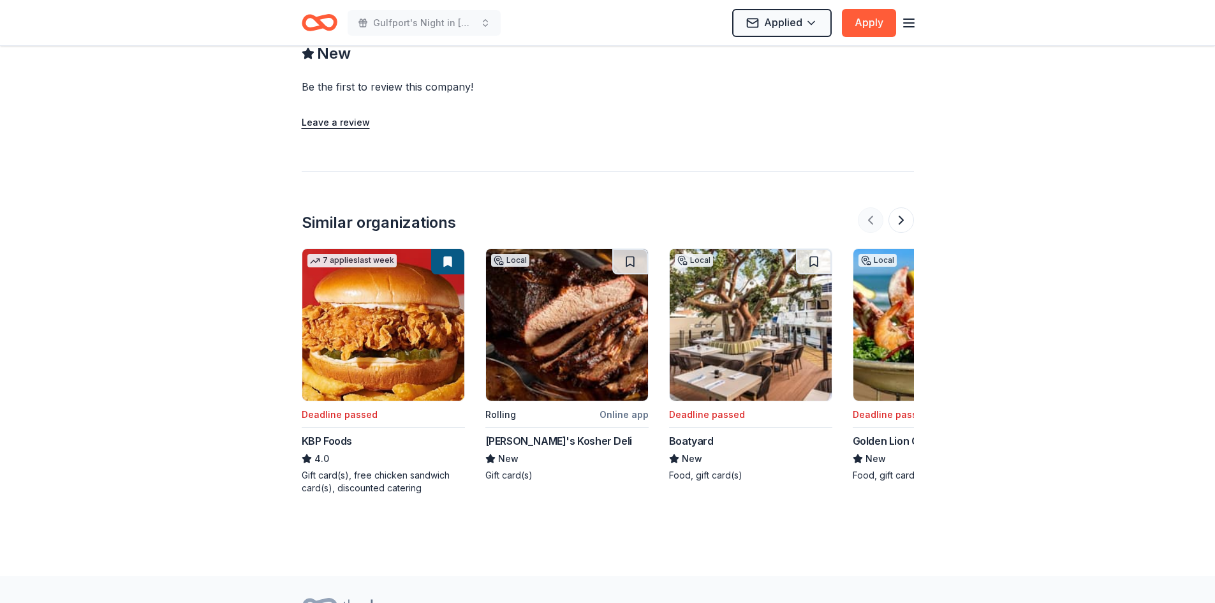
click at [869, 215] on div at bounding box center [886, 220] width 56 height 26
click at [902, 221] on button at bounding box center [901, 220] width 26 height 26
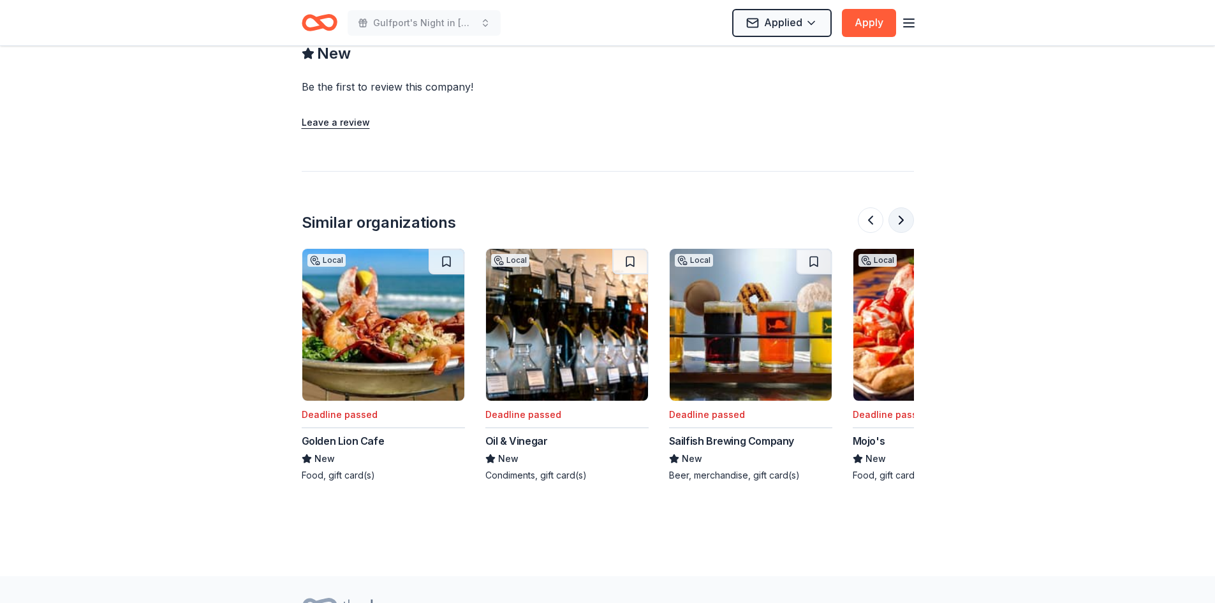
click at [902, 221] on button at bounding box center [901, 220] width 26 height 26
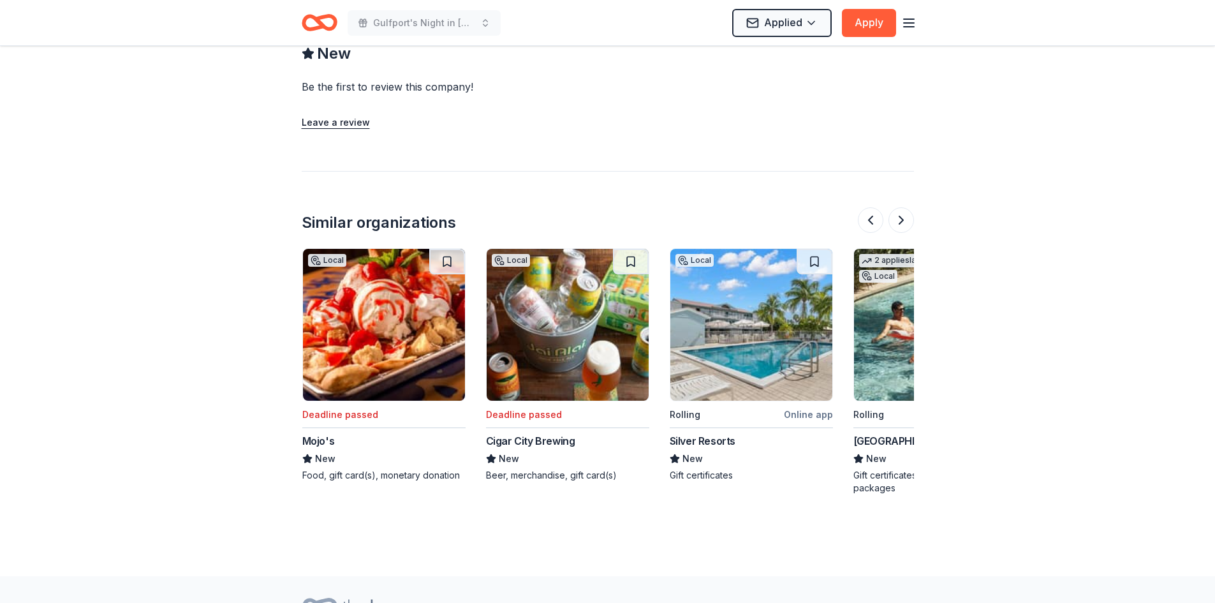
scroll to position [0, 1102]
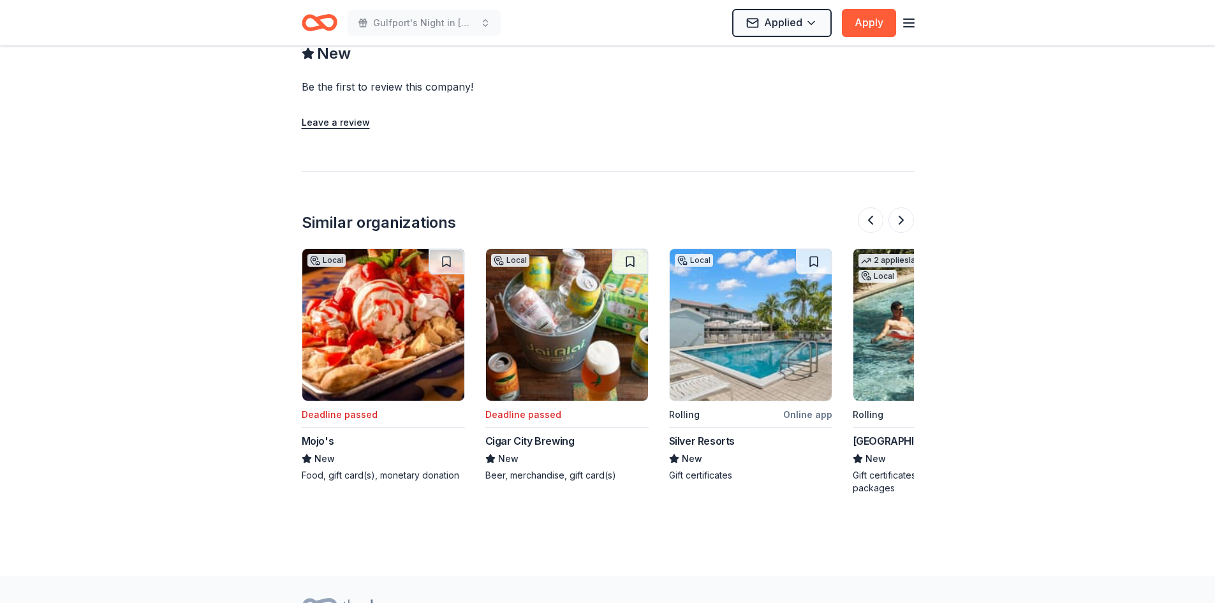
click at [909, 20] on icon "button" at bounding box center [908, 22] width 15 height 15
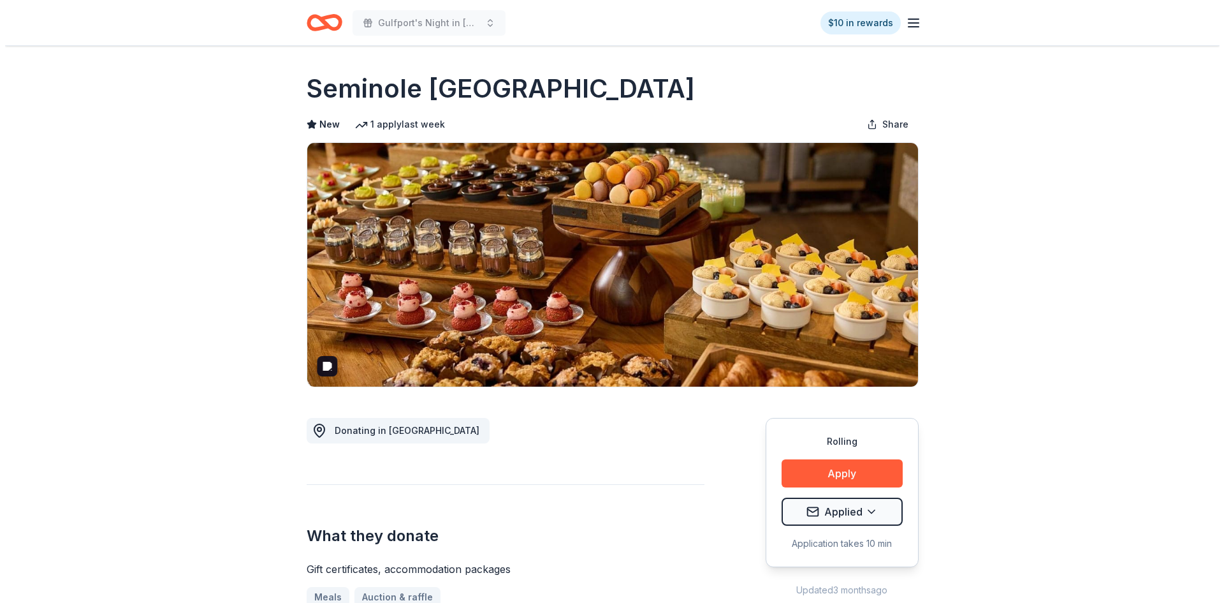
scroll to position [0, 0]
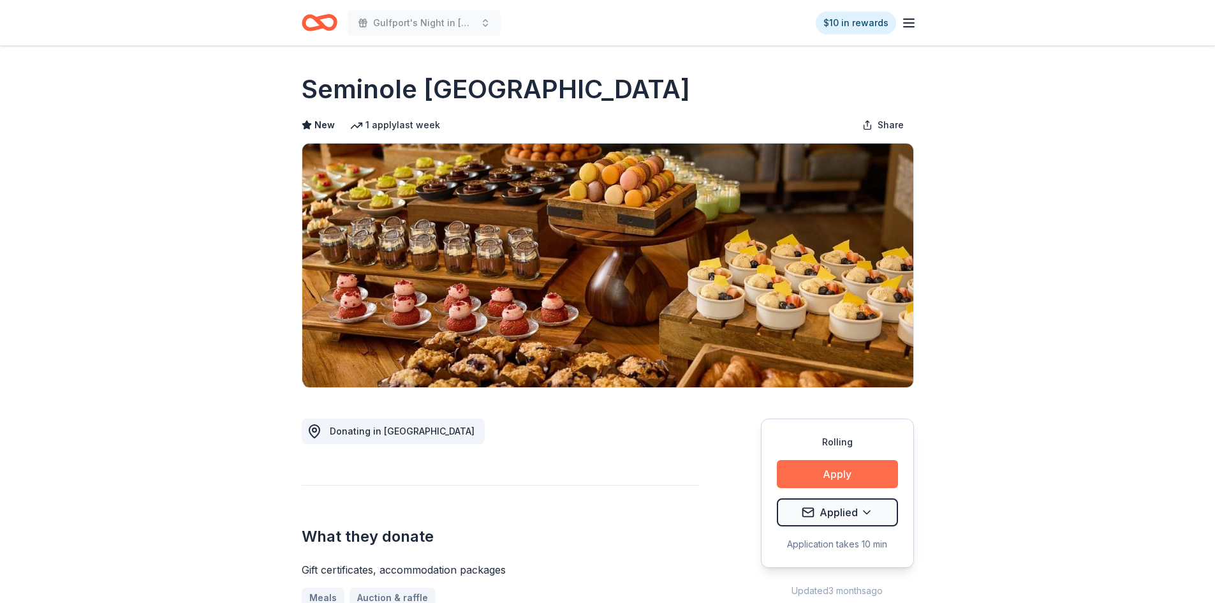
click at [856, 468] on button "Apply" at bounding box center [837, 474] width 121 height 28
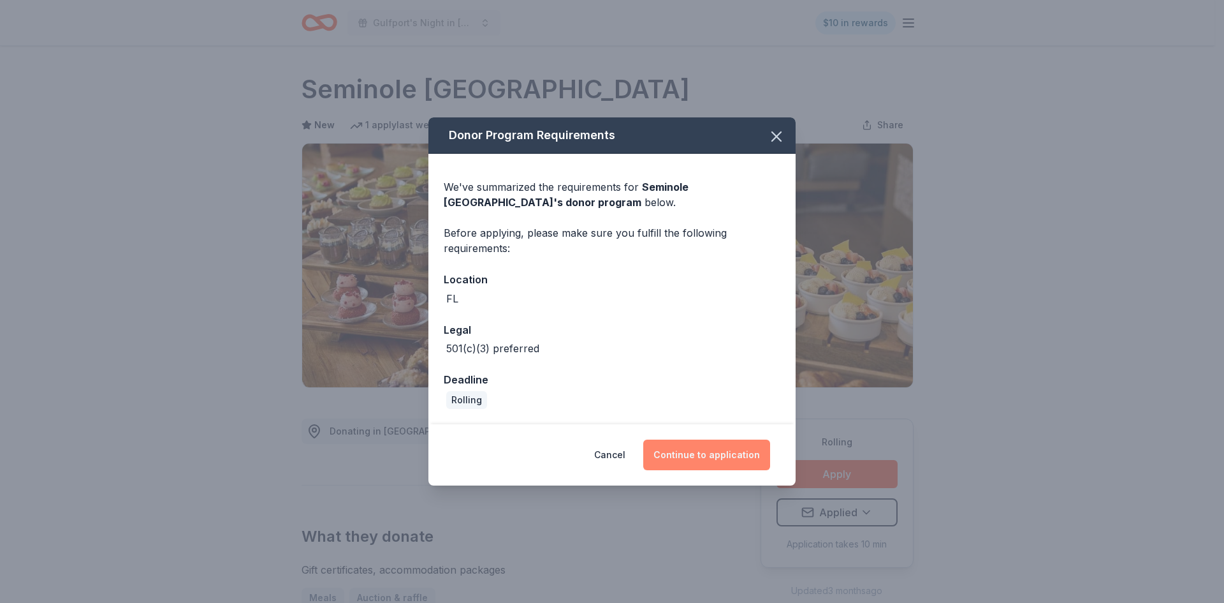
click at [720, 454] on button "Continue to application" at bounding box center [706, 454] width 127 height 31
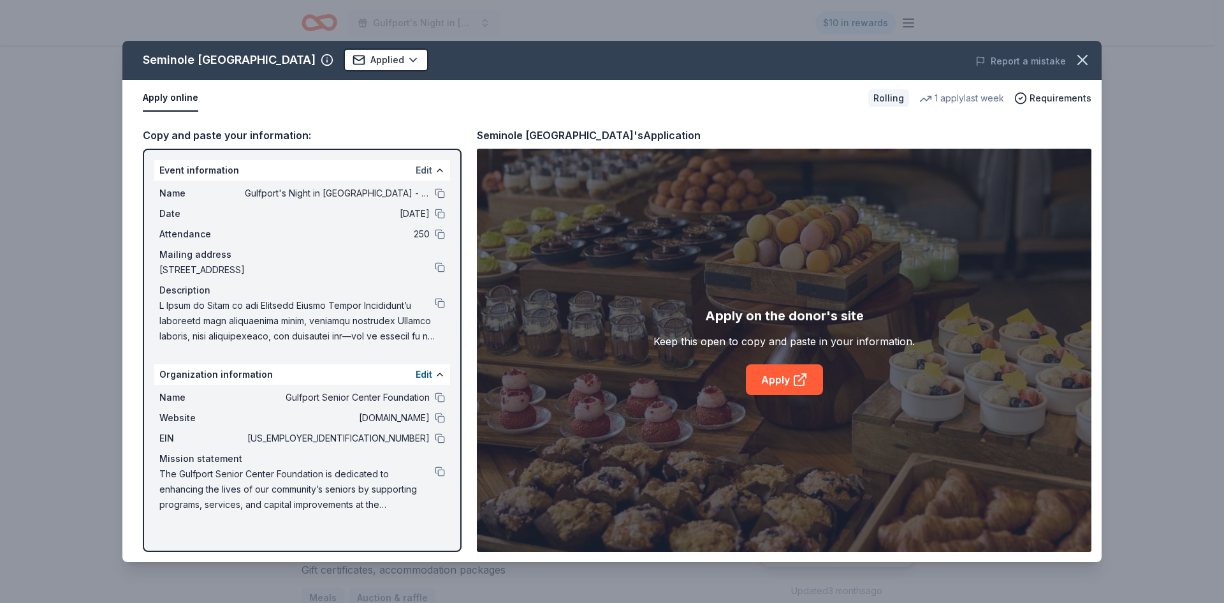
click at [425, 166] on button "Edit" at bounding box center [424, 170] width 17 height 15
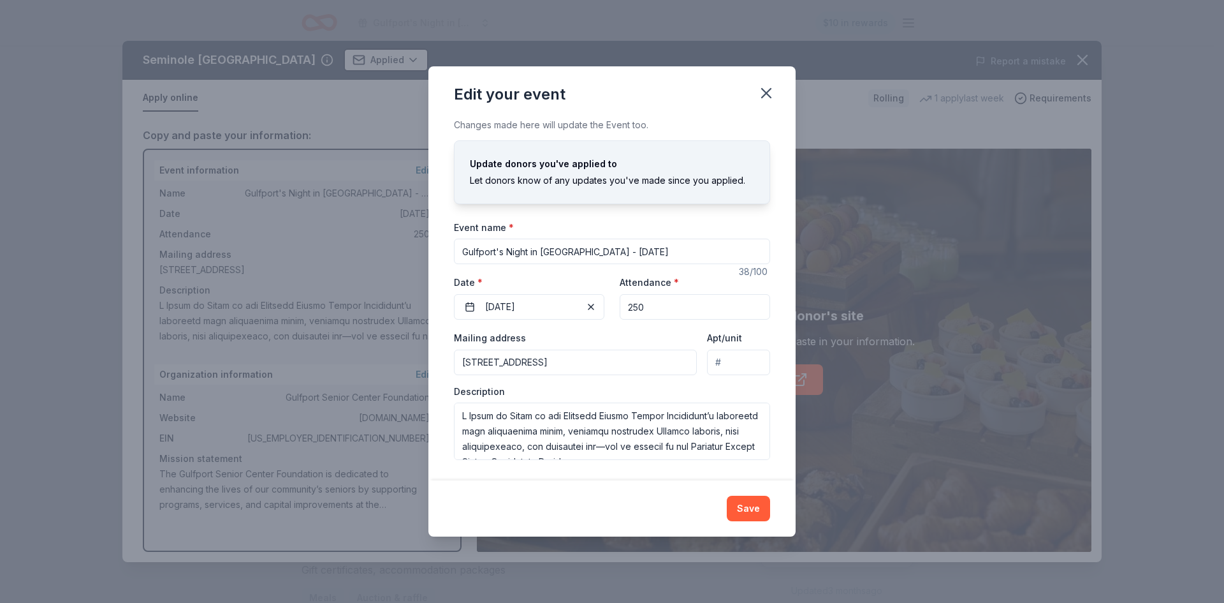
click at [775, 73] on div "Edit your event" at bounding box center [611, 91] width 367 height 51
drag, startPoint x: 763, startPoint y: 101, endPoint x: 756, endPoint y: 102, distance: 7.1
click at [764, 101] on icon "button" at bounding box center [766, 93] width 18 height 18
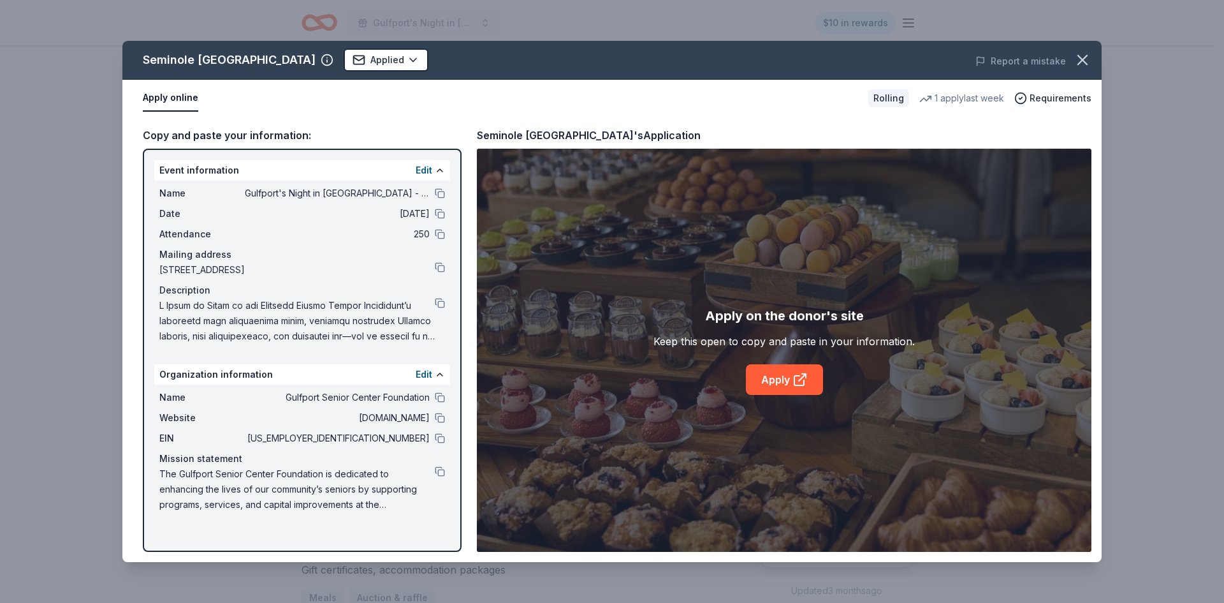
click at [315, 20] on div "Seminole Hard Rock Hotel & Casino Hollywood Applied Report a mistake Apply onli…" at bounding box center [612, 301] width 1224 height 603
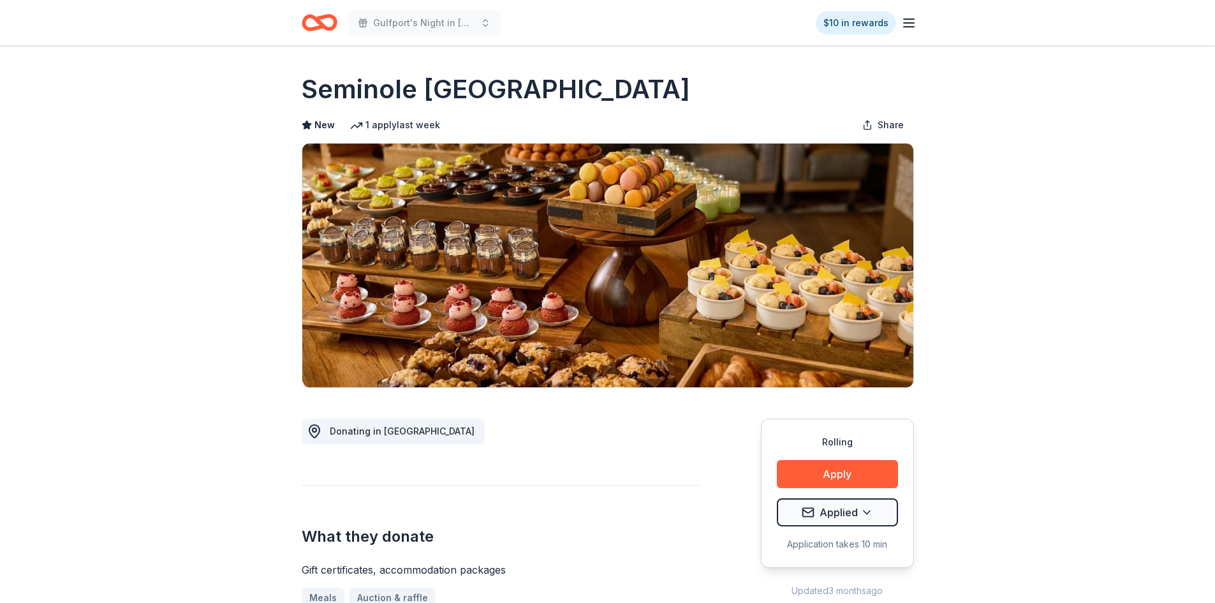
click at [319, 10] on icon "Home" at bounding box center [320, 23] width 36 height 30
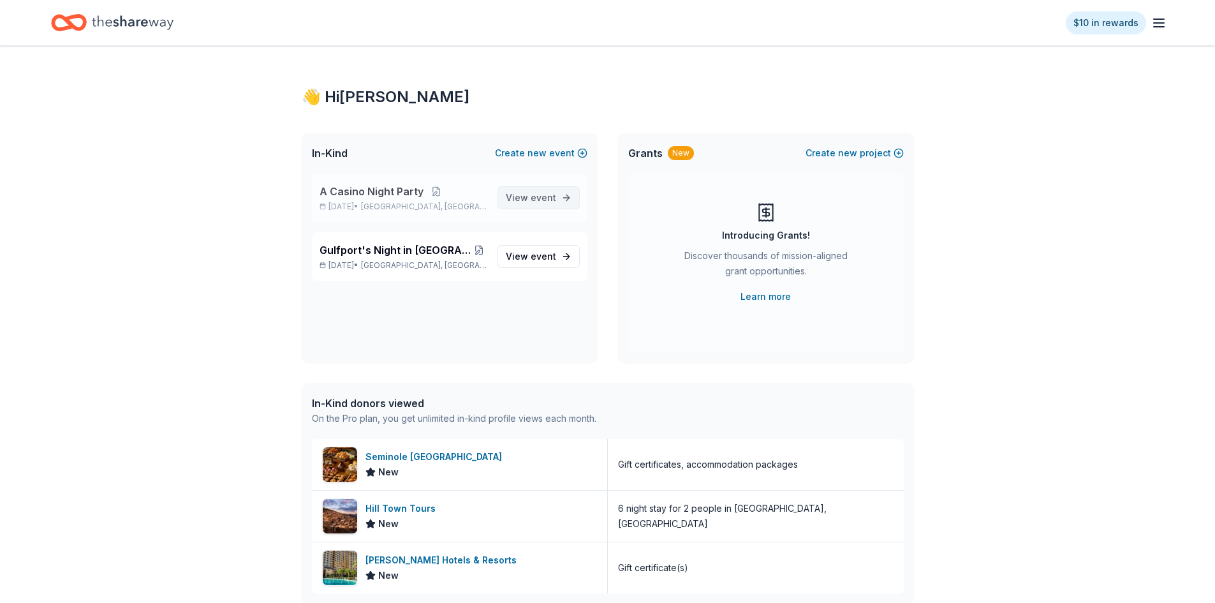
click at [536, 198] on span "event" at bounding box center [543, 197] width 26 height 11
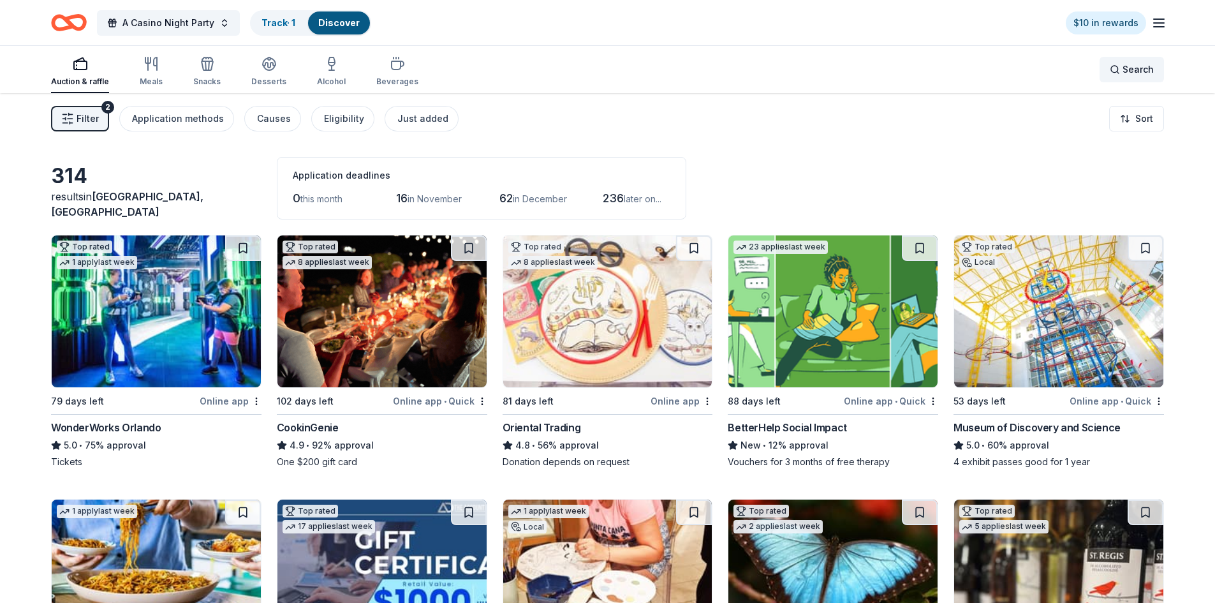
click at [1125, 70] on span "Search" at bounding box center [1137, 69] width 31 height 15
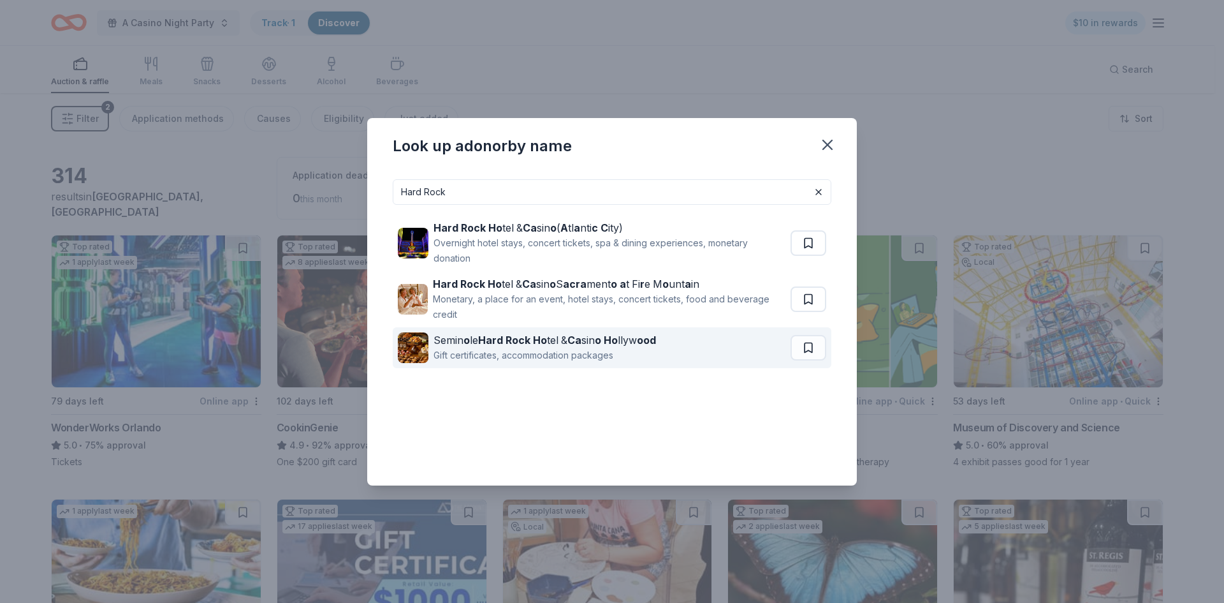
type input "Hard Rock"
click at [526, 346] on div "Semin o le Hard Rock Ho tel & Ca sin o Ho llyw ood" at bounding box center [545, 339] width 223 height 15
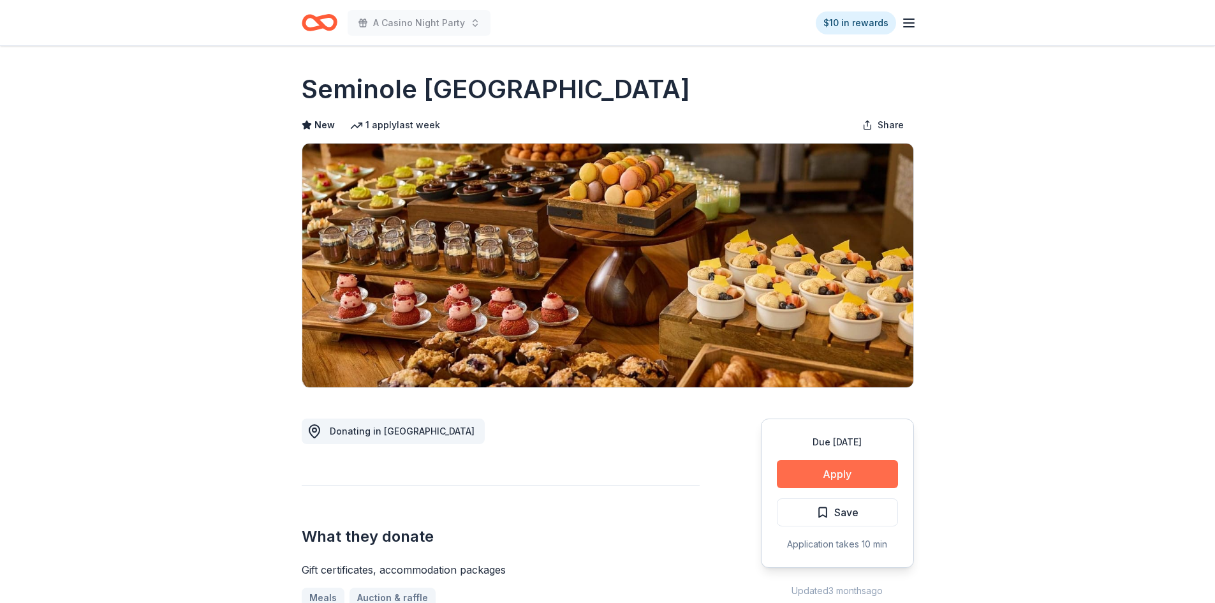
click at [857, 474] on button "Apply" at bounding box center [837, 474] width 121 height 28
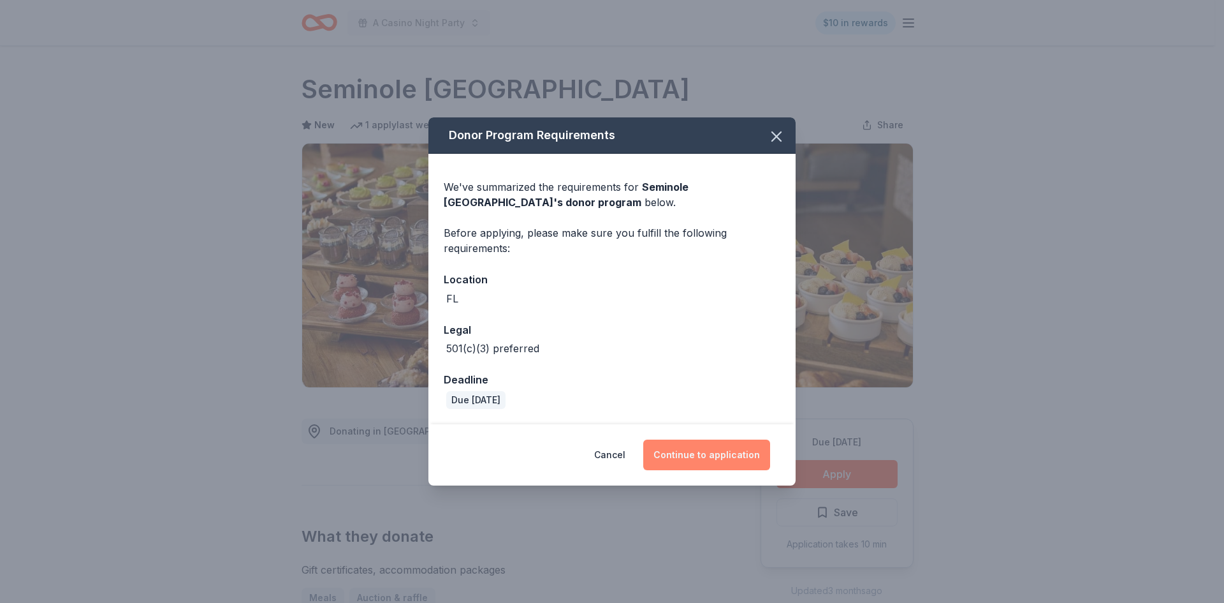
click at [706, 455] on button "Continue to application" at bounding box center [706, 454] width 127 height 31
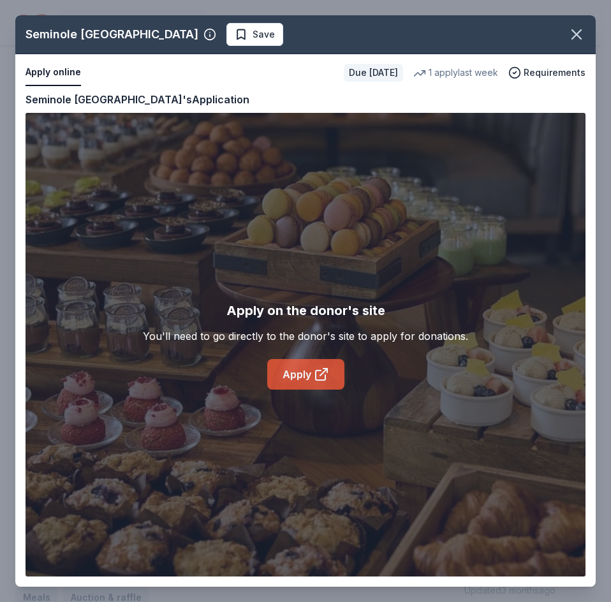
click at [299, 369] on link "Apply" at bounding box center [305, 374] width 77 height 31
